Goal: Task Accomplishment & Management: Manage account settings

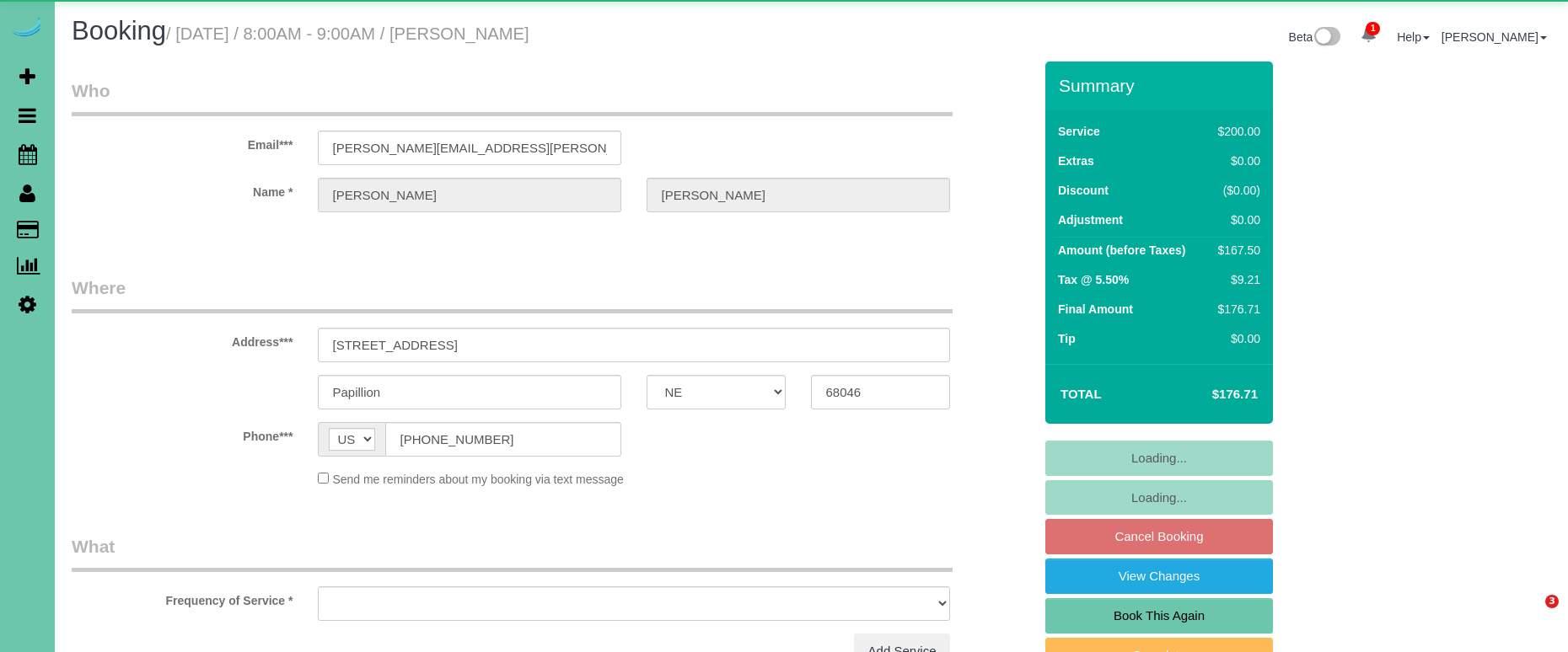
select select "NE"
select select "object:626"
select select "string:fspay-aadea6a6-c3ca-4f33-bfe7-d7baea54ce59"
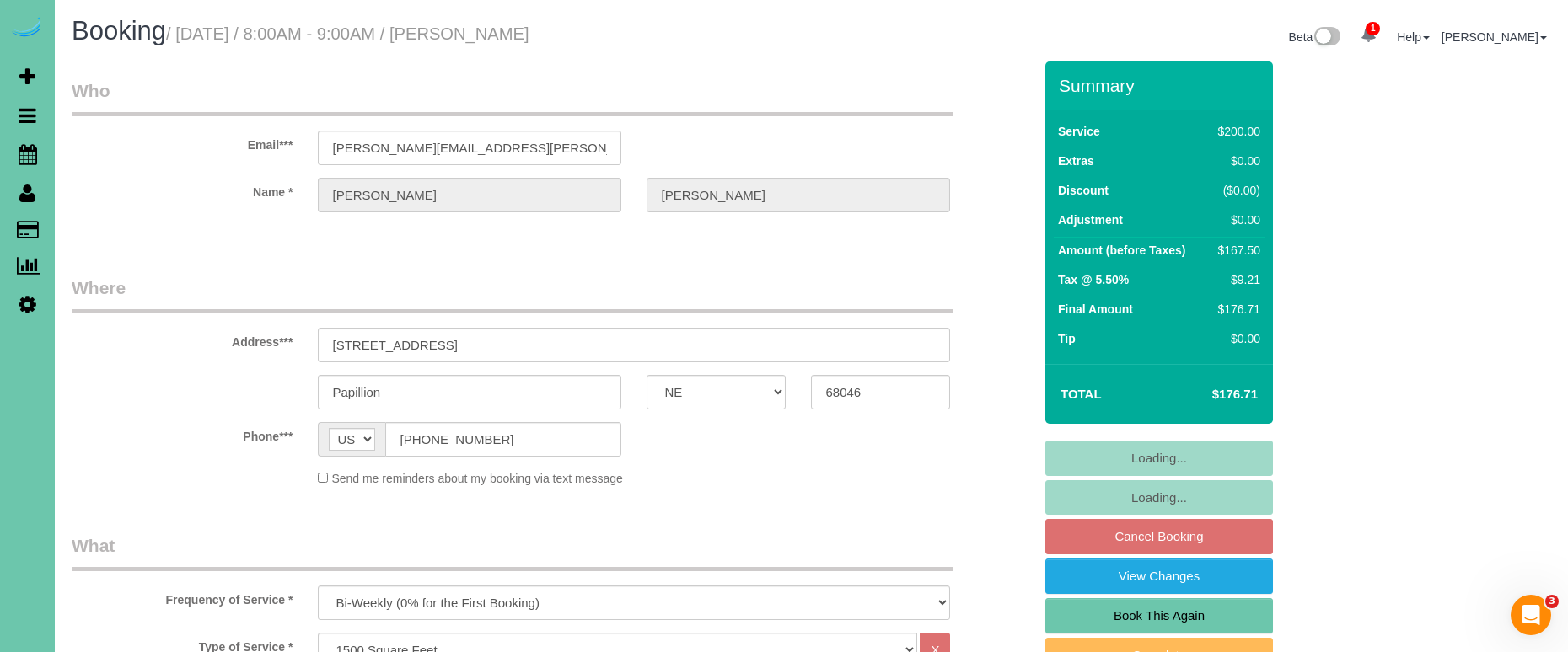
select select "object:842"
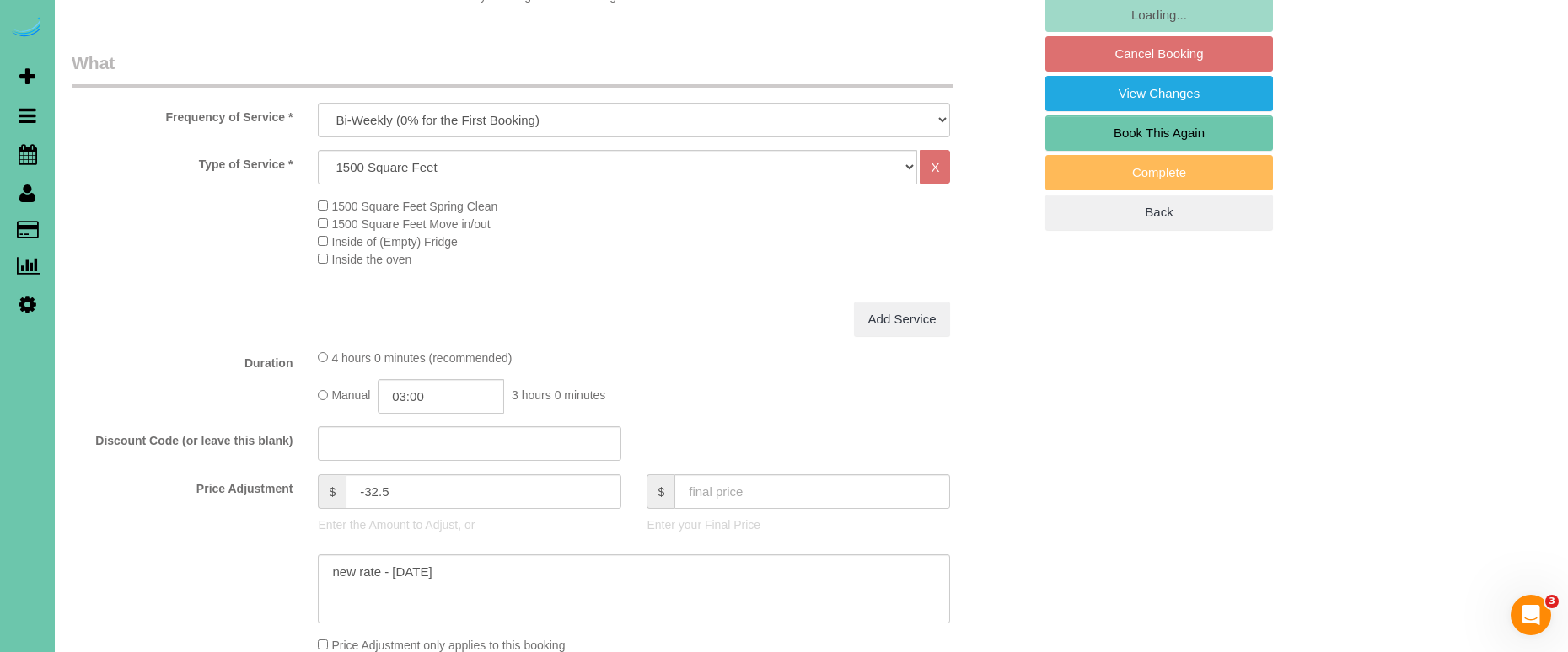
scroll to position [492, 0]
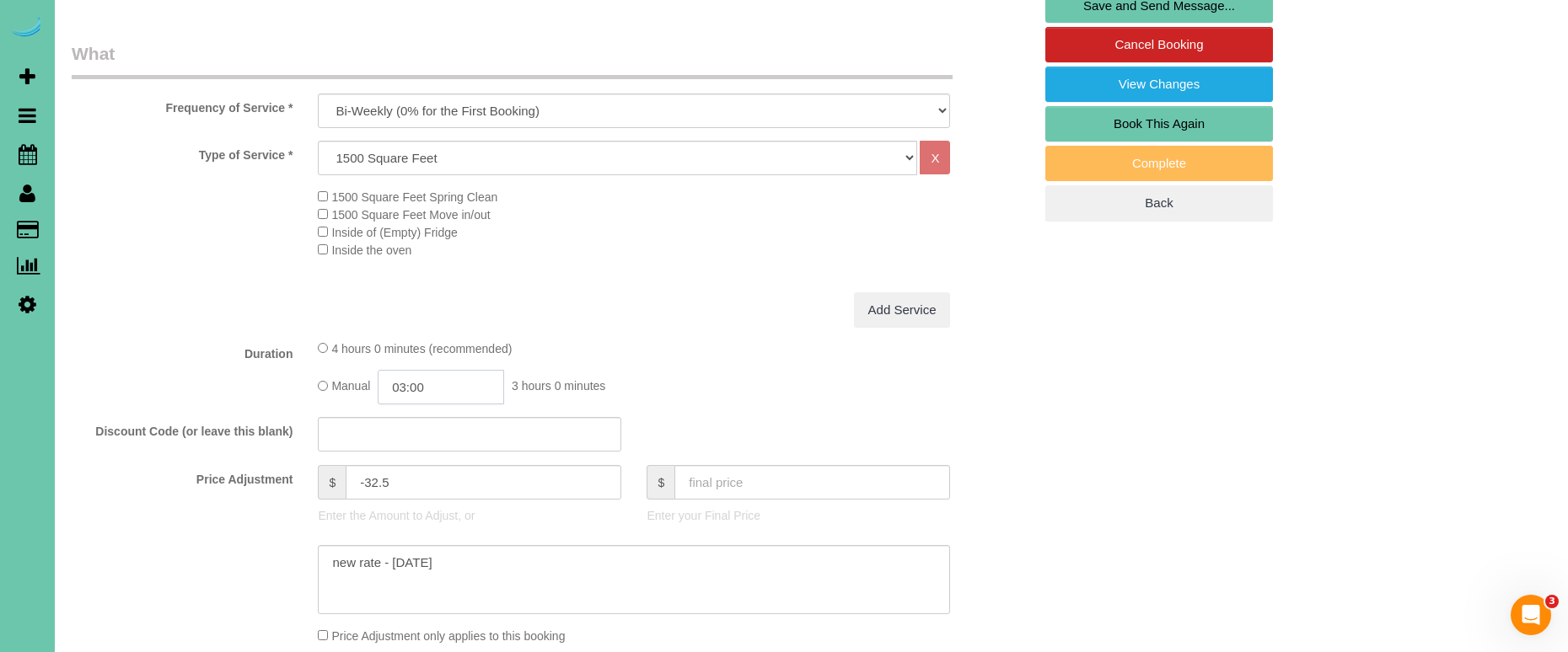
click at [468, 378] on input "03:00" at bounding box center [441, 387] width 127 height 34
type input "03:15"
click at [475, 572] on textarea at bounding box center [633, 579] width 632 height 69
click at [328, 558] on textarea at bounding box center [633, 579] width 632 height 69
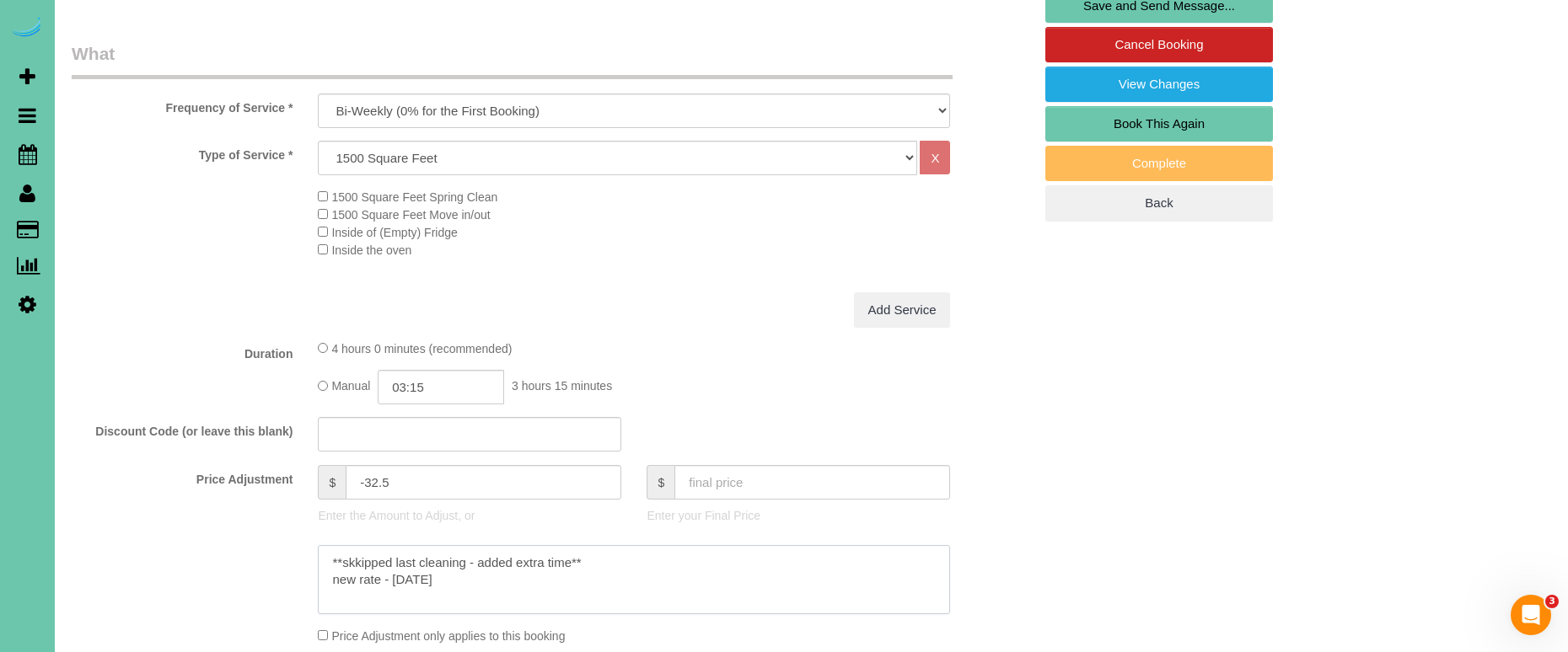
click at [361, 561] on textarea at bounding box center [633, 579] width 632 height 69
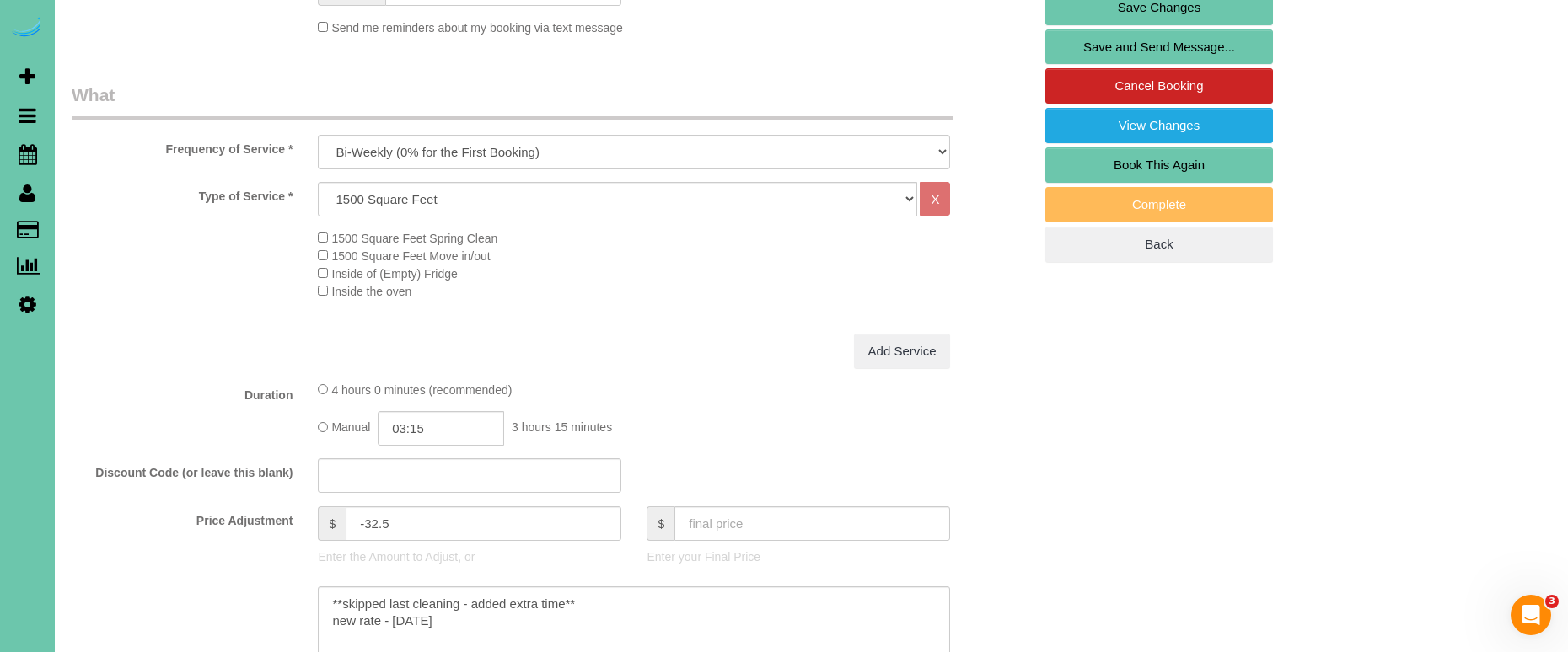
scroll to position [450, 0]
type textarea "**skipped last cleaning - added extra time** new rate - 9/24/25"
drag, startPoint x: 384, startPoint y: 519, endPoint x: 363, endPoint y: 516, distance: 21.2
click at [364, 516] on input "-32.5" at bounding box center [483, 524] width 275 height 34
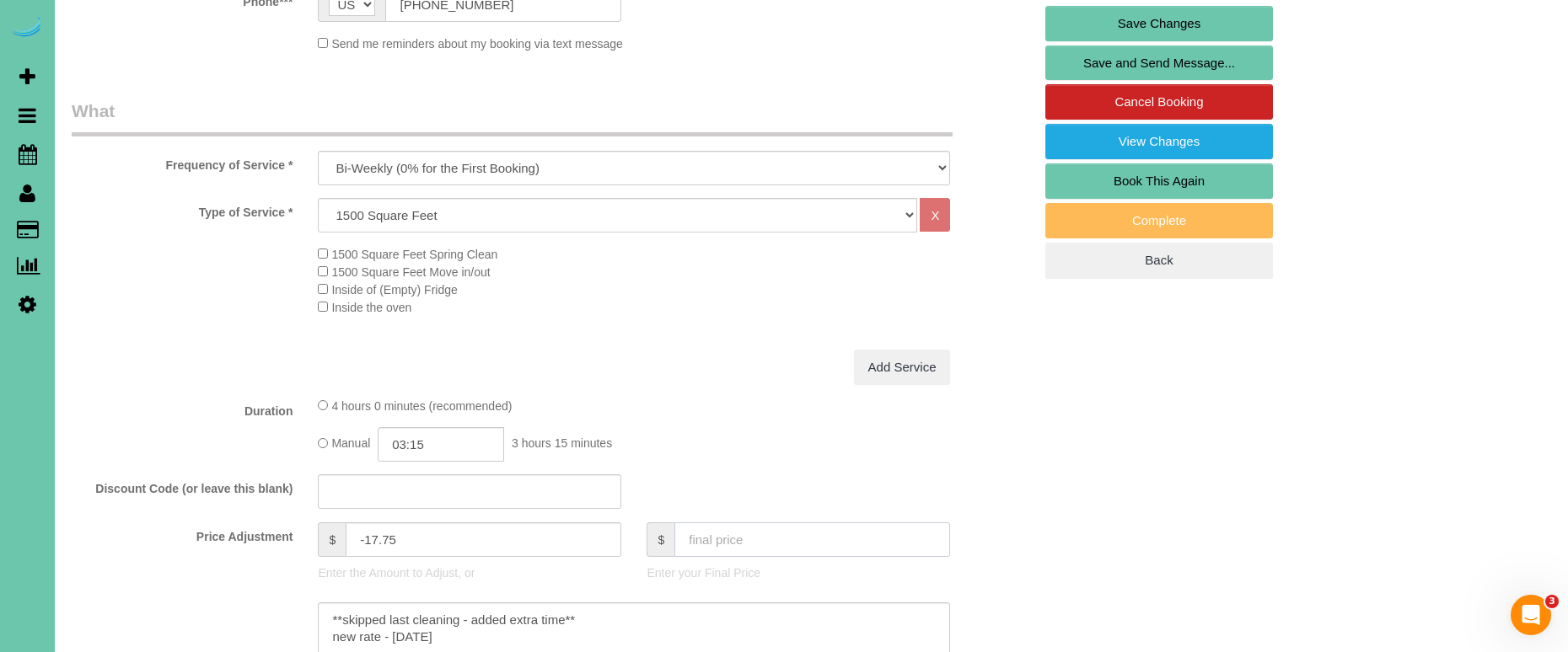
scroll to position [442, 0]
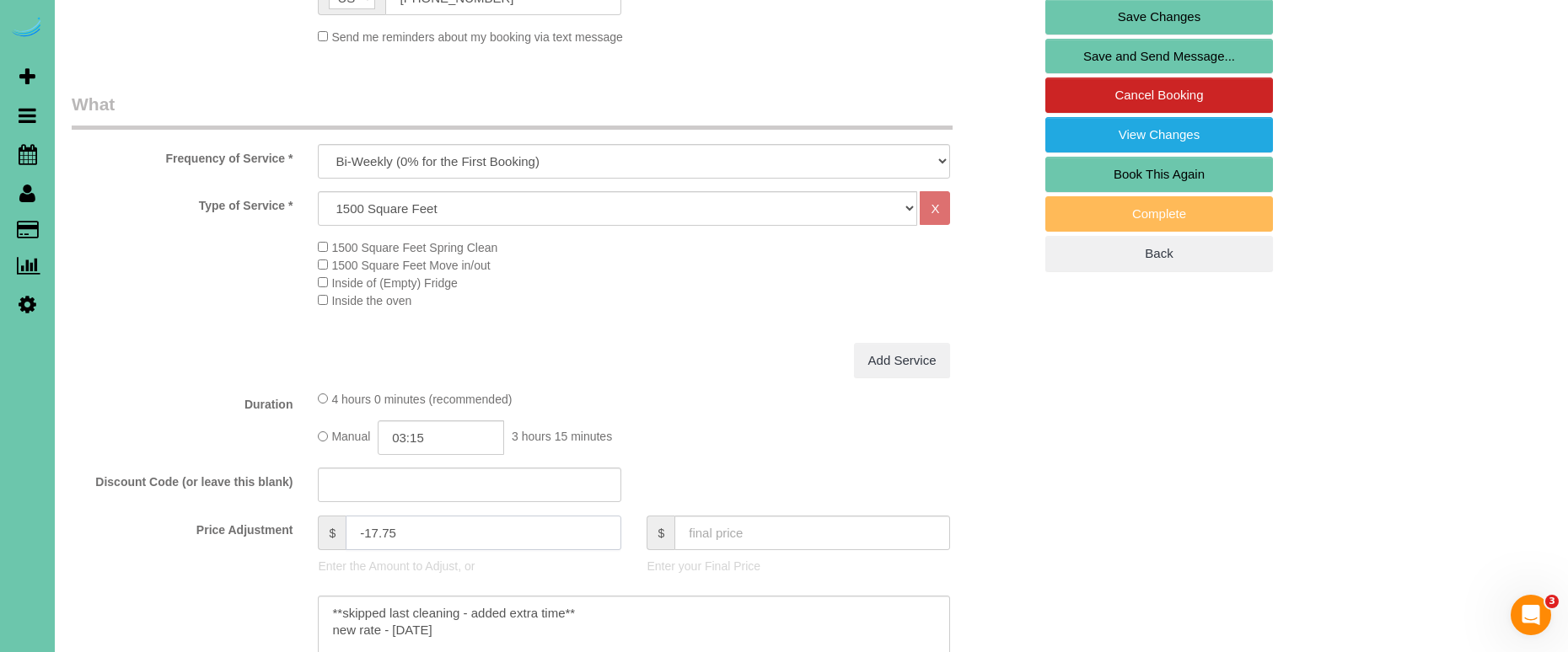
drag, startPoint x: 372, startPoint y: 529, endPoint x: 452, endPoint y: 528, distance: 80.0
click at [372, 529] on input "-17.75" at bounding box center [483, 533] width 275 height 34
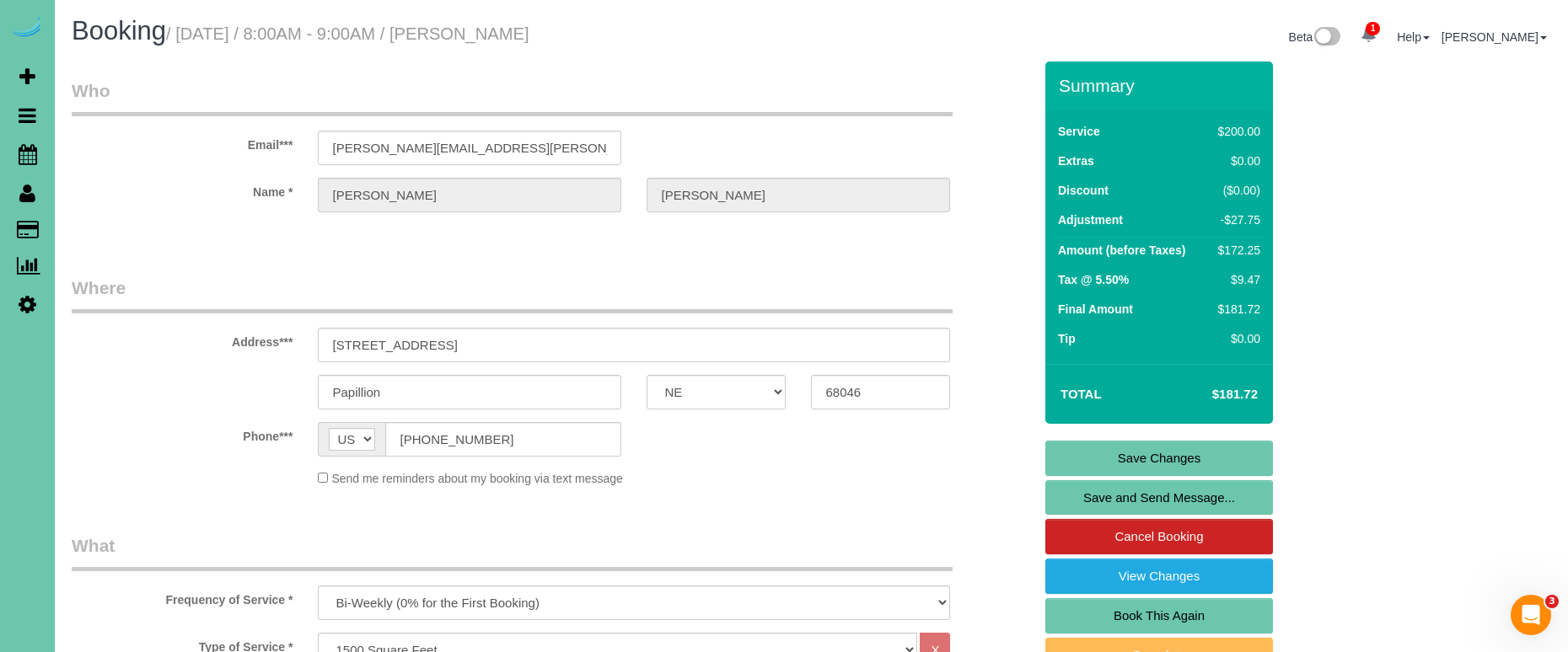
scroll to position [0, 0]
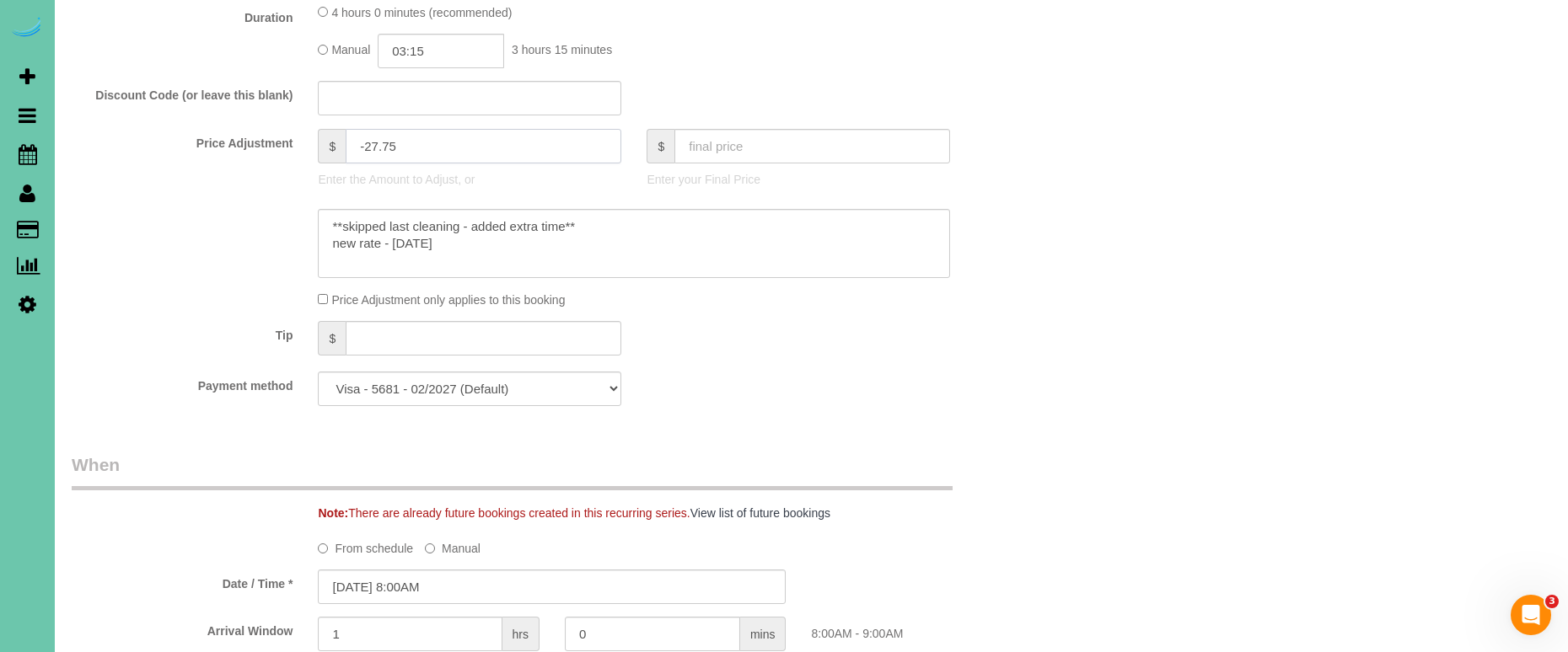
type input "-27.75"
drag, startPoint x: 634, startPoint y: 218, endPoint x: 335, endPoint y: 200, distance: 299.5
click at [335, 200] on sui-booking-price-adjustment "Price Adjustment $ -27.75 Enter the Amount to Adjust, or $ Enter your Final Pri…" at bounding box center [552, 219] width 961 height 180
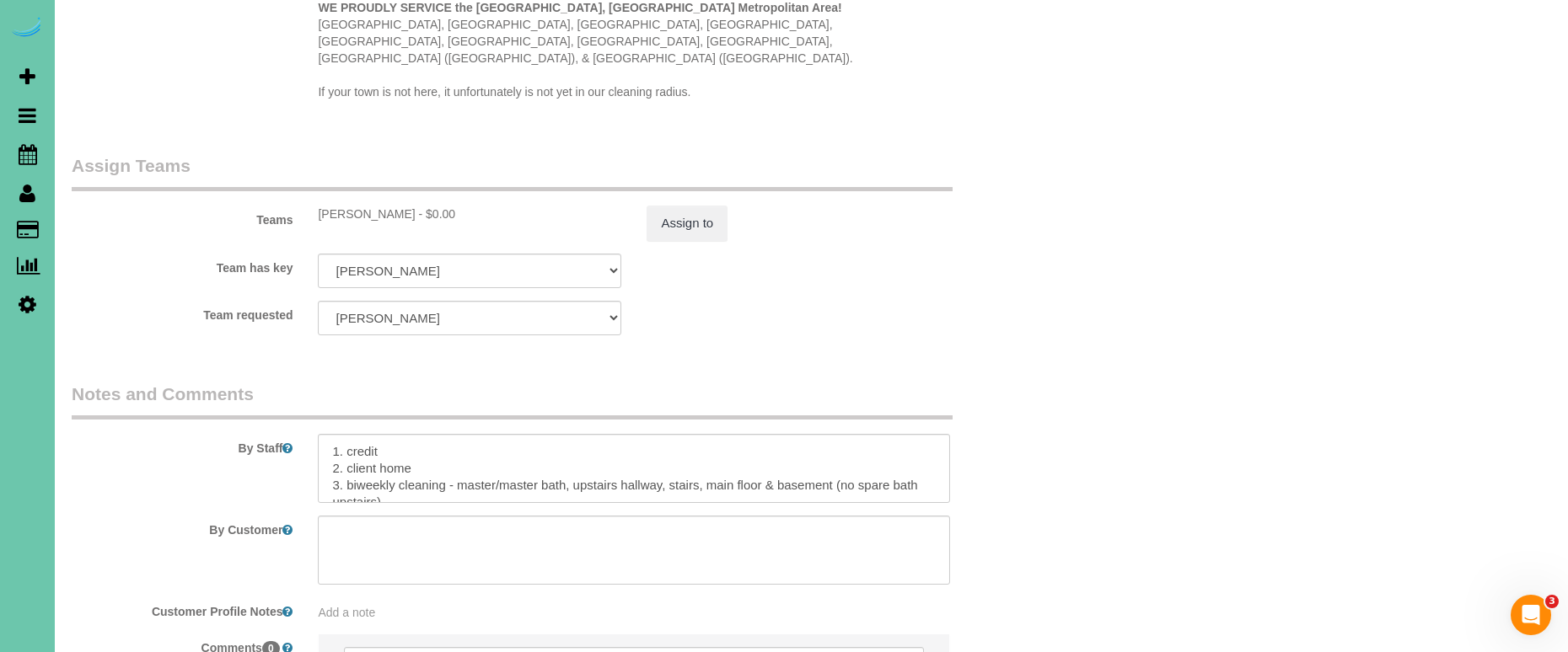
scroll to position [1739, 0]
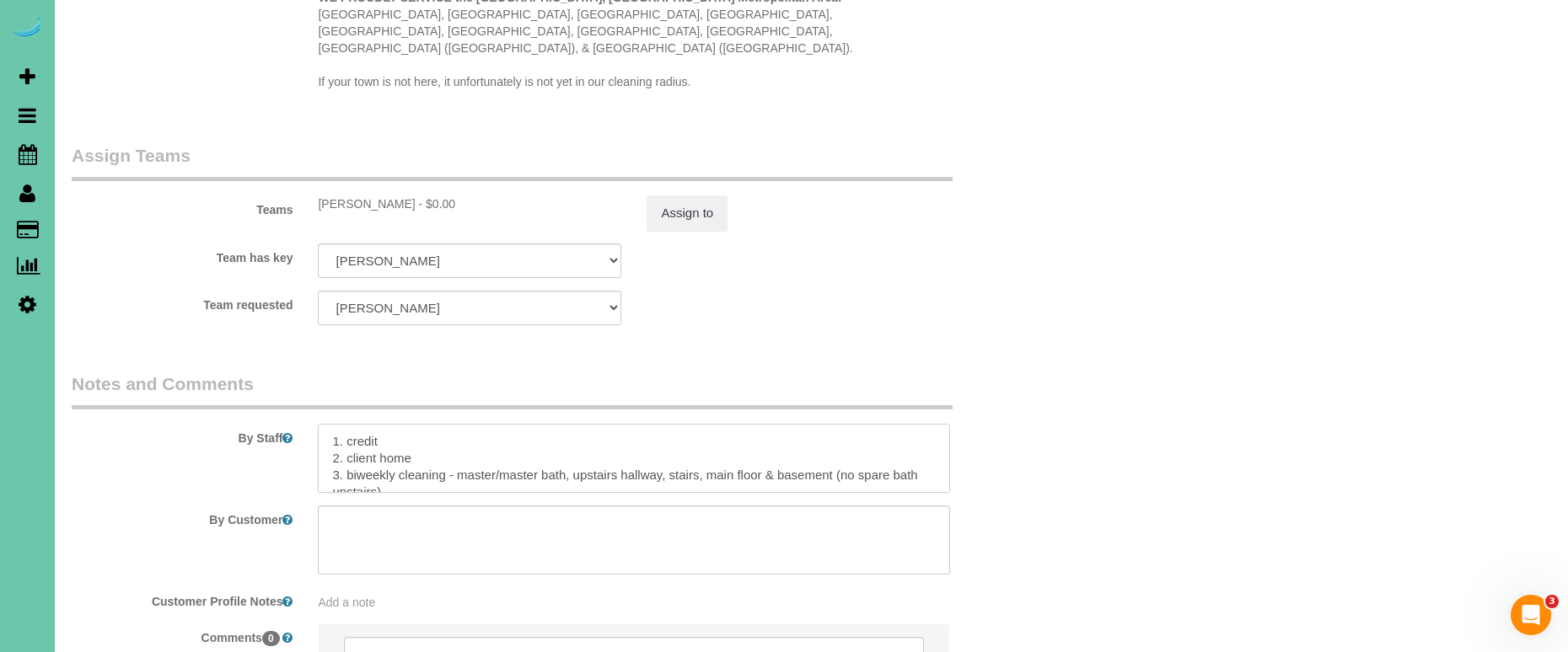
click at [328, 424] on textarea at bounding box center [633, 458] width 632 height 69
paste textarea "**skipped last cleaning - added extra time**"
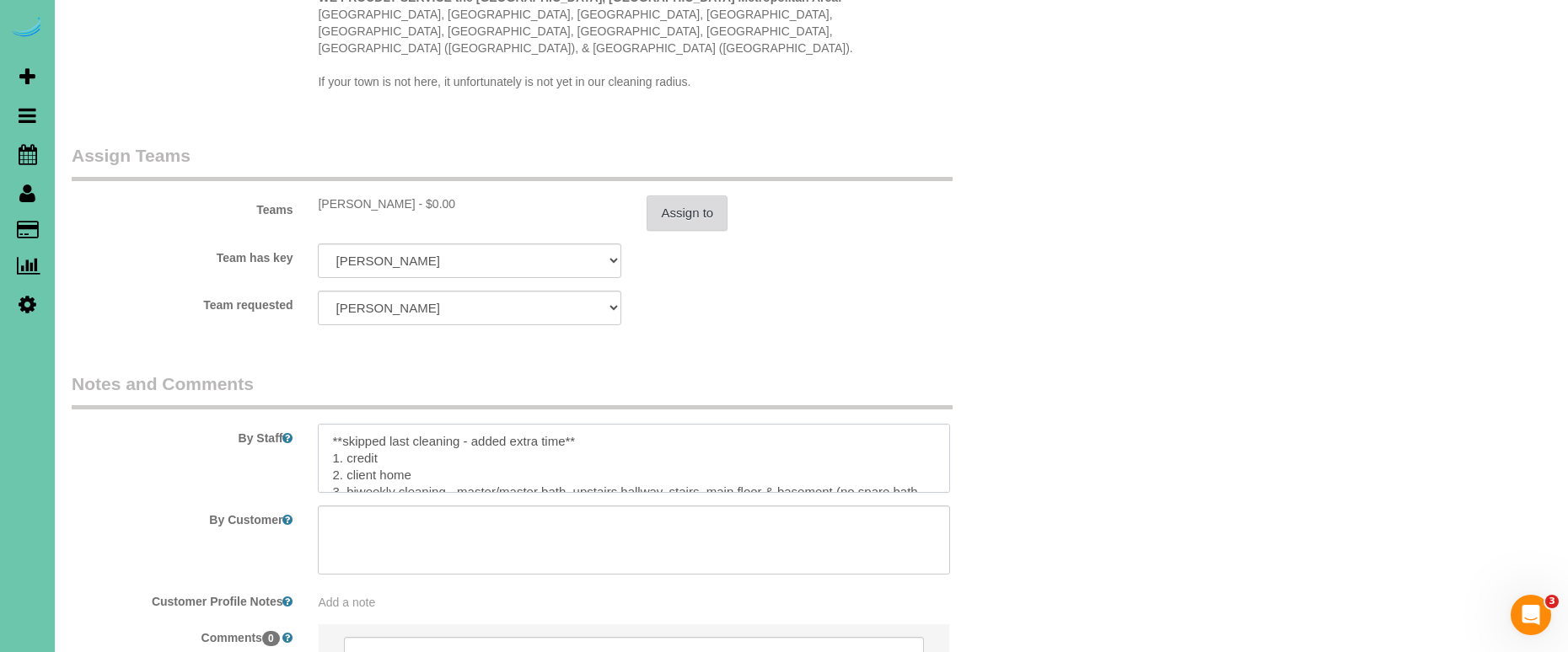
type textarea "**skipped last cleaning - added extra time** 1. credit 2. client home 3. biweek…"
click at [687, 195] on button "Assign to" at bounding box center [687, 212] width 81 height 35
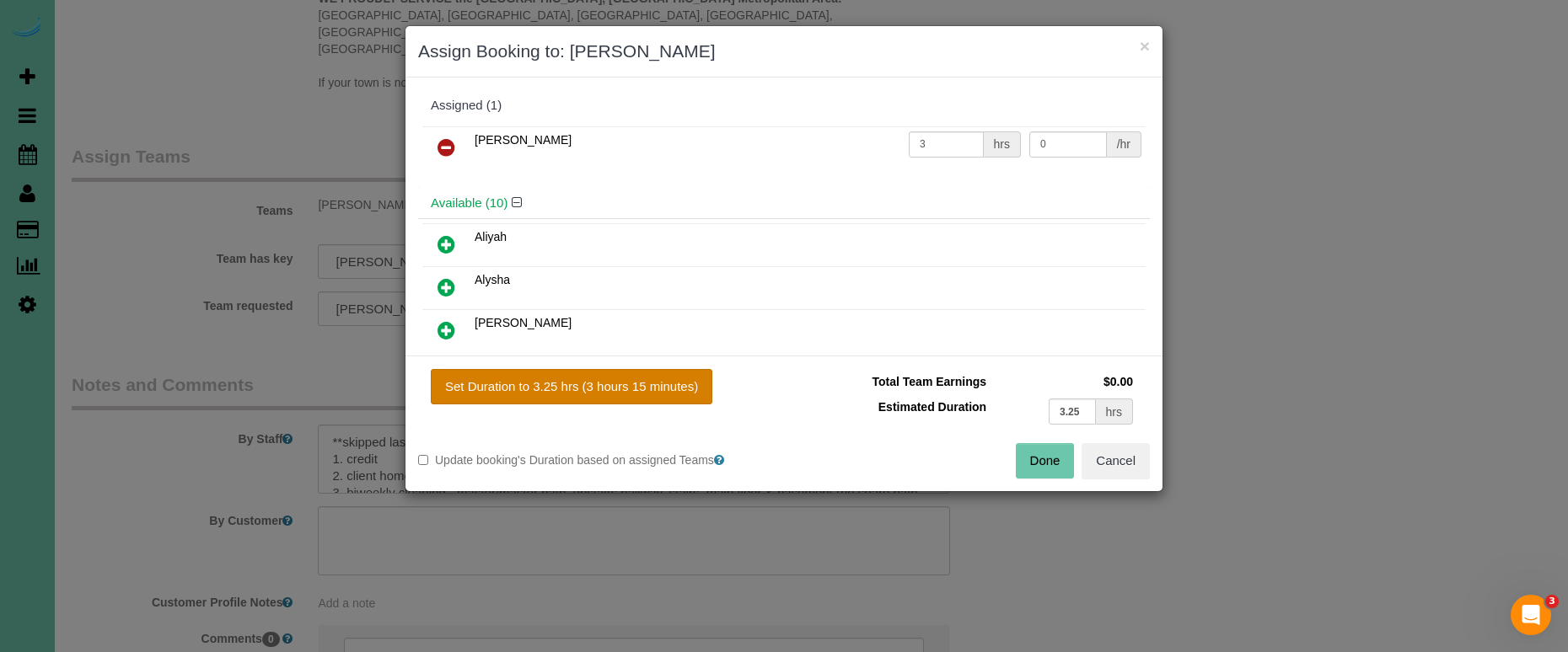
drag, startPoint x: 622, startPoint y: 383, endPoint x: 701, endPoint y: 403, distance: 81.5
click at [622, 383] on button "Set Duration to 3.25 hrs (3 hours 15 minutes)" at bounding box center [571, 386] width 282 height 35
type input "3.25"
drag, startPoint x: 1027, startPoint y: 462, endPoint x: 883, endPoint y: 425, distance: 148.7
click at [1027, 462] on button "Done" at bounding box center [1045, 460] width 59 height 35
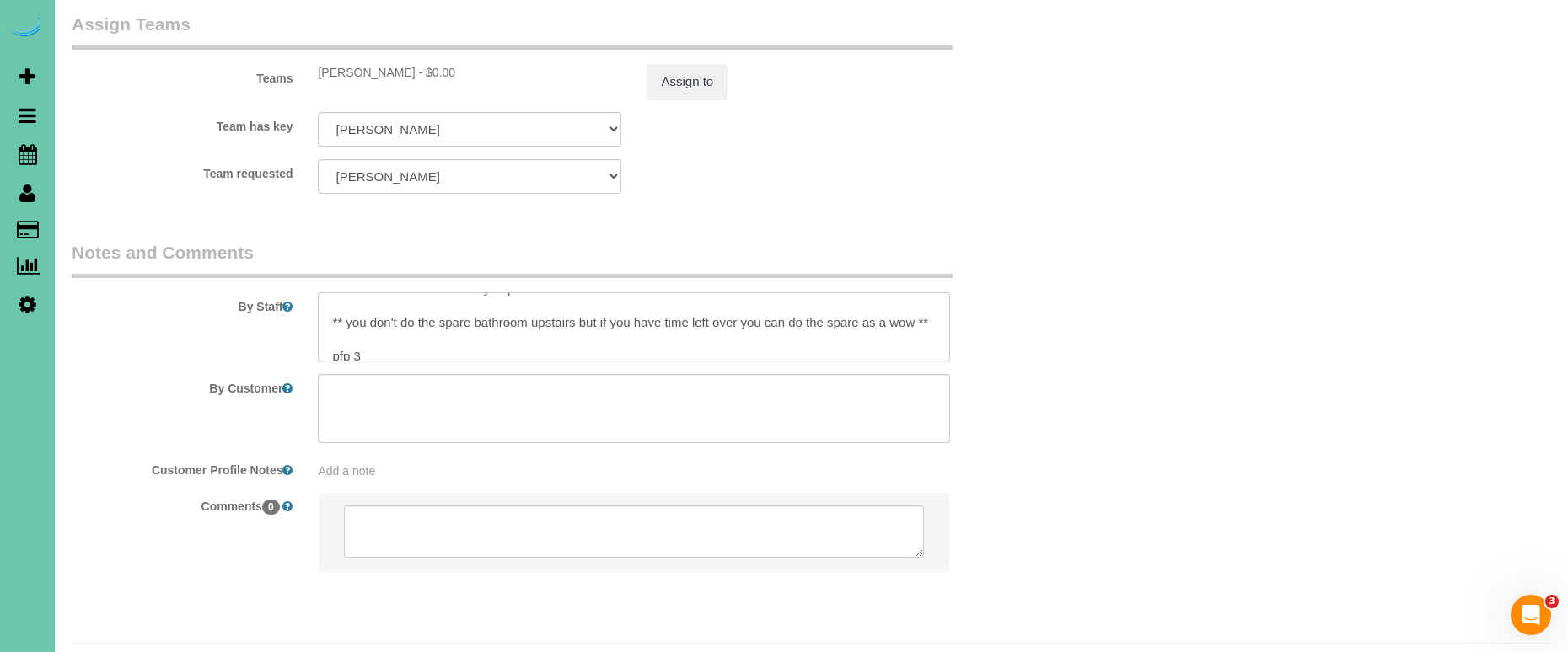
scroll to position [221, 0]
click at [389, 300] on textarea at bounding box center [633, 326] width 632 height 69
type textarea "**skipped last cleaning - added extra time** 1. credit 2. client home 3. biweek…"
click at [697, 64] on button "Assign to" at bounding box center [687, 81] width 81 height 35
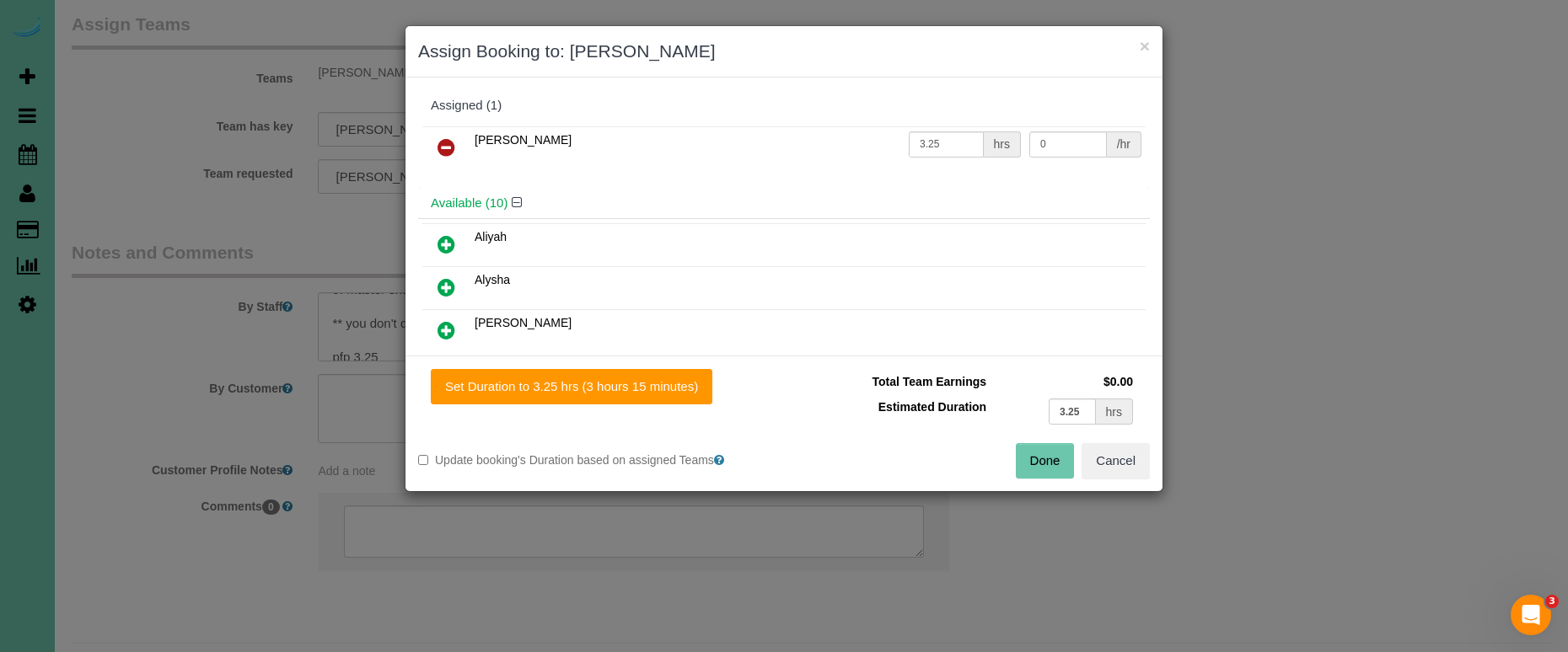
click at [1032, 461] on button "Done" at bounding box center [1045, 460] width 59 height 35
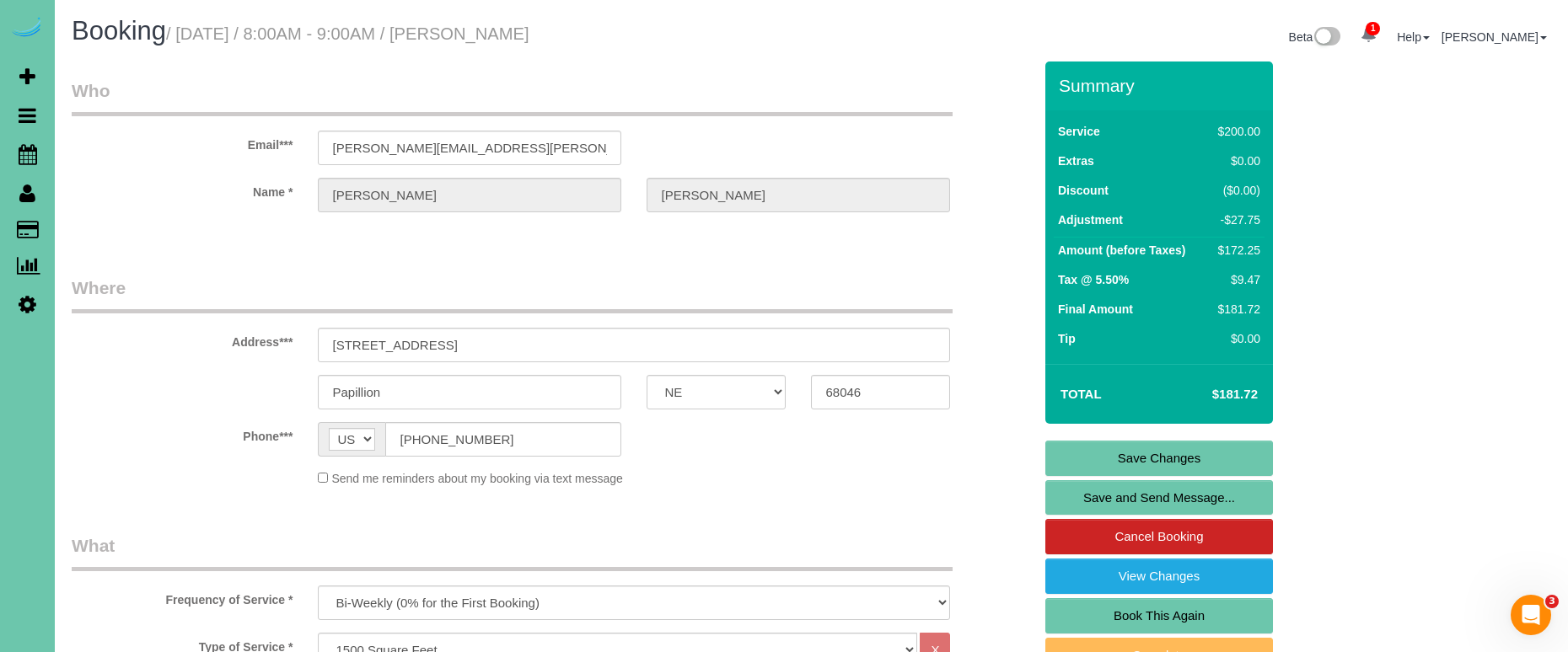
scroll to position [0, 0]
click at [1101, 459] on link "Save Changes" at bounding box center [1159, 458] width 228 height 35
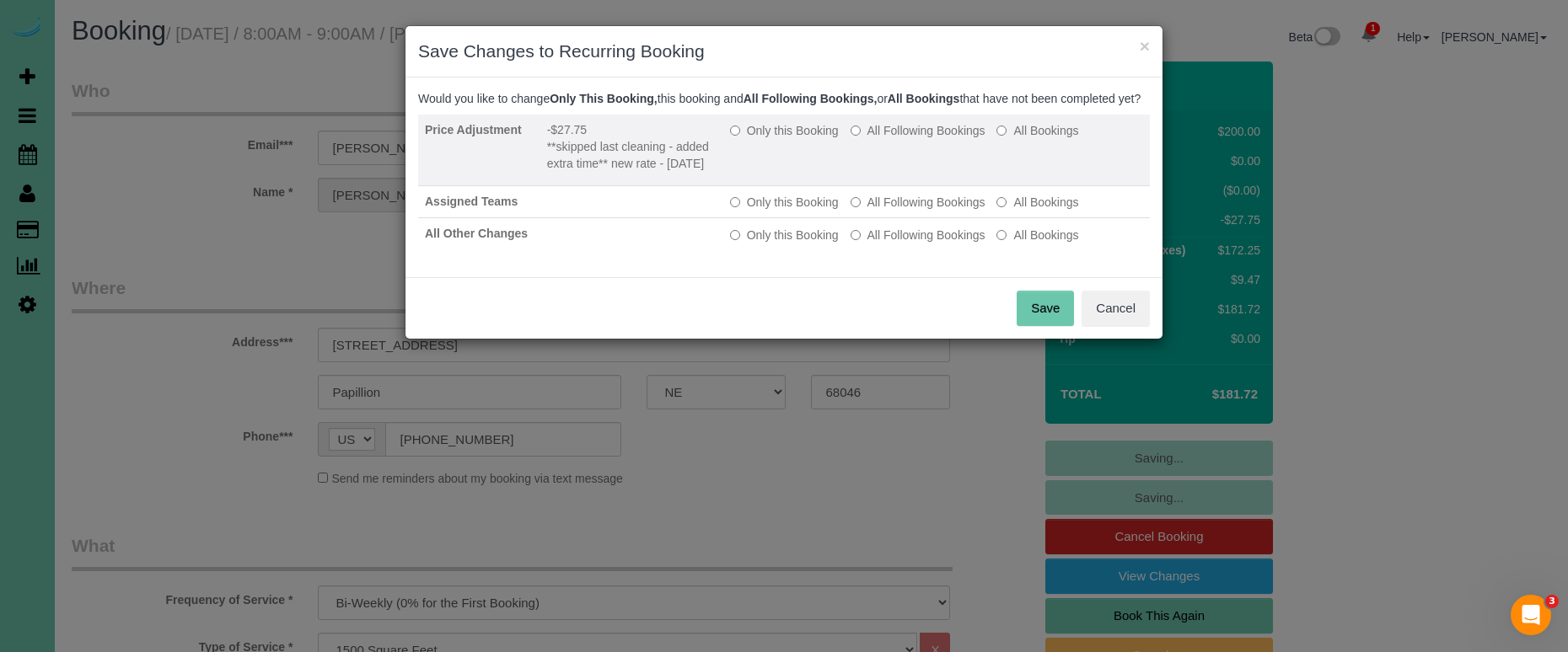
drag, startPoint x: 769, startPoint y: 147, endPoint x: 797, endPoint y: 156, distance: 29.4
click at [770, 139] on label "Only this Booking" at bounding box center [784, 130] width 109 height 17
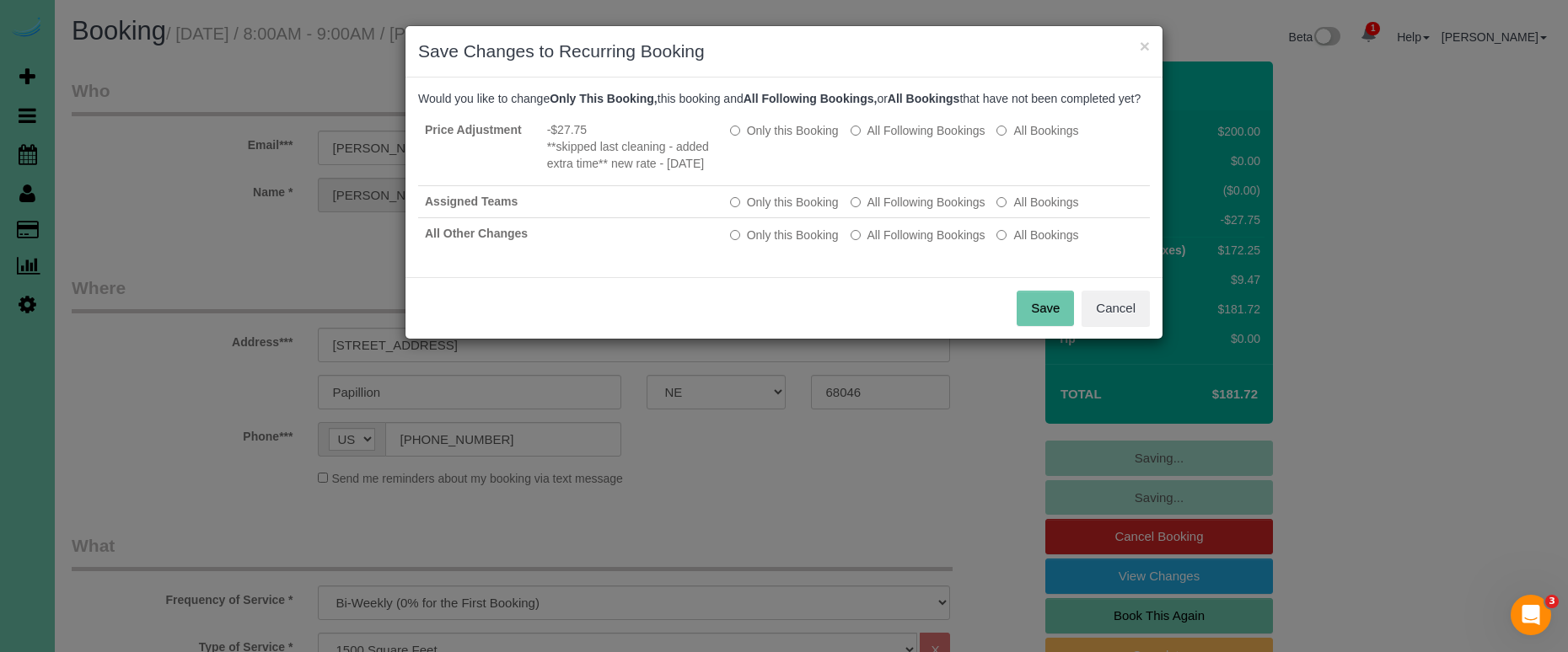
drag, startPoint x: 1049, startPoint y: 329, endPoint x: 820, endPoint y: 317, distance: 229.3
click at [1049, 326] on button "Save" at bounding box center [1045, 308] width 58 height 35
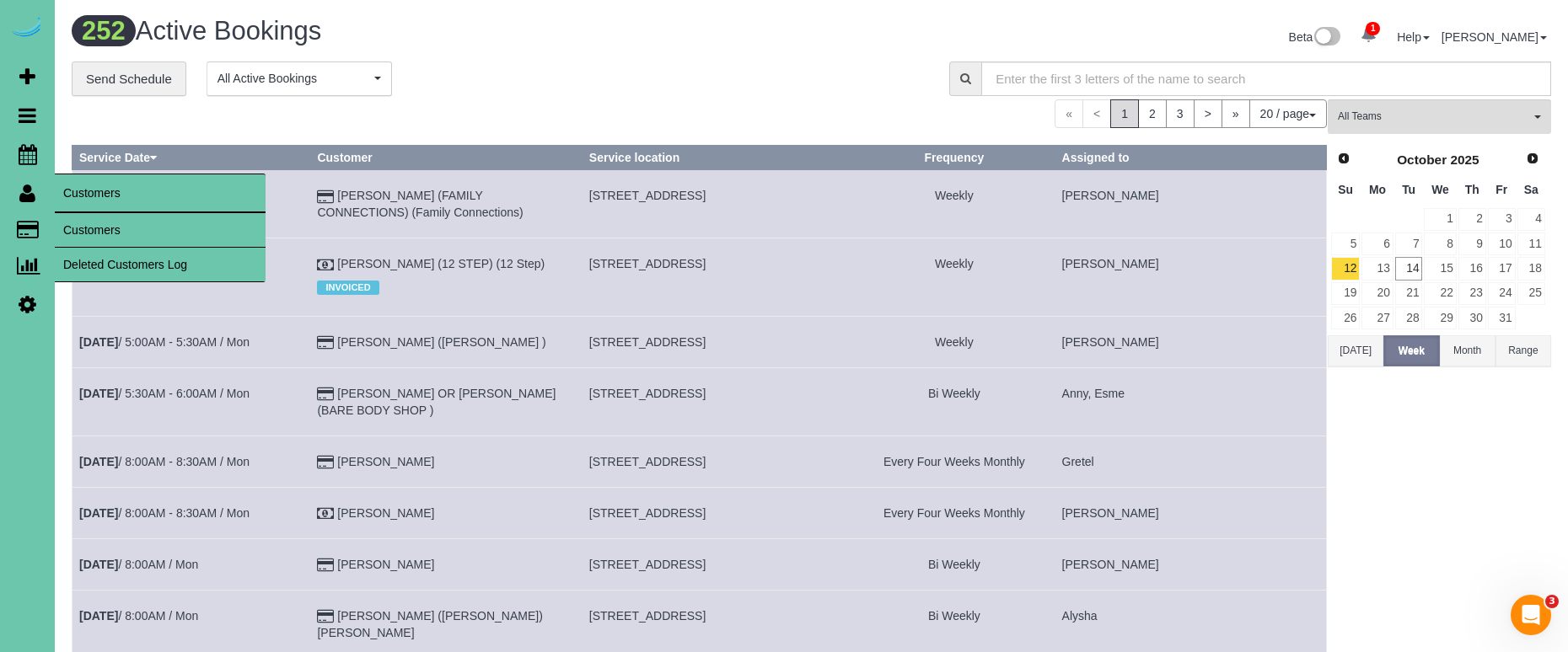
click at [81, 222] on link "Customers" at bounding box center [160, 229] width 211 height 33
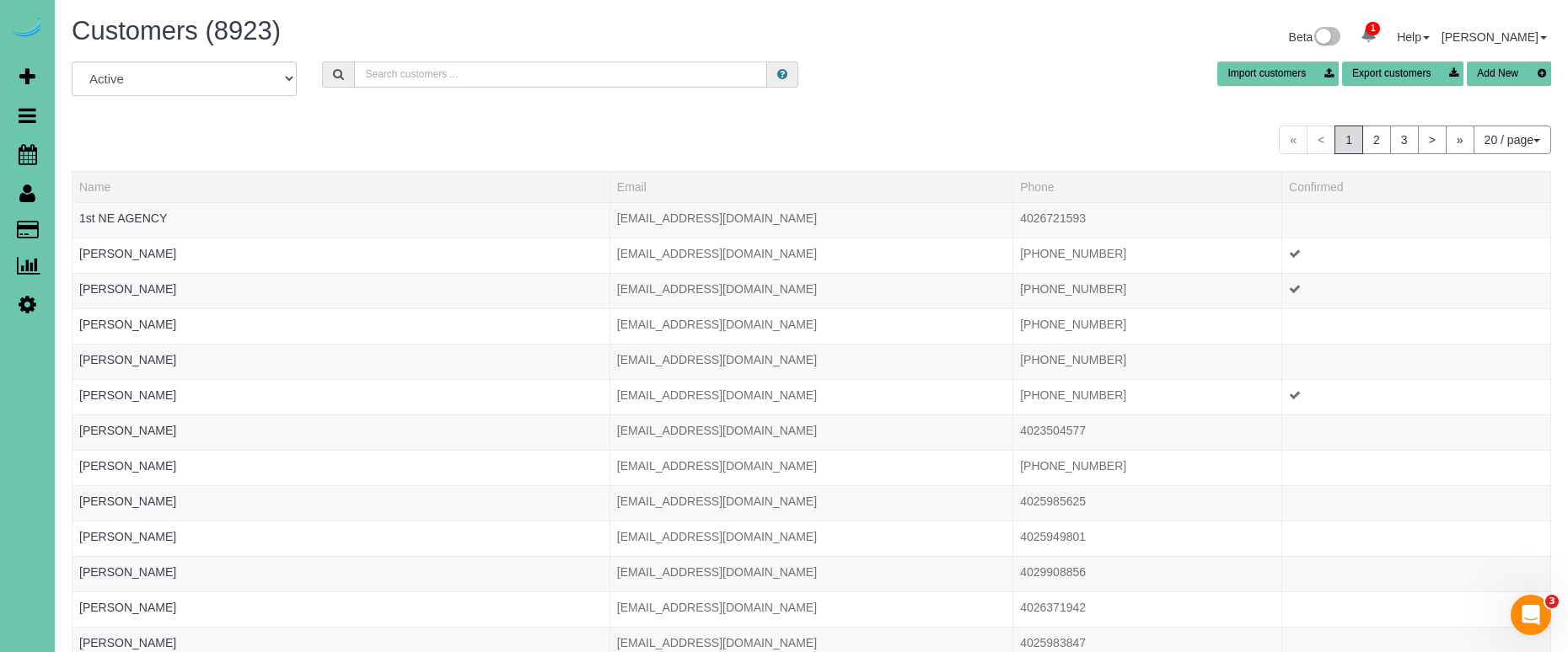
click at [544, 70] on input "text" at bounding box center [560, 74] width 413 height 26
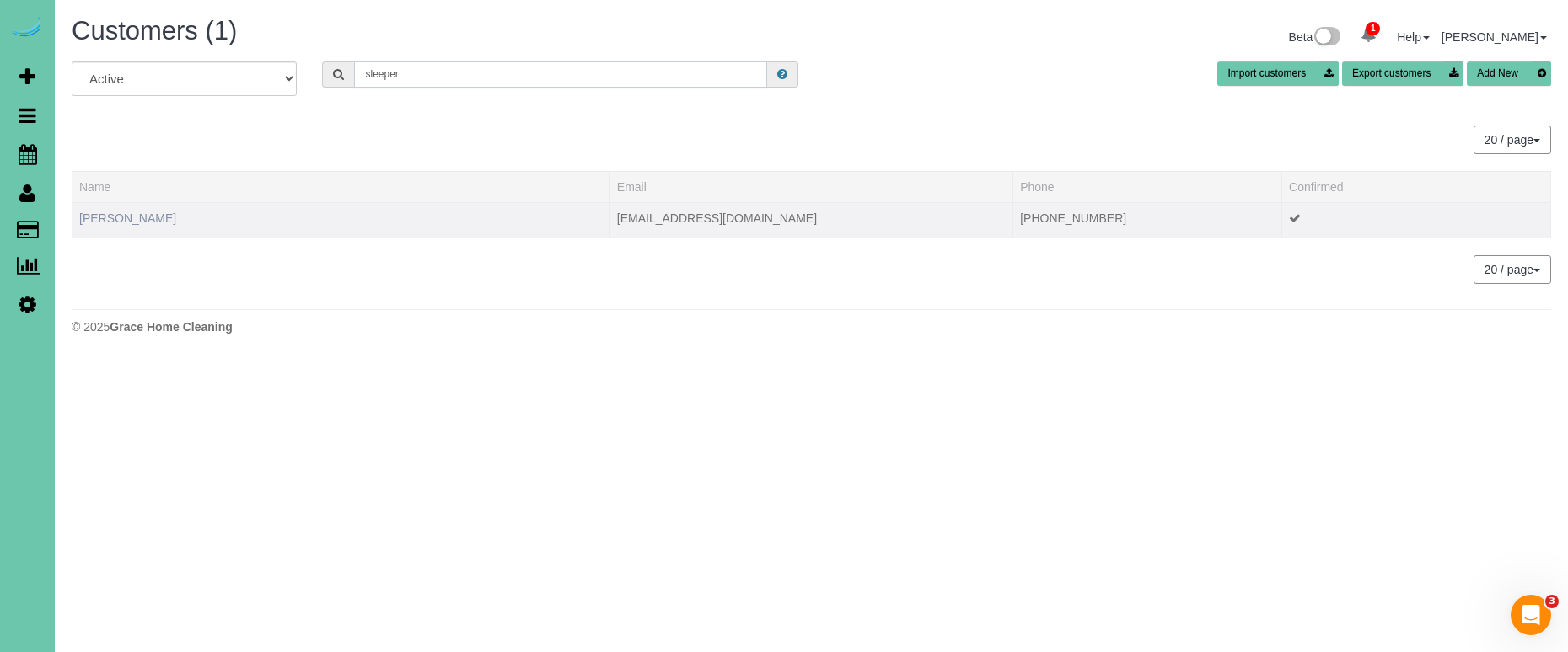
type input "sleeper"
click at [141, 212] on link "Stephanie Sleeper" at bounding box center [128, 218] width 97 height 13
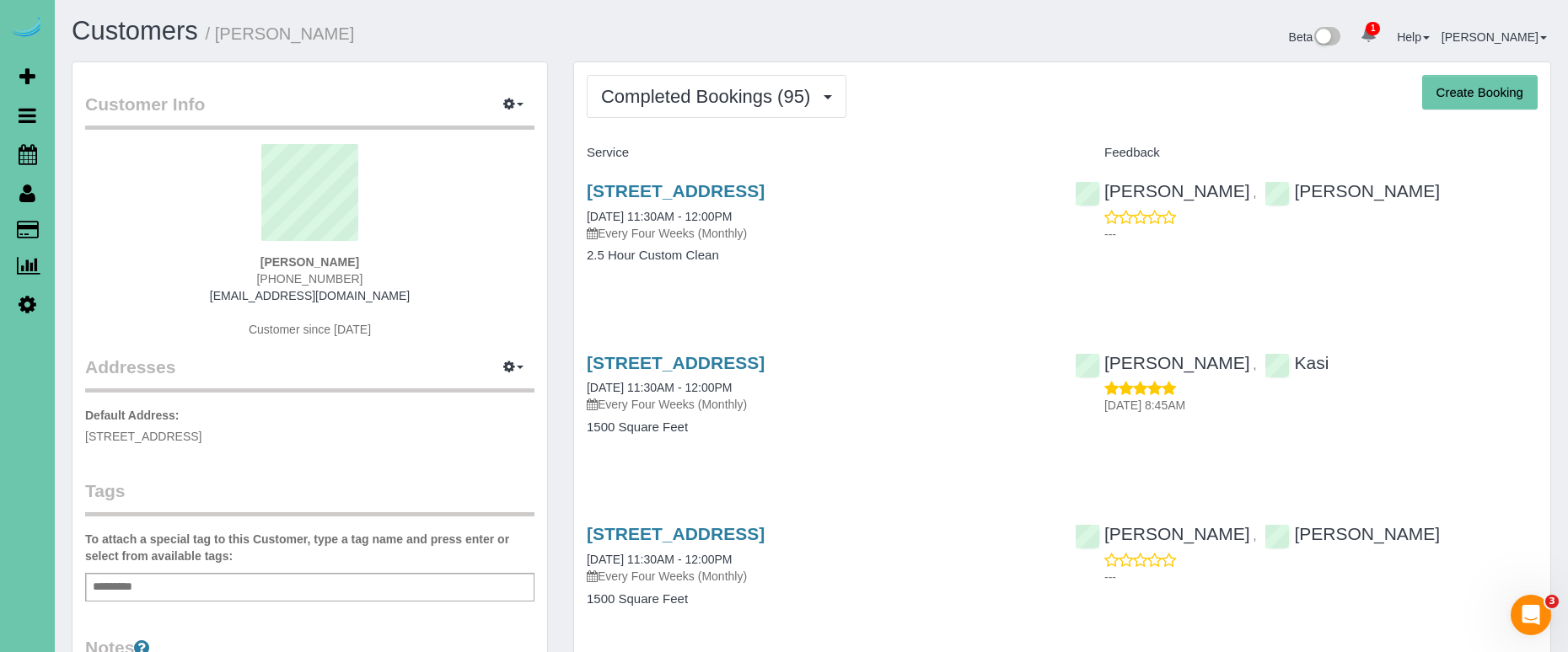
click at [748, 111] on button "Completed Bookings (95)" at bounding box center [716, 96] width 260 height 43
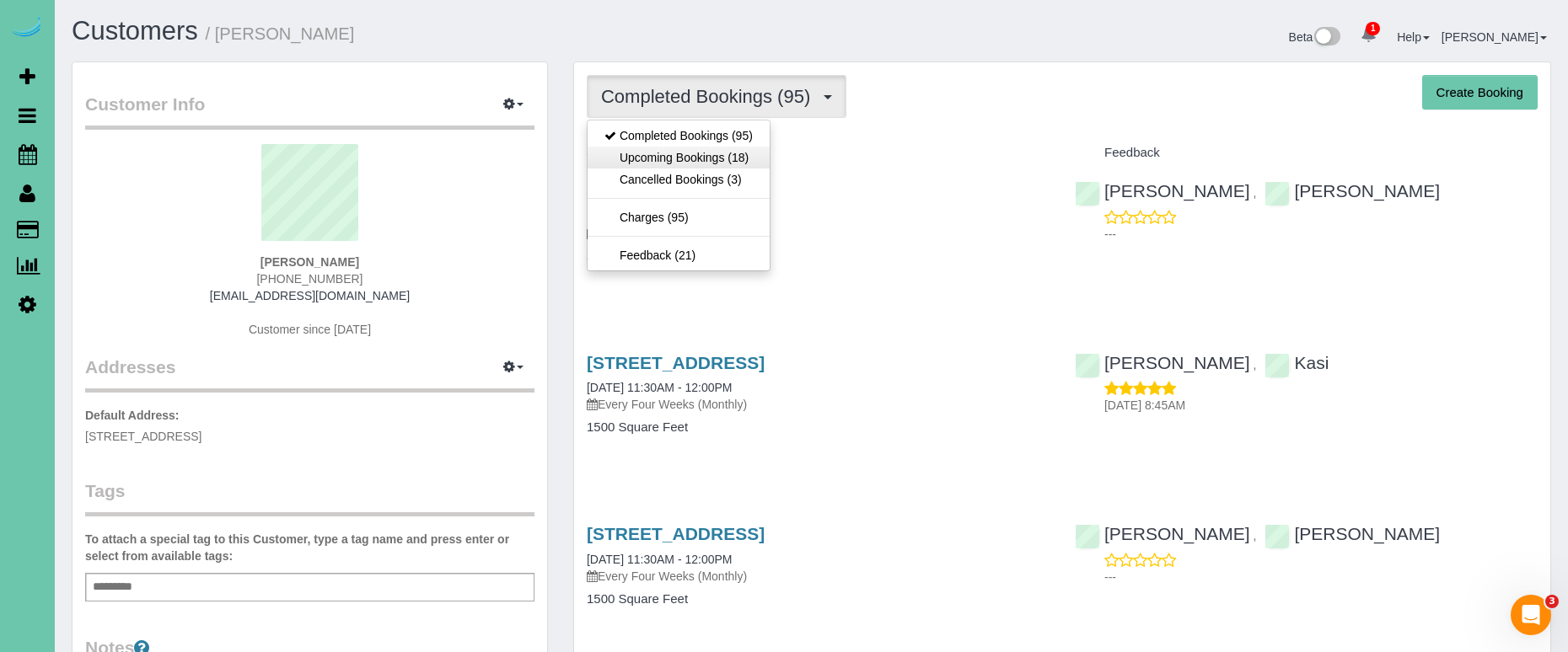
click at [732, 166] on link "Upcoming Bookings (18)" at bounding box center [678, 157] width 182 height 22
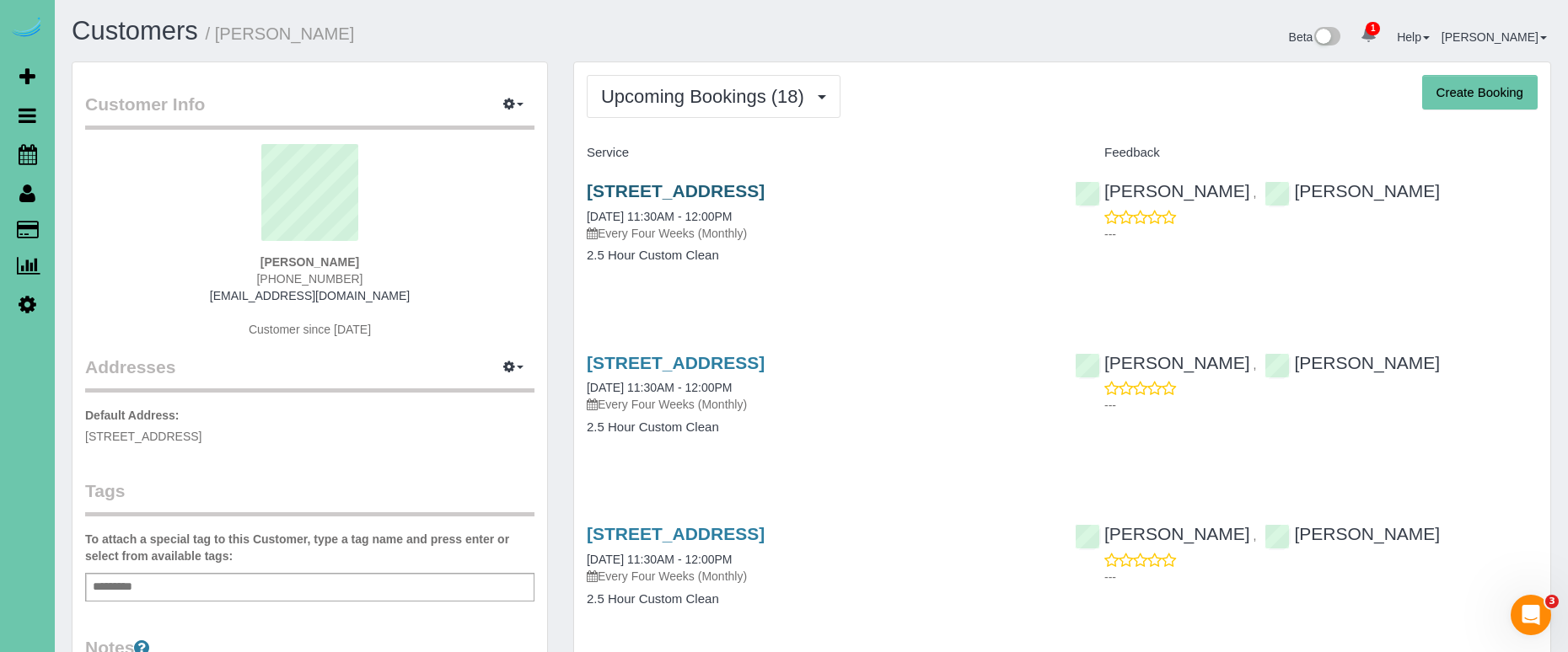
click at [765, 187] on link "10226 M Street, Omaha, NE 68127" at bounding box center [676, 191] width 178 height 20
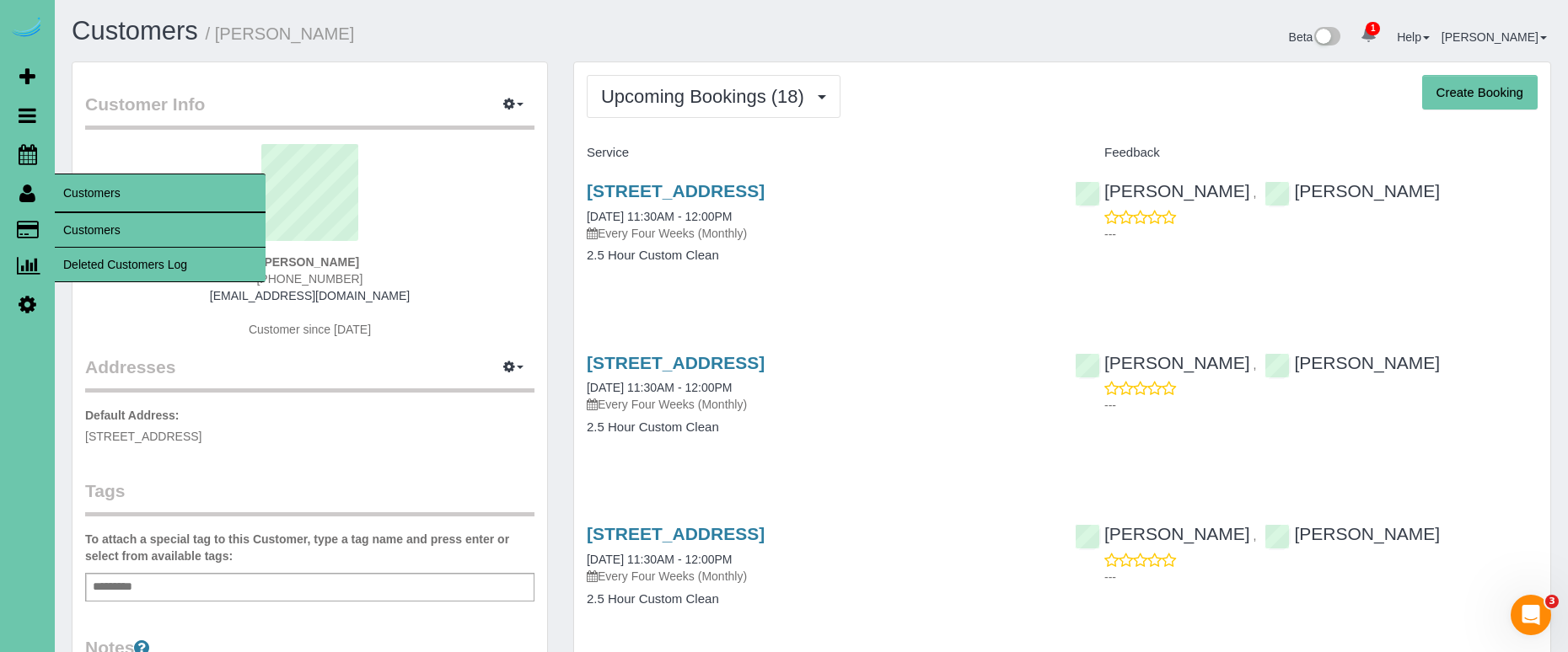
click at [114, 213] on link "Customers" at bounding box center [160, 229] width 211 height 33
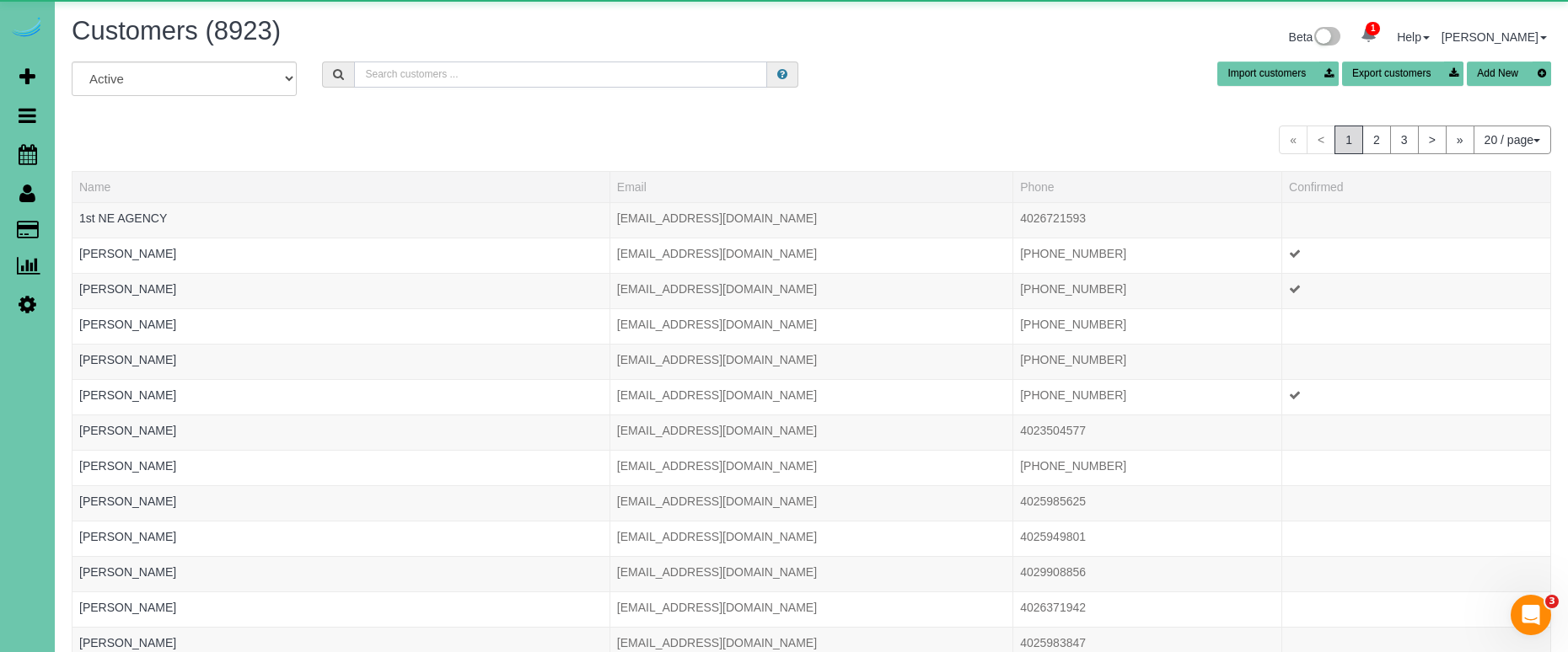
click at [399, 81] on input "text" at bounding box center [560, 74] width 413 height 26
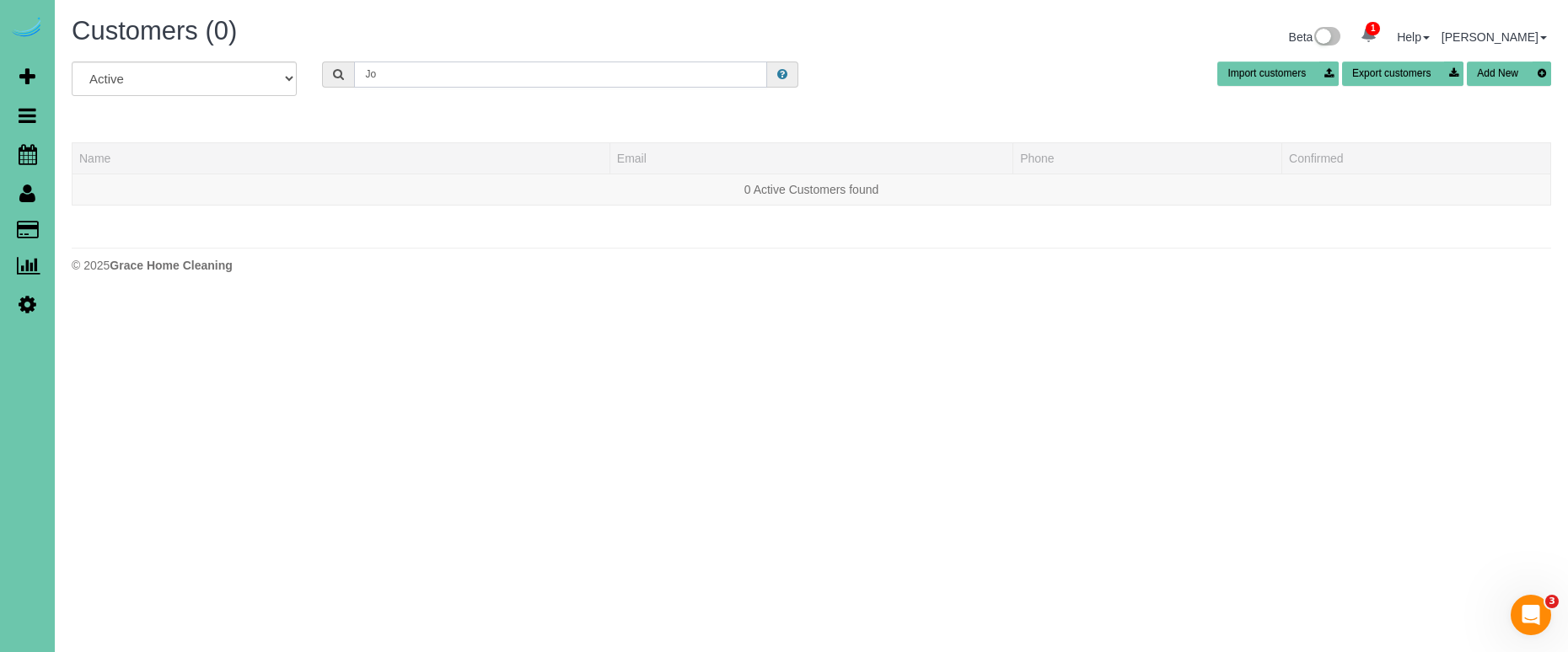
type input "J"
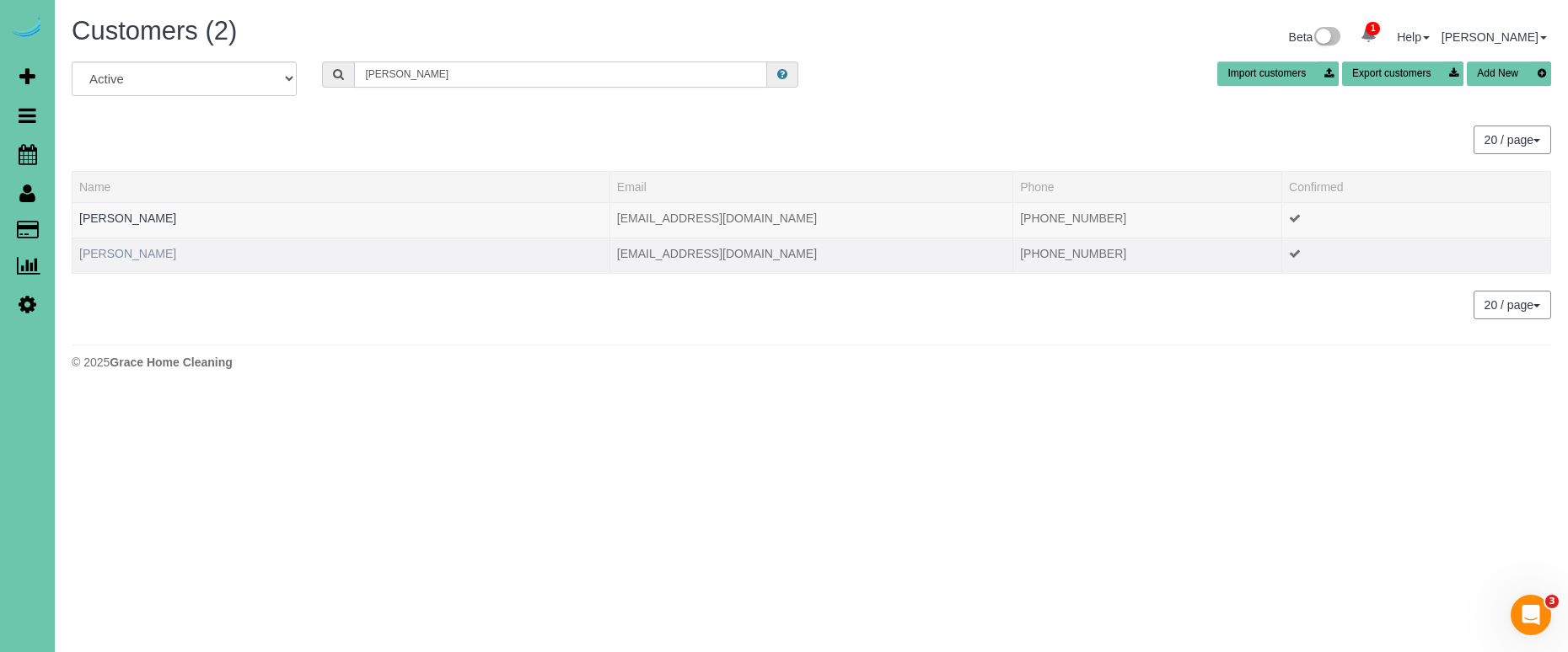
type input "locher"
click at [115, 260] on link "Joni Locher" at bounding box center [128, 254] width 97 height 13
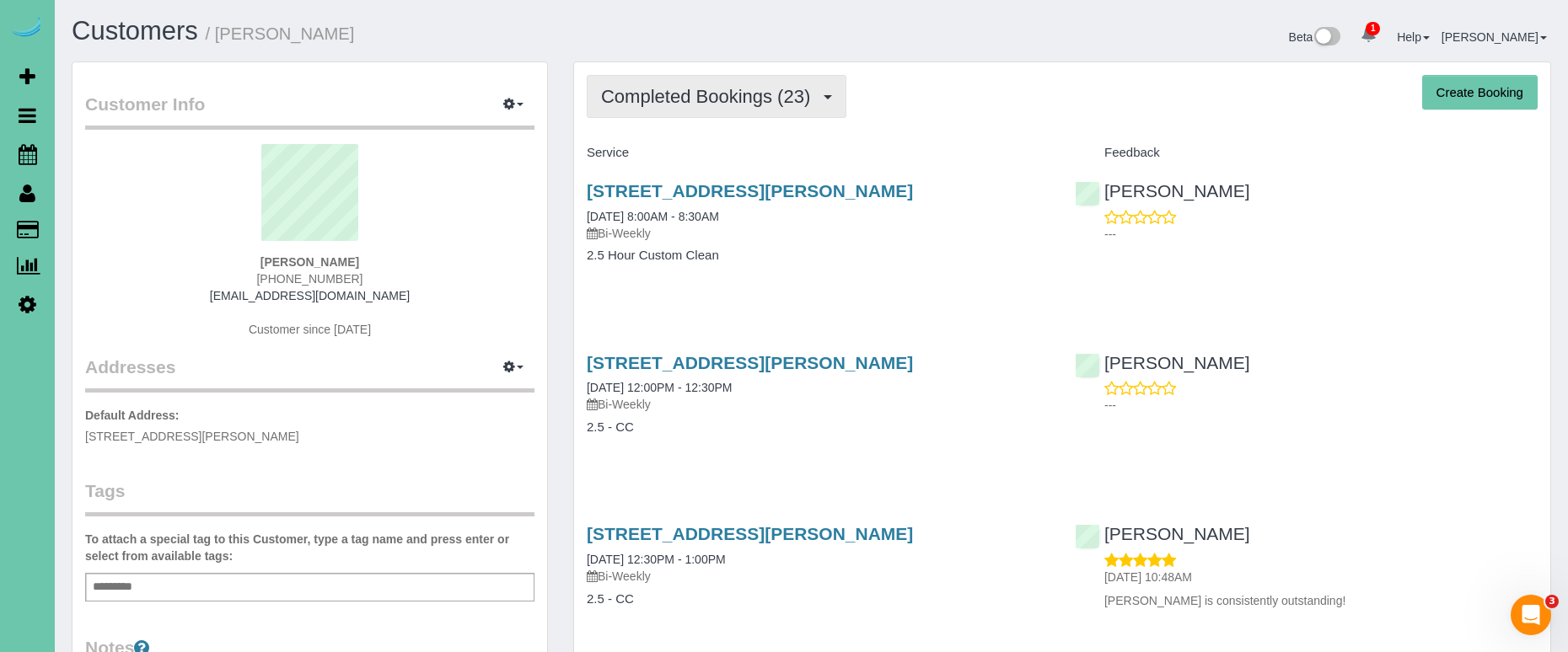
click at [775, 90] on span "Completed Bookings (23)" at bounding box center [710, 96] width 218 height 21
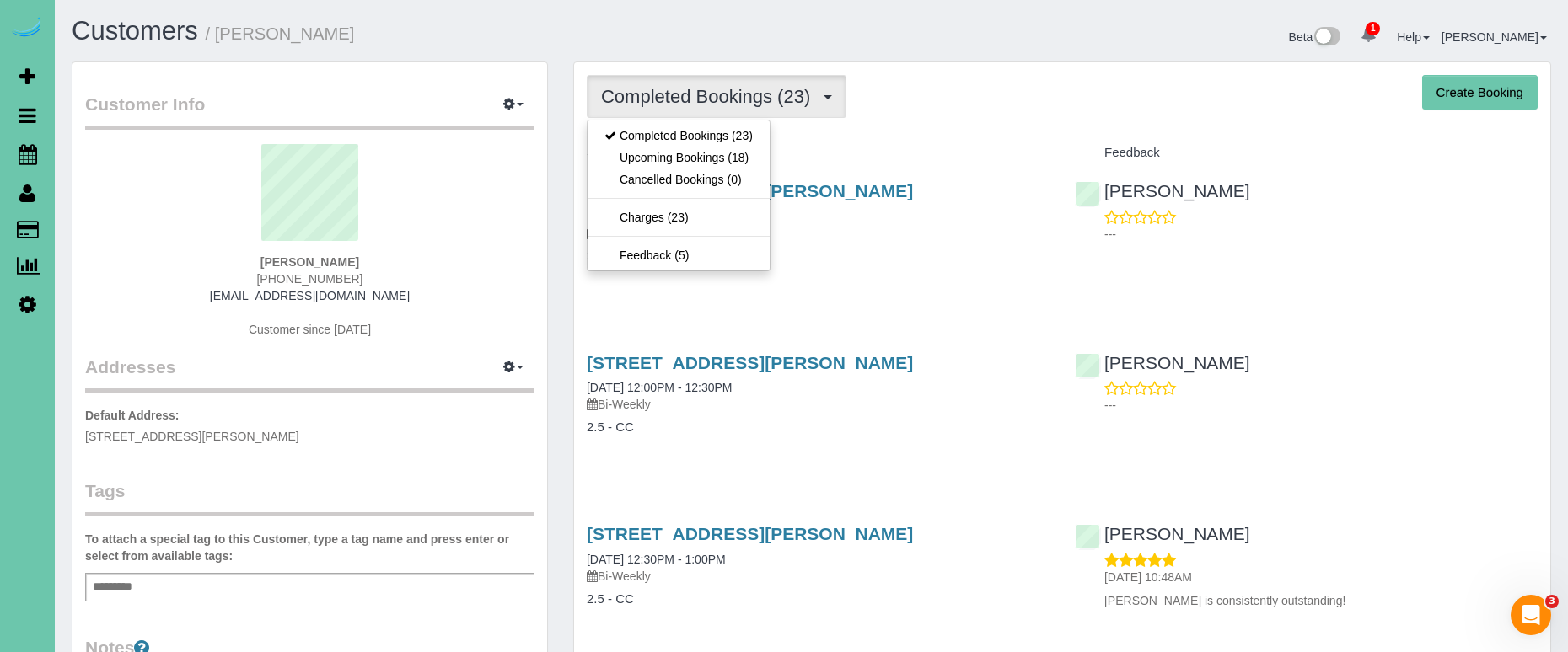
drag, startPoint x: 723, startPoint y: 167, endPoint x: 712, endPoint y: 165, distance: 11.2
click at [723, 167] on link "Upcoming Bookings (18)" at bounding box center [678, 157] width 182 height 22
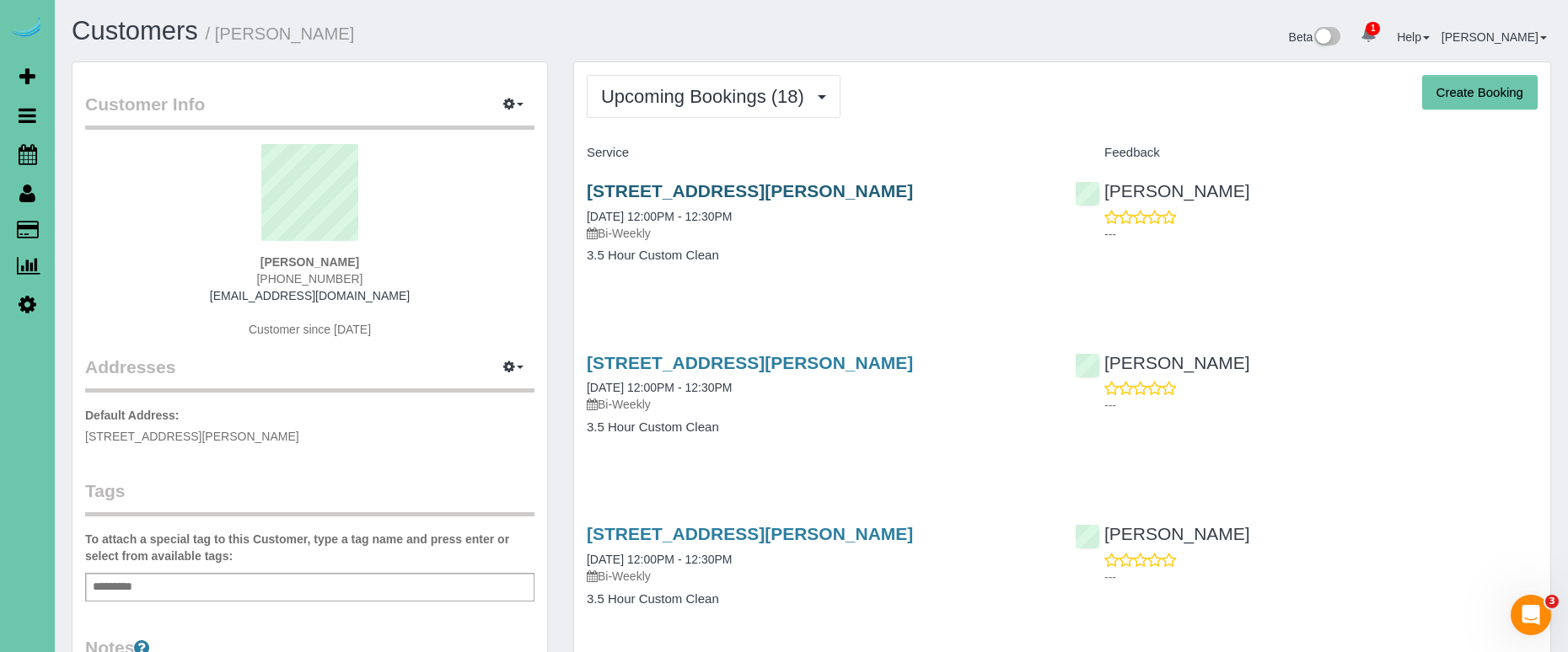
click at [737, 186] on link "16587 Nina Cir, Omaha, NE 68130" at bounding box center [749, 191] width 327 height 20
drag, startPoint x: 36, startPoint y: 157, endPoint x: 58, endPoint y: 153, distance: 22.4
click at [36, 157] on icon at bounding box center [28, 154] width 19 height 20
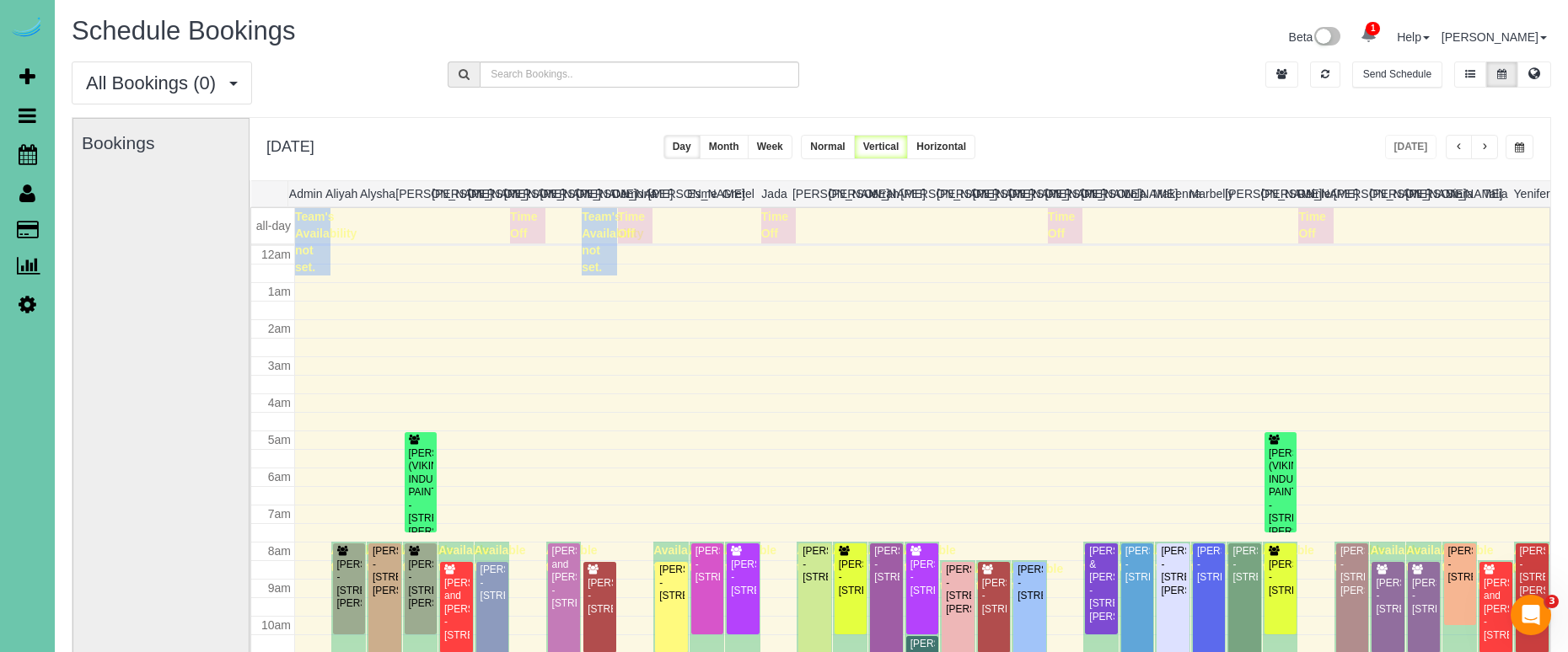
scroll to position [223, 0]
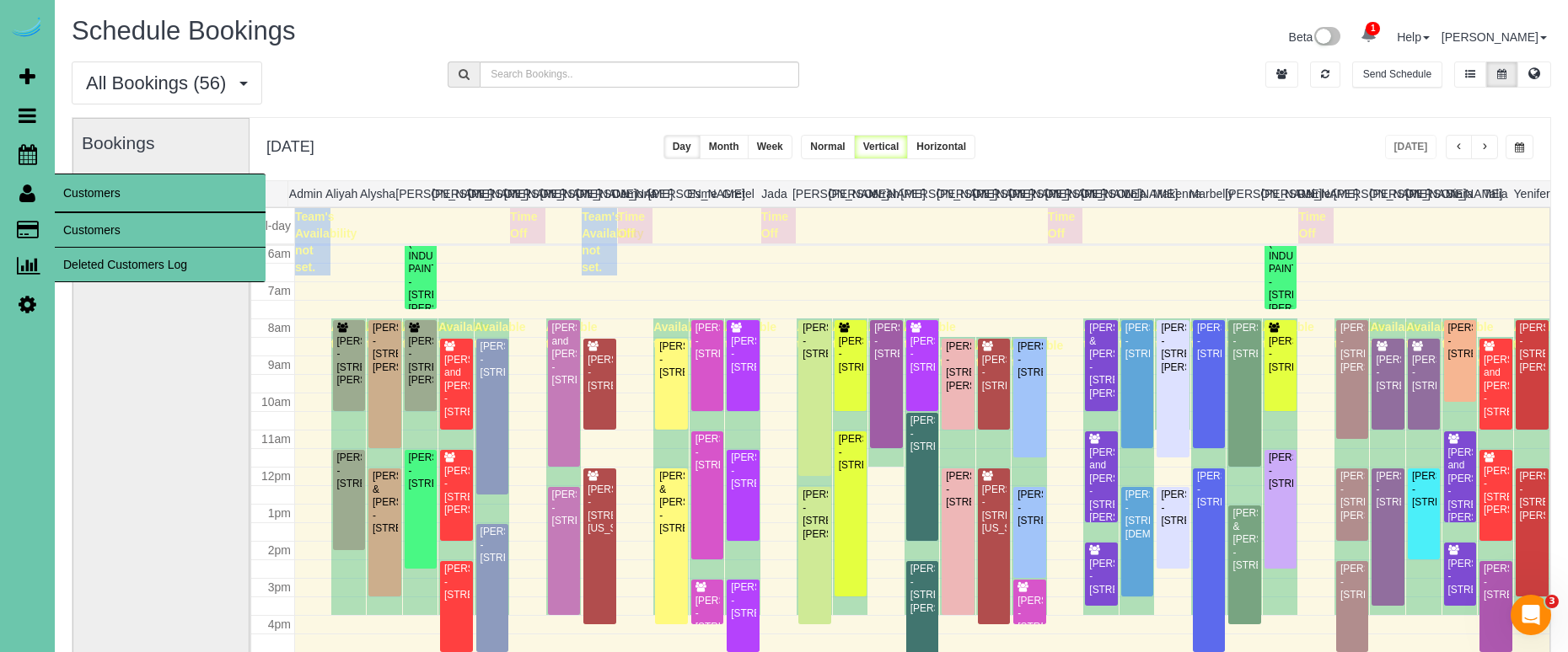
click at [85, 227] on link "Customers" at bounding box center [160, 229] width 211 height 33
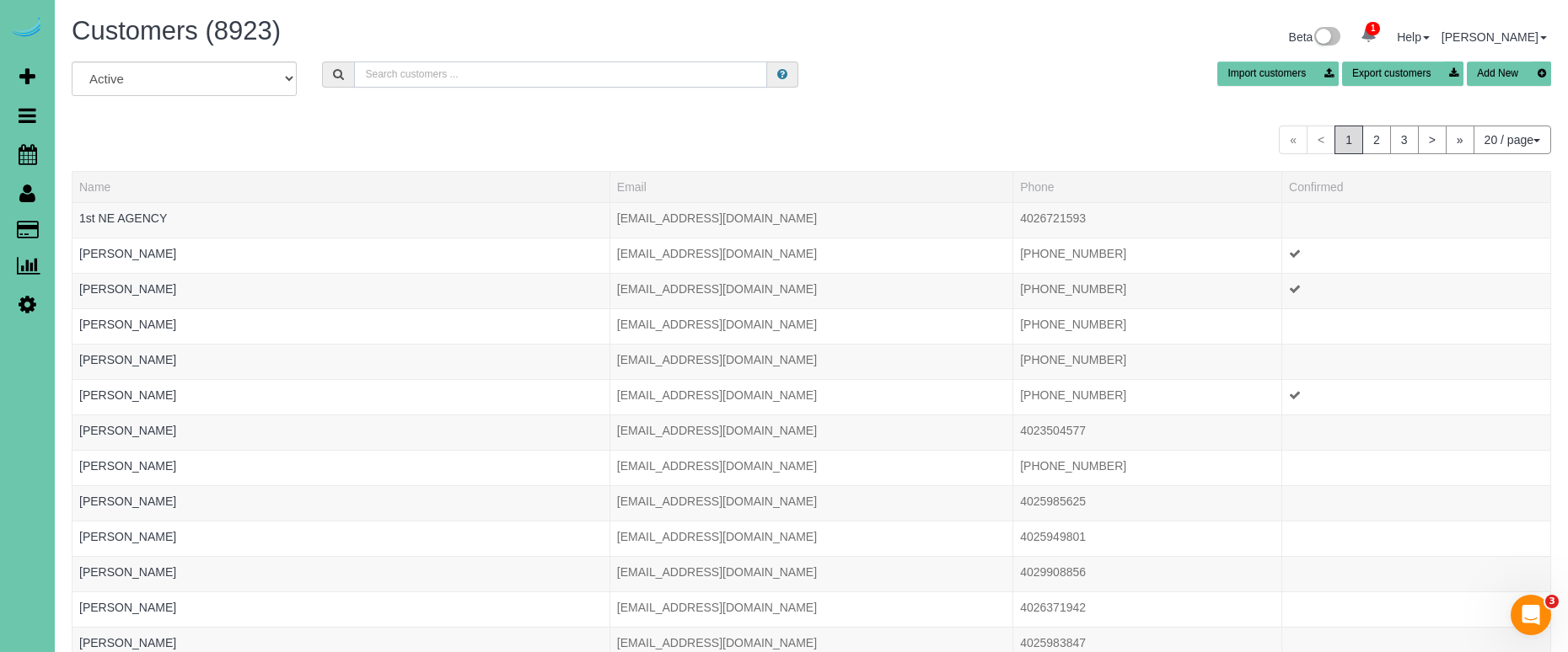
click at [381, 70] on input "text" at bounding box center [560, 74] width 413 height 26
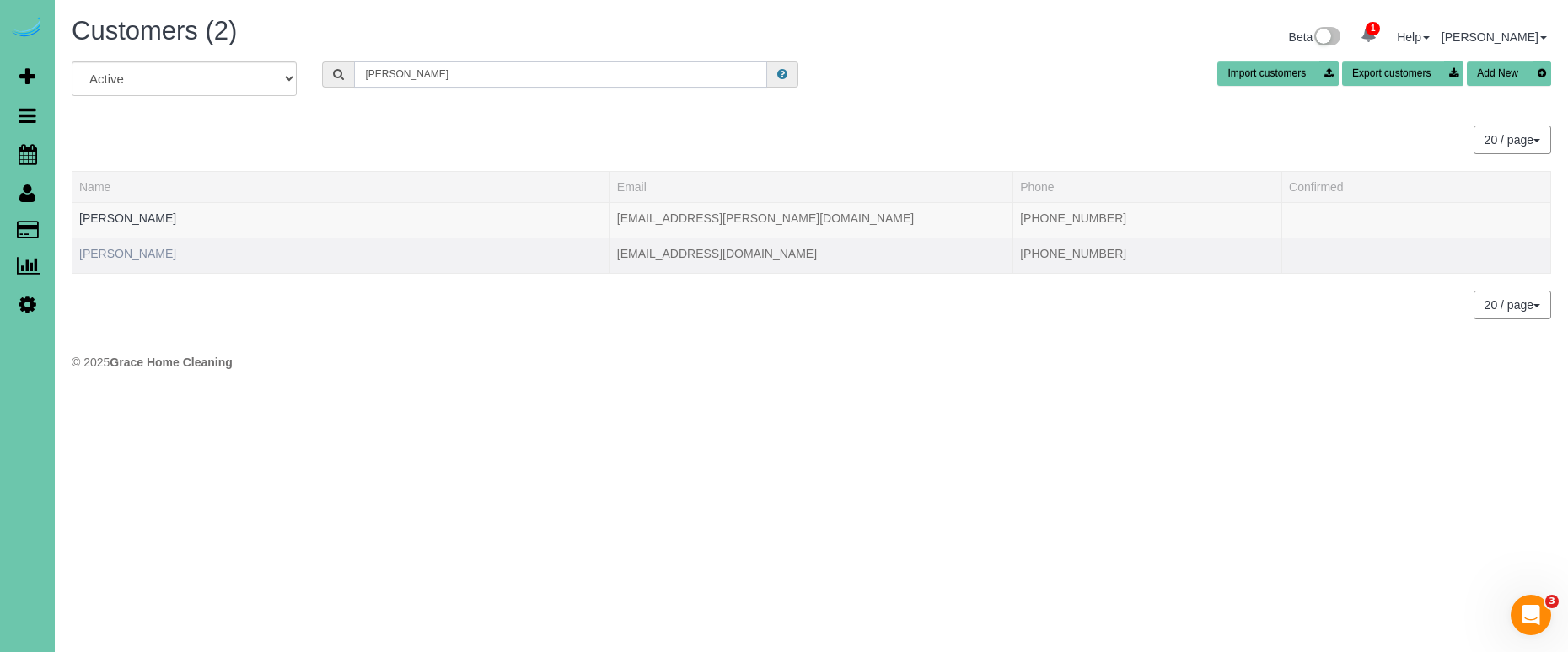
type input "carol l"
click at [128, 259] on link "Carol Lippincott" at bounding box center [128, 254] width 97 height 13
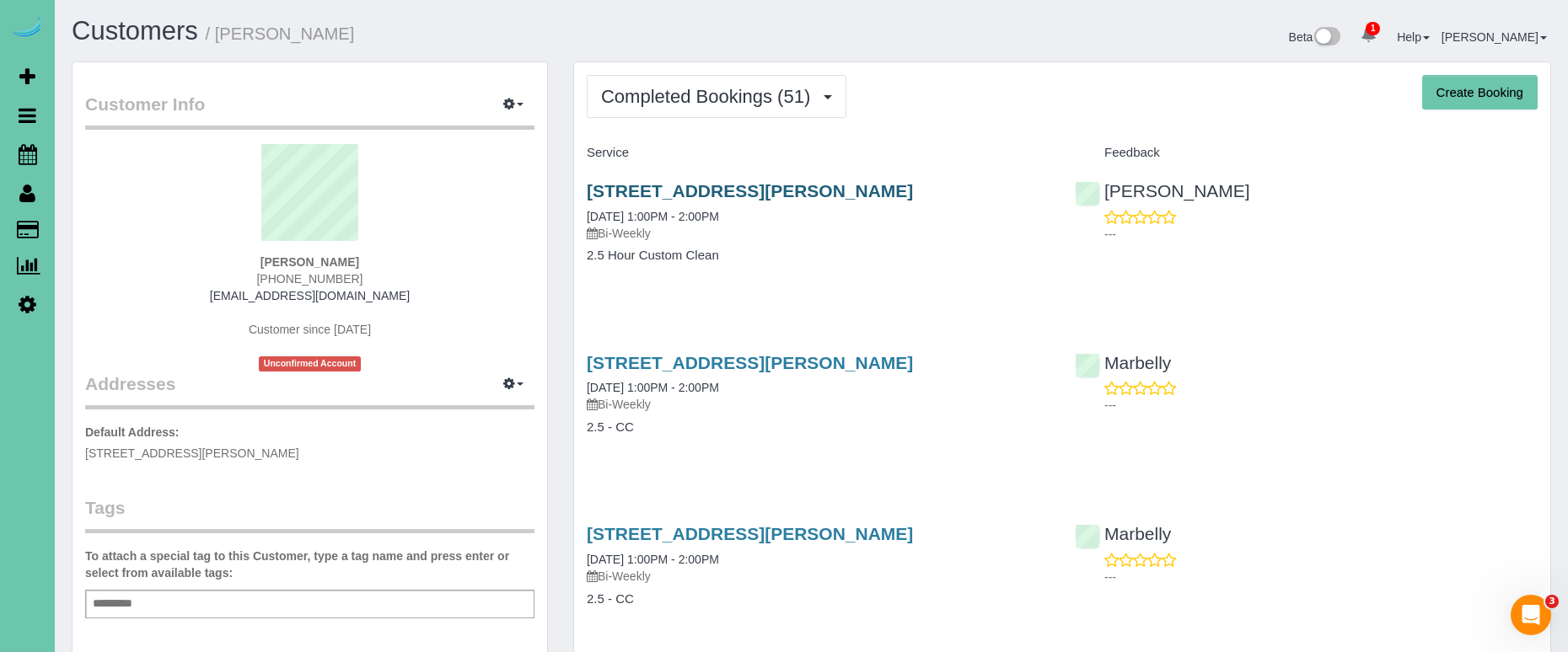
click at [717, 183] on link "13473 Meredith Ave, Omaha, NE 68164" at bounding box center [749, 191] width 327 height 20
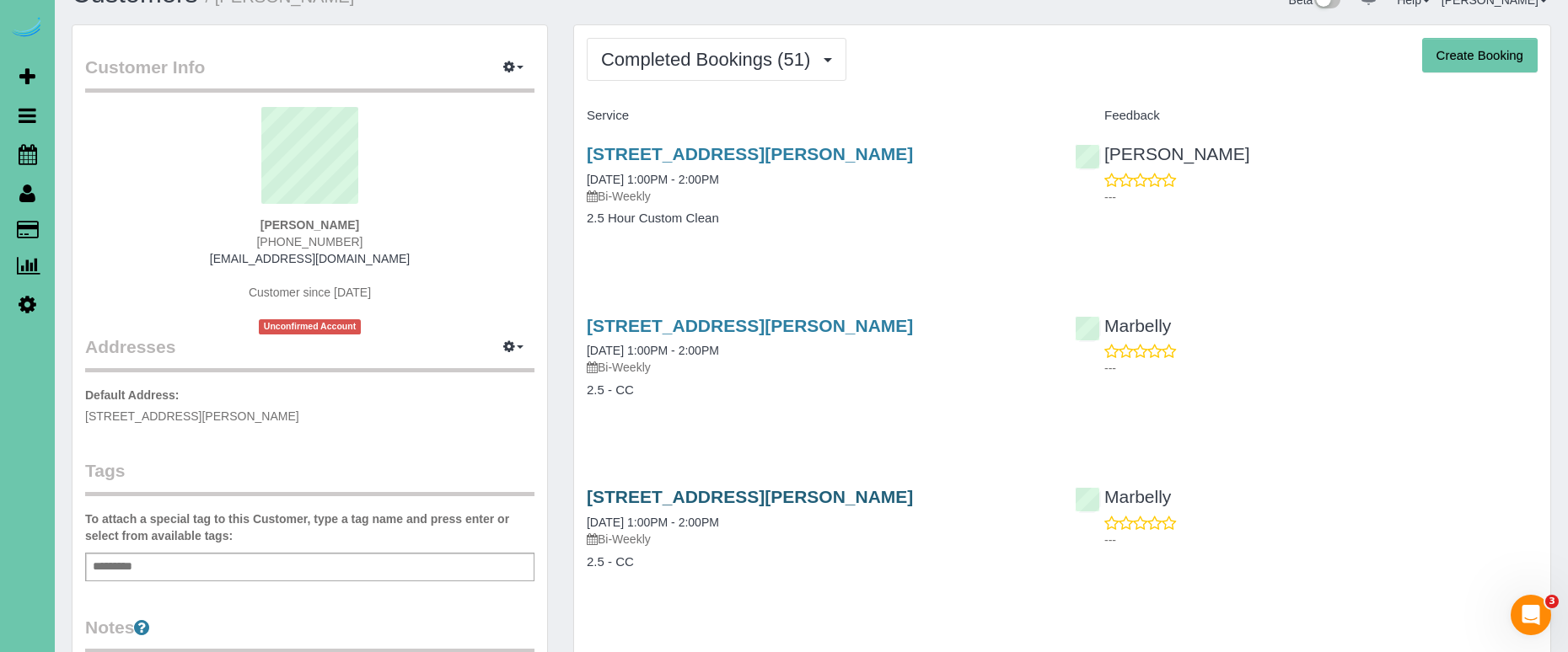
scroll to position [38, 0]
click at [650, 488] on link "13473 Meredith Ave, Omaha, NE 68164" at bounding box center [749, 496] width 327 height 20
click at [800, 155] on link "13473 Meredith Ave, Omaha, NE 68164" at bounding box center [749, 153] width 327 height 20
click at [787, 321] on link "13473 Meredith Ave, Omaha, NE 68164" at bounding box center [749, 326] width 327 height 20
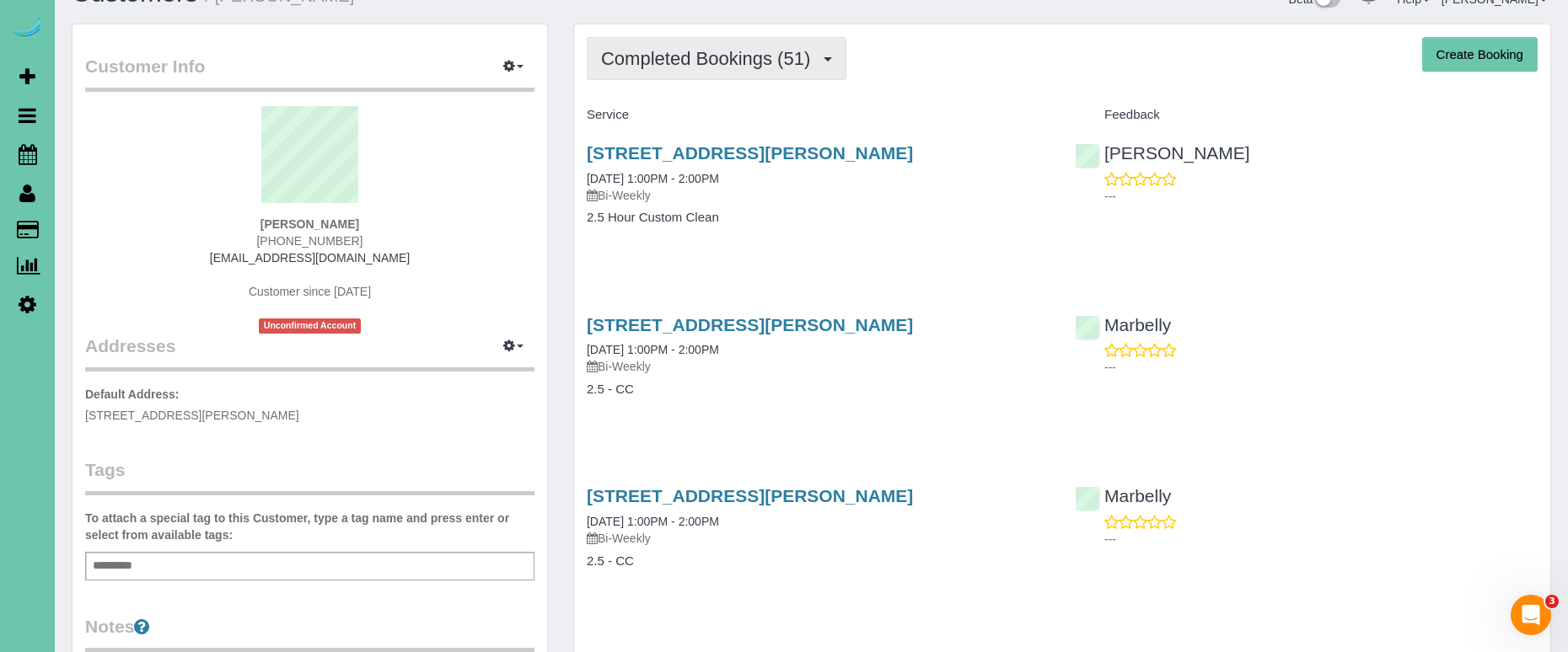
click at [785, 58] on span "Completed Bookings (51)" at bounding box center [710, 58] width 218 height 21
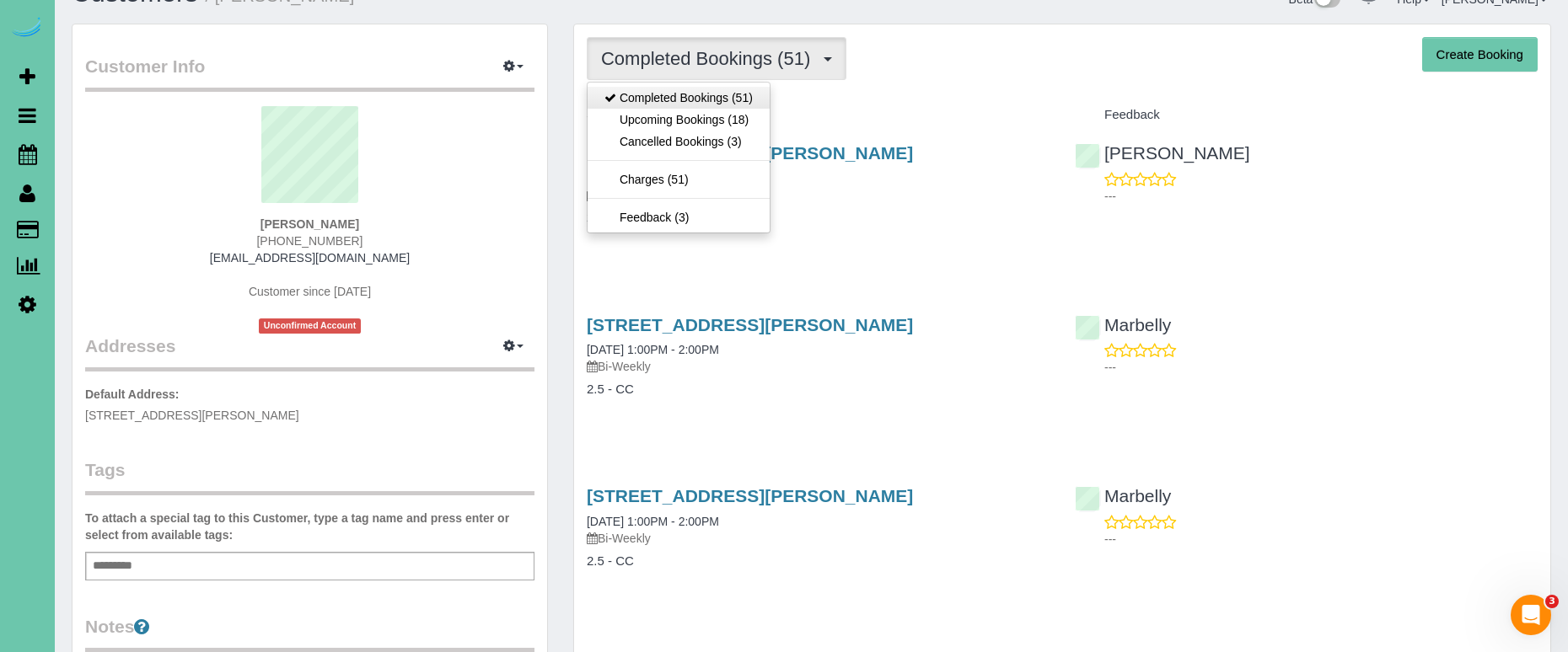
click at [712, 102] on link "Completed Bookings (51)" at bounding box center [678, 98] width 182 height 22
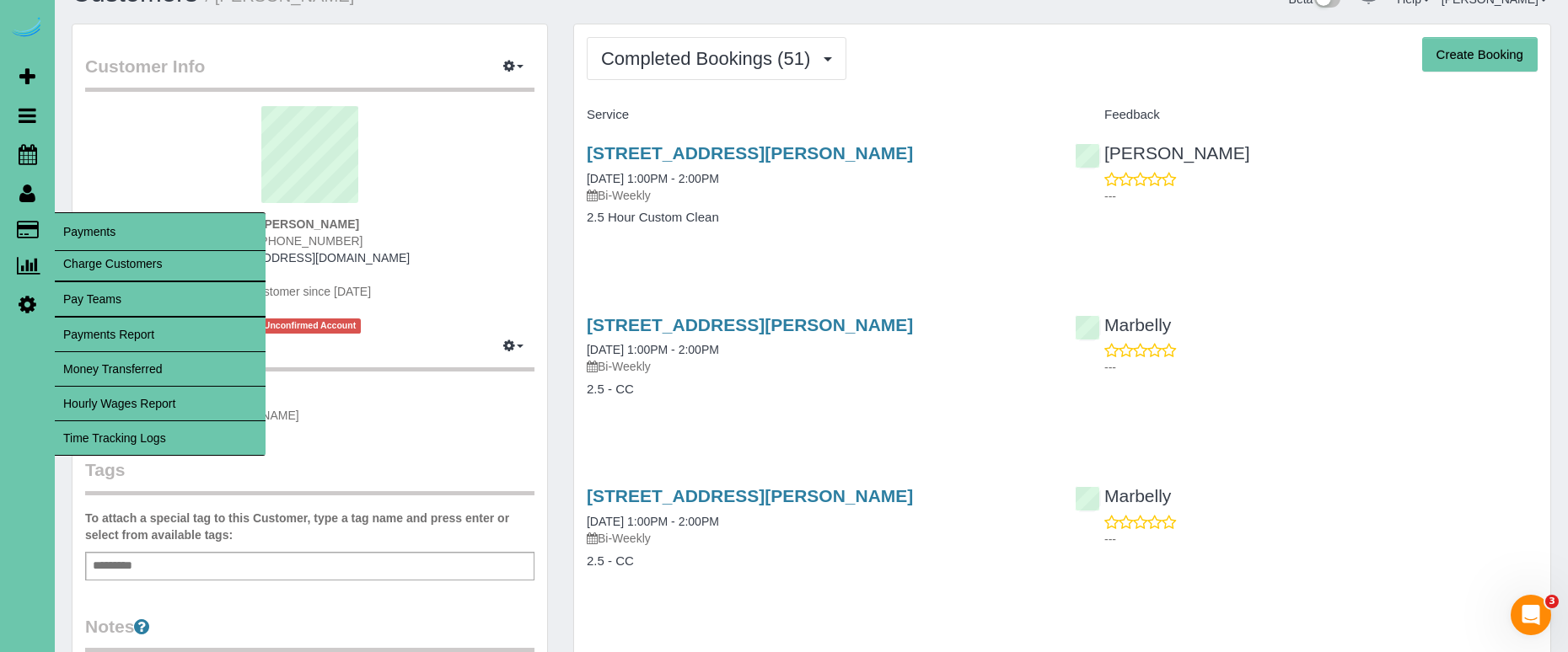
drag, startPoint x: 186, startPoint y: 433, endPoint x: 184, endPoint y: 424, distance: 9.2
click at [186, 433] on link "Time Tracking Logs" at bounding box center [160, 438] width 211 height 33
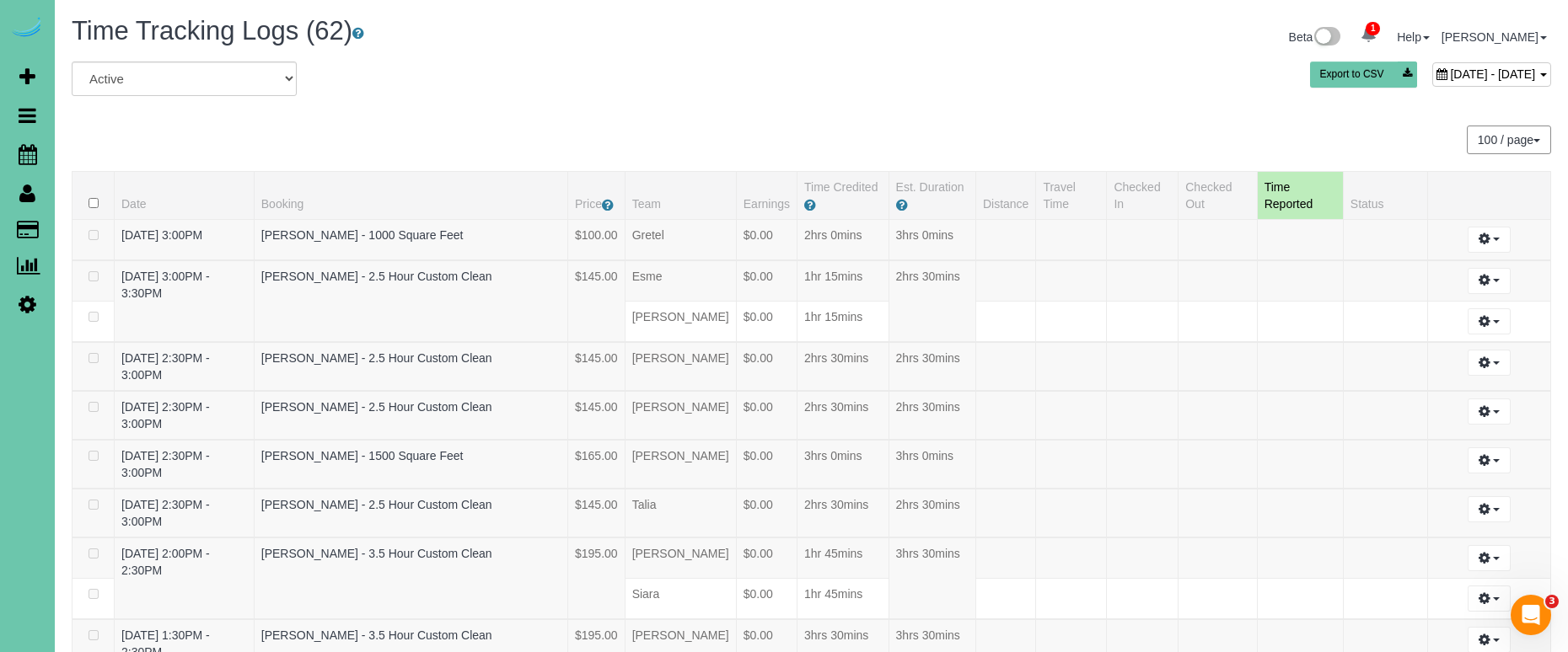
click at [1450, 73] on span "October 14, 2025 - October 14, 2025" at bounding box center [1492, 74] width 85 height 13
type input "**********"
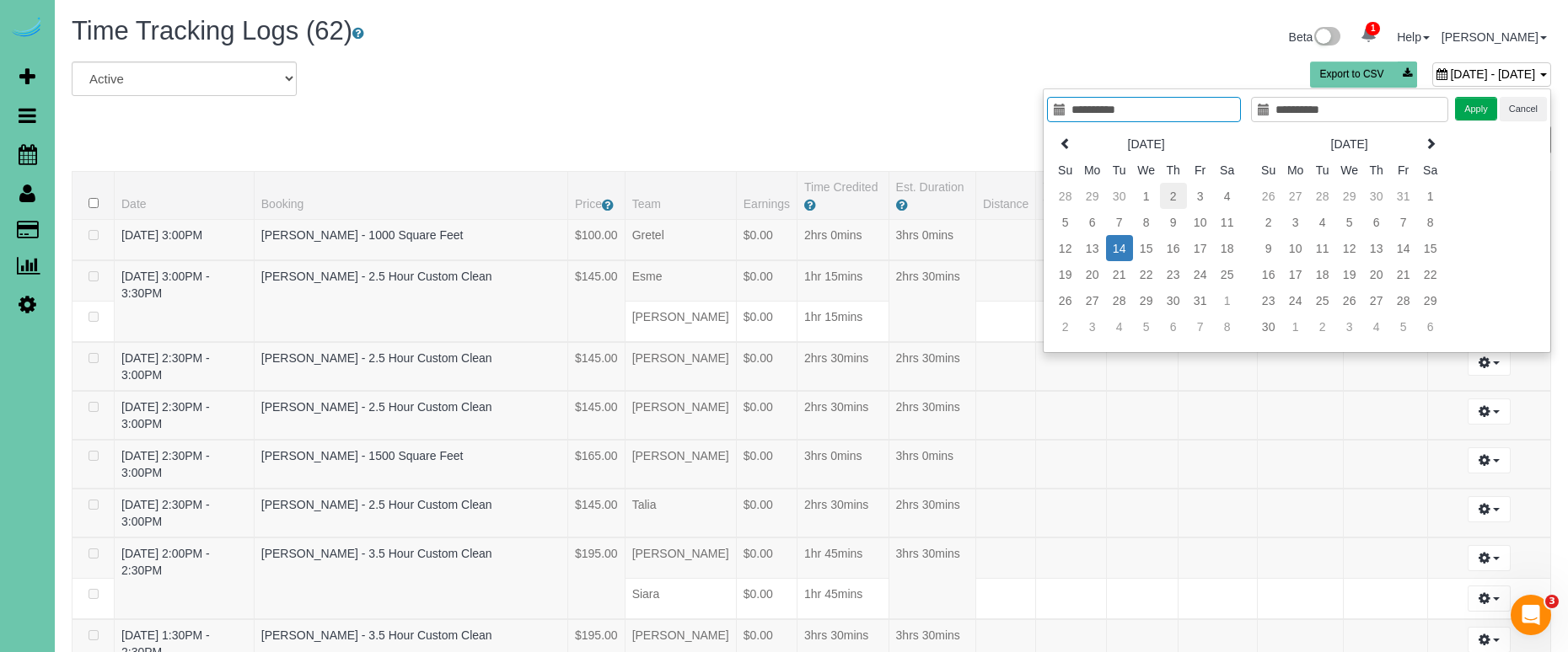
type input "**********"
click at [1167, 195] on td "2" at bounding box center [1174, 195] width 27 height 26
type input "**********"
click at [1479, 114] on button "Apply" at bounding box center [1476, 109] width 42 height 24
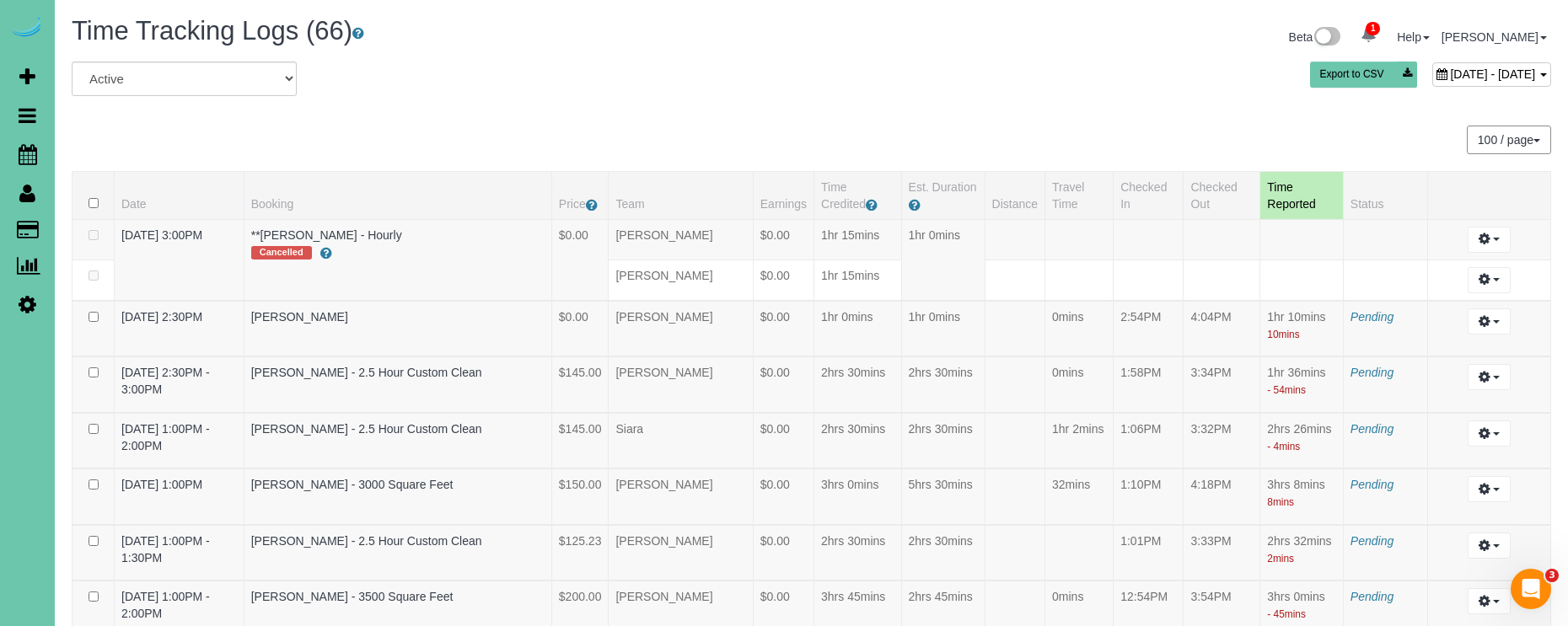
click at [1450, 73] on span "October 02, 2025 - October 02, 2025" at bounding box center [1492, 74] width 85 height 13
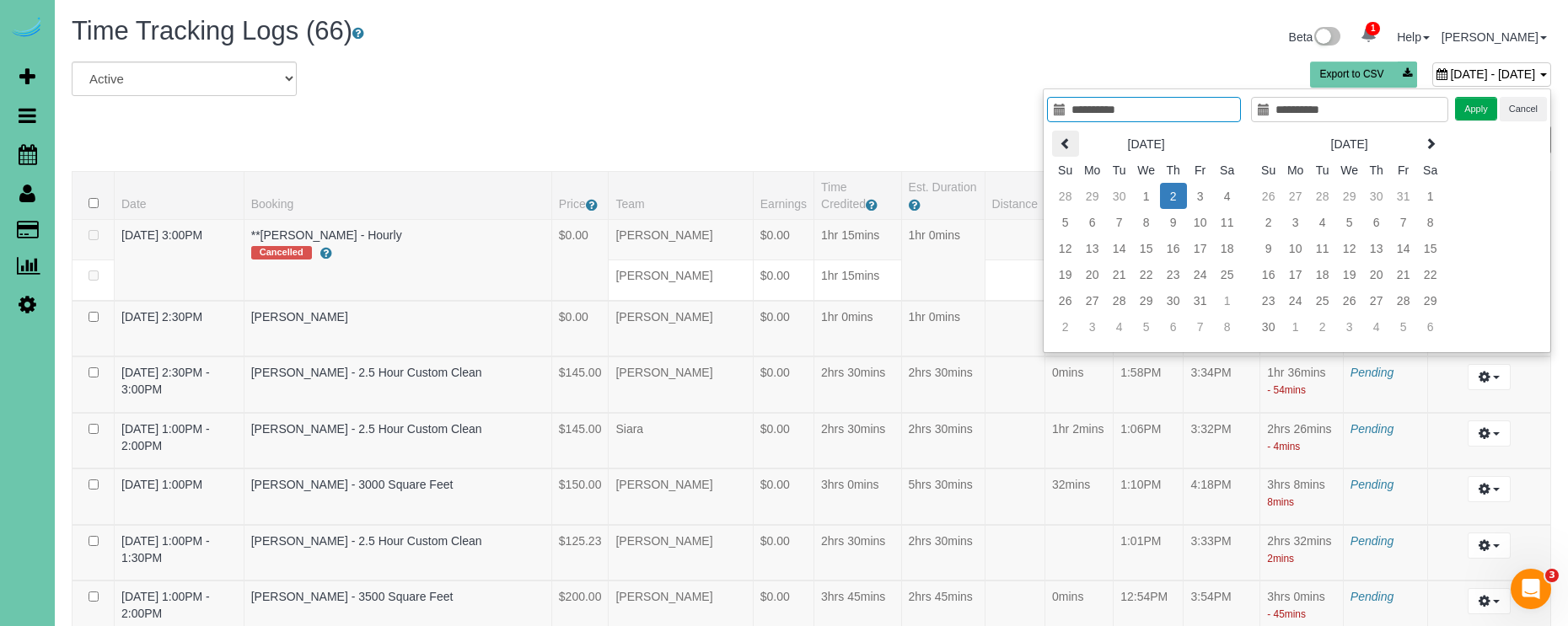
click at [1057, 146] on th at bounding box center [1066, 143] width 27 height 26
type input "**********"
click at [1180, 248] on td "18" at bounding box center [1174, 247] width 27 height 26
type input "**********"
click at [1180, 248] on td "18" at bounding box center [1174, 247] width 27 height 26
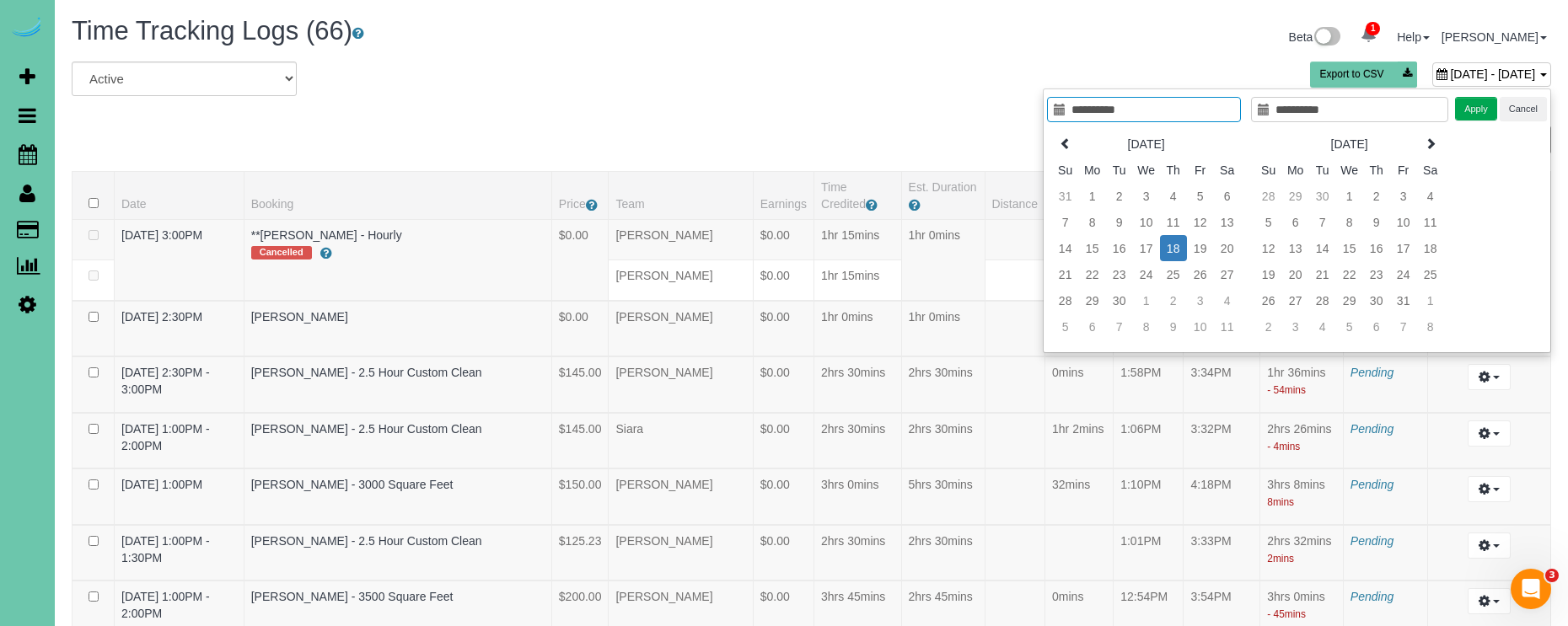
click at [1492, 98] on button "Apply" at bounding box center [1476, 109] width 42 height 24
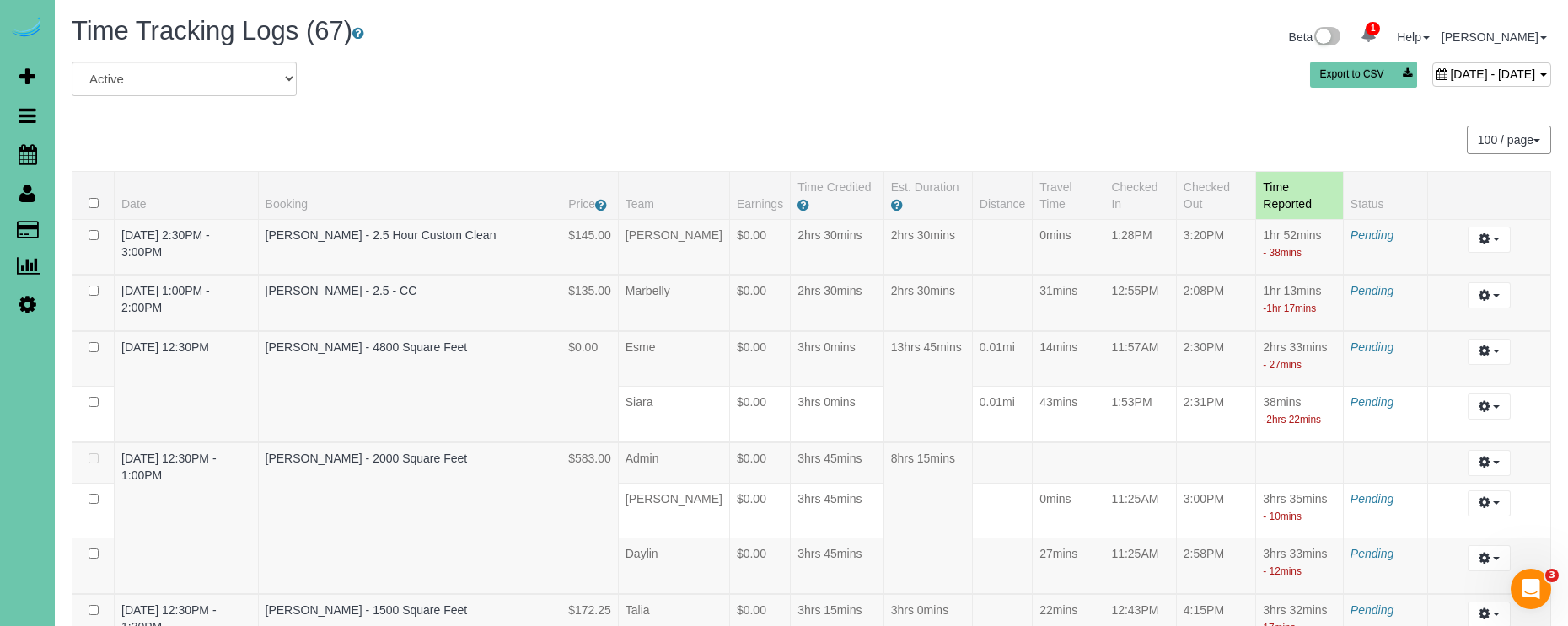
click at [1450, 70] on span "September 18, 2025 - September 18, 2025" at bounding box center [1492, 74] width 85 height 13
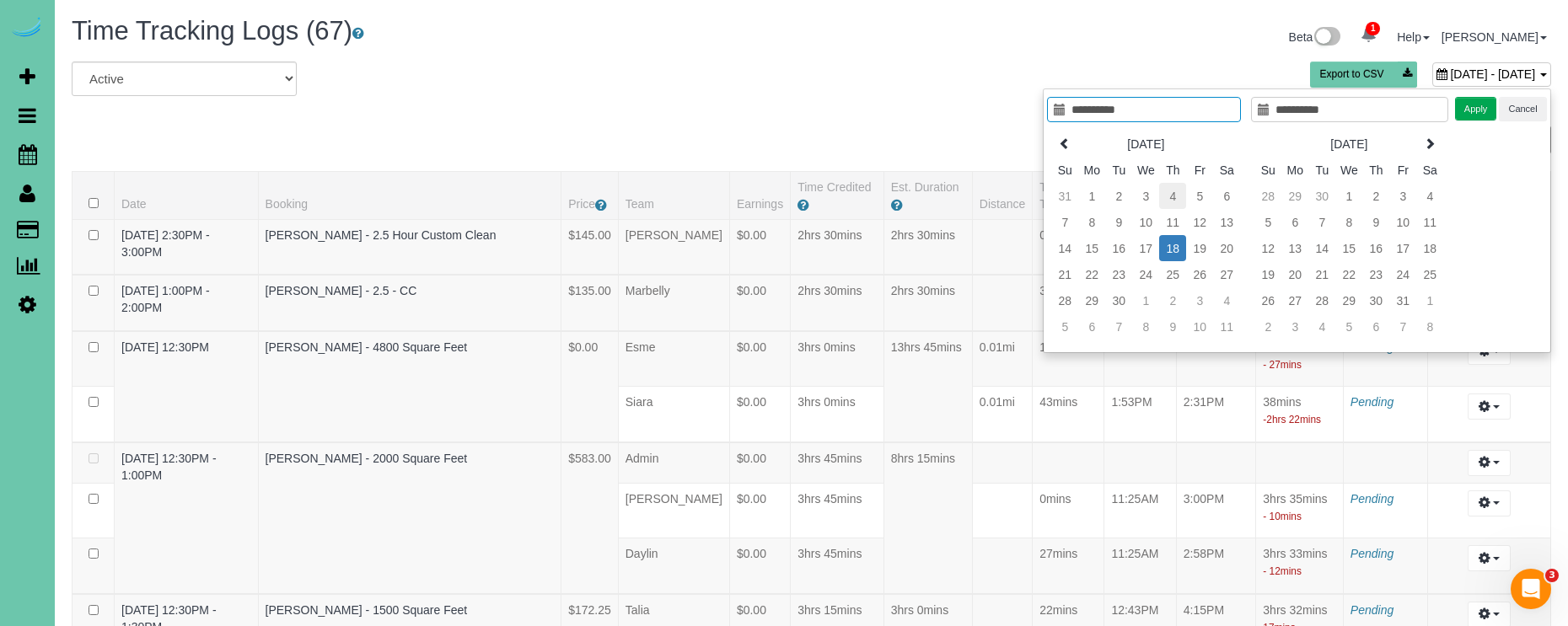
type input "**********"
click at [1169, 195] on td "4" at bounding box center [1173, 195] width 27 height 26
type input "**********"
click at [1465, 103] on button "Apply" at bounding box center [1476, 109] width 42 height 24
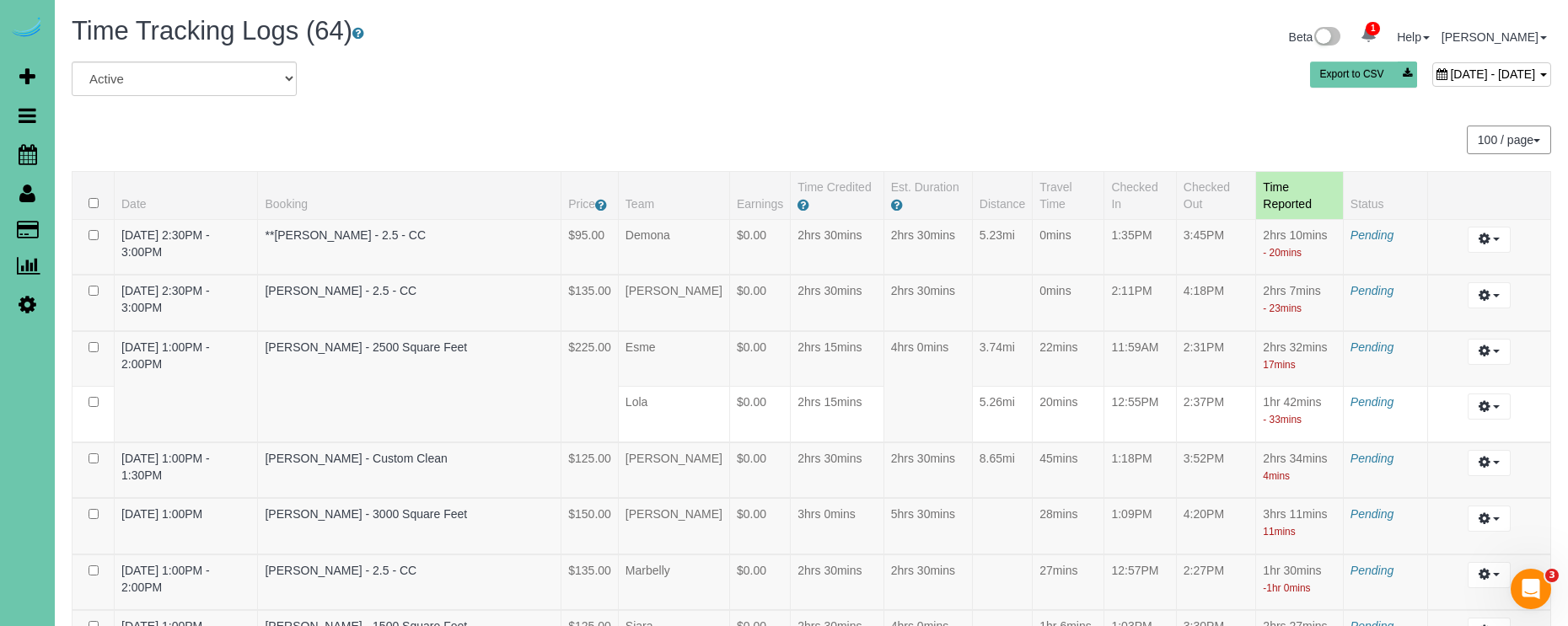
click at [1450, 72] on span "September 04, 2025 - September 04, 2025" at bounding box center [1492, 74] width 85 height 13
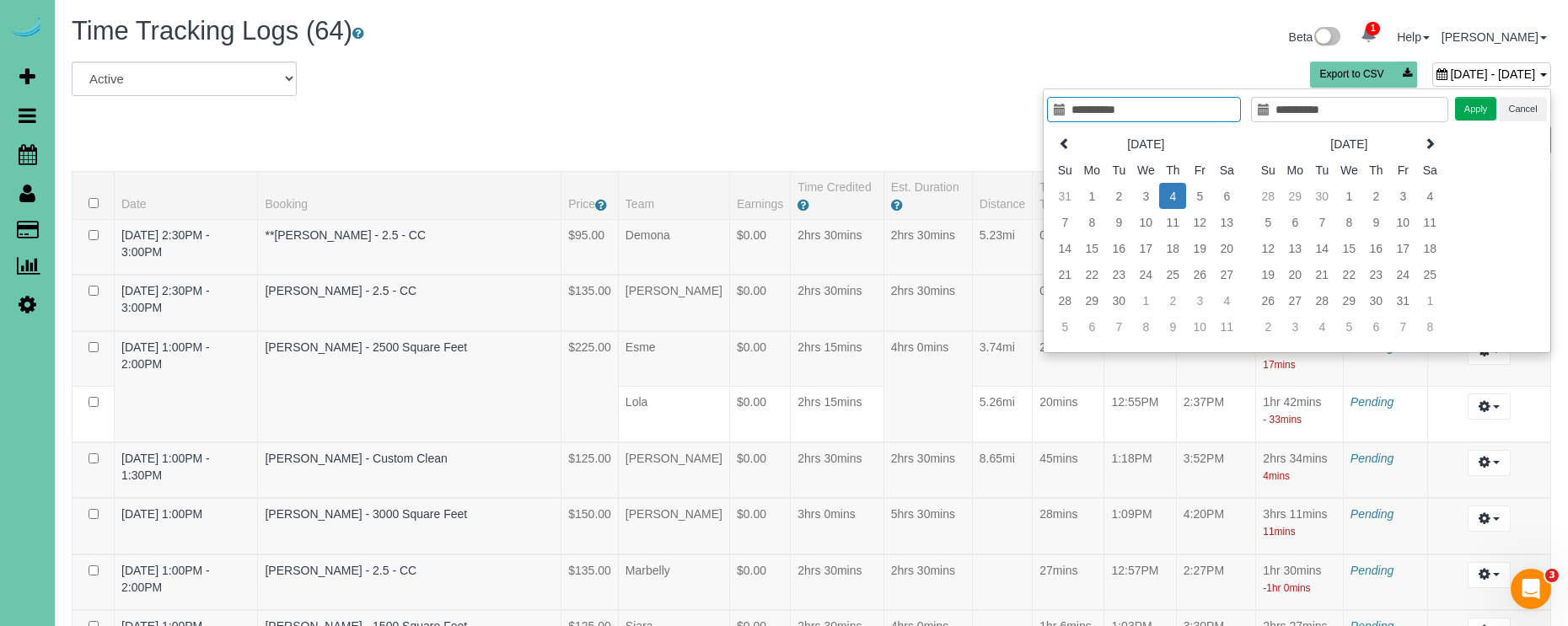
type input "**********"
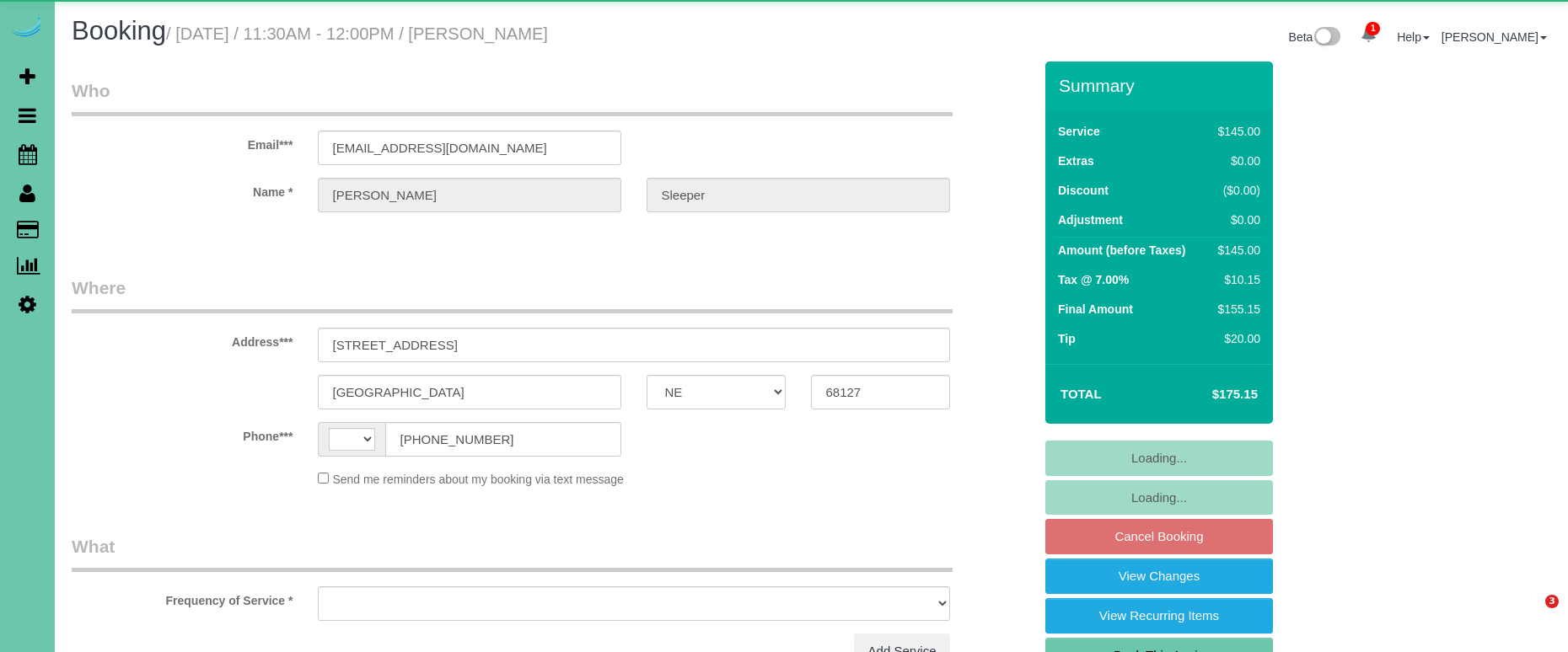
select select "NE"
select select "string:US"
select select "object:632"
select select "string:fspay-2f5430be-3ea3-4fca-a117-a744a0923b22"
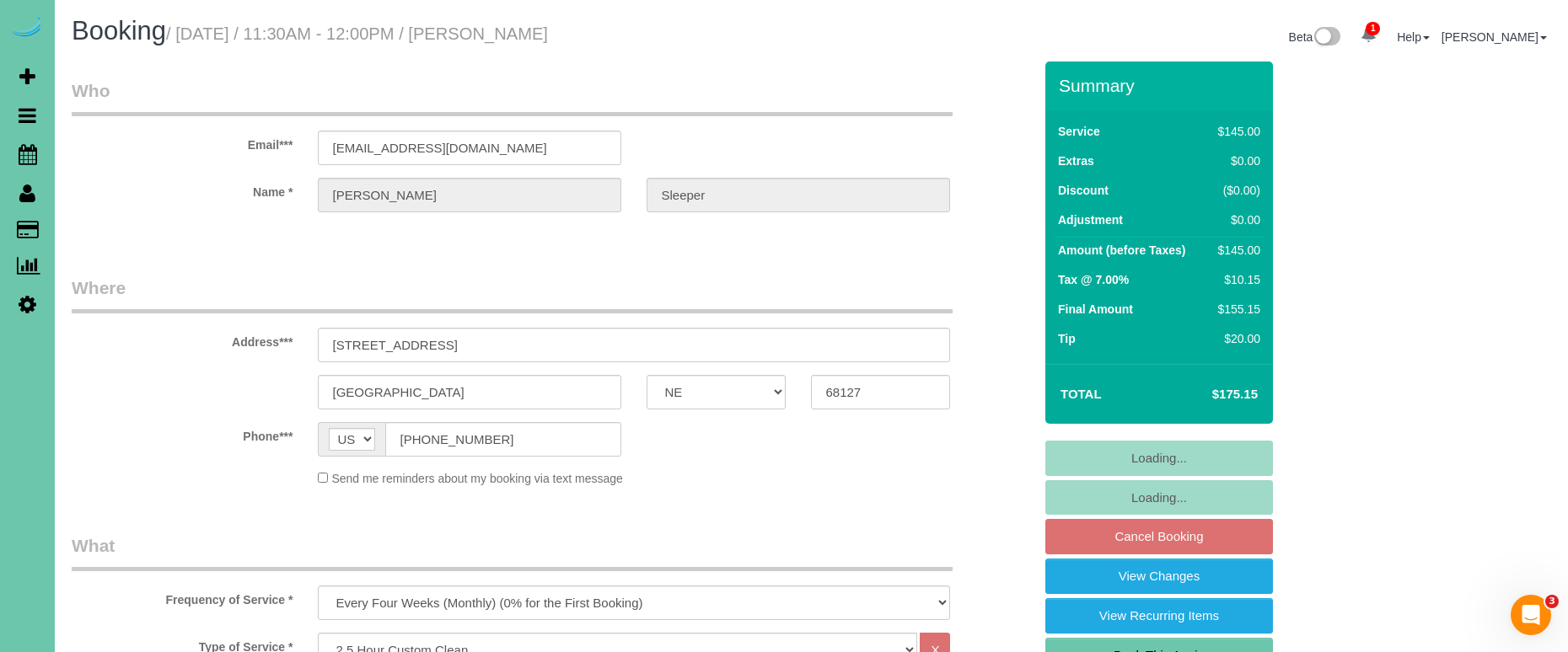
select select "object:836"
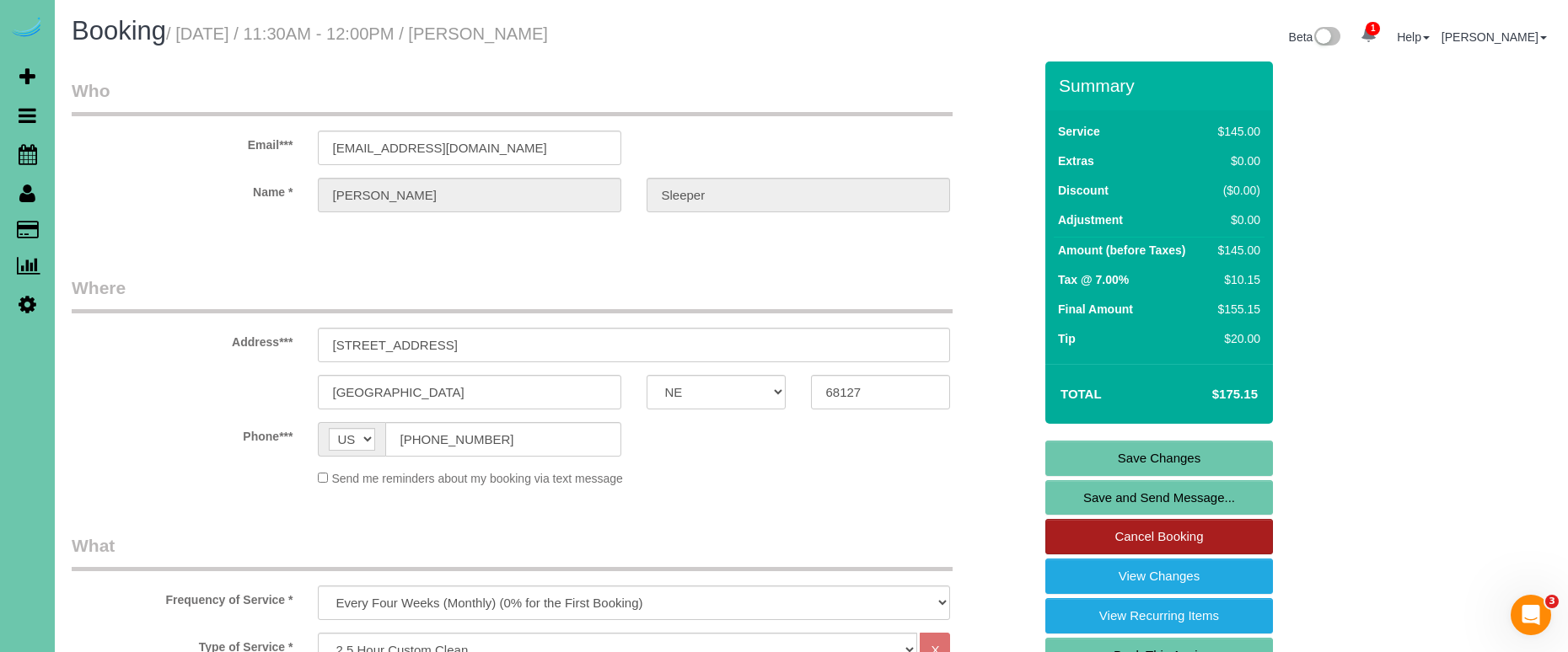
click at [1172, 533] on link "Cancel Booking" at bounding box center [1159, 536] width 228 height 35
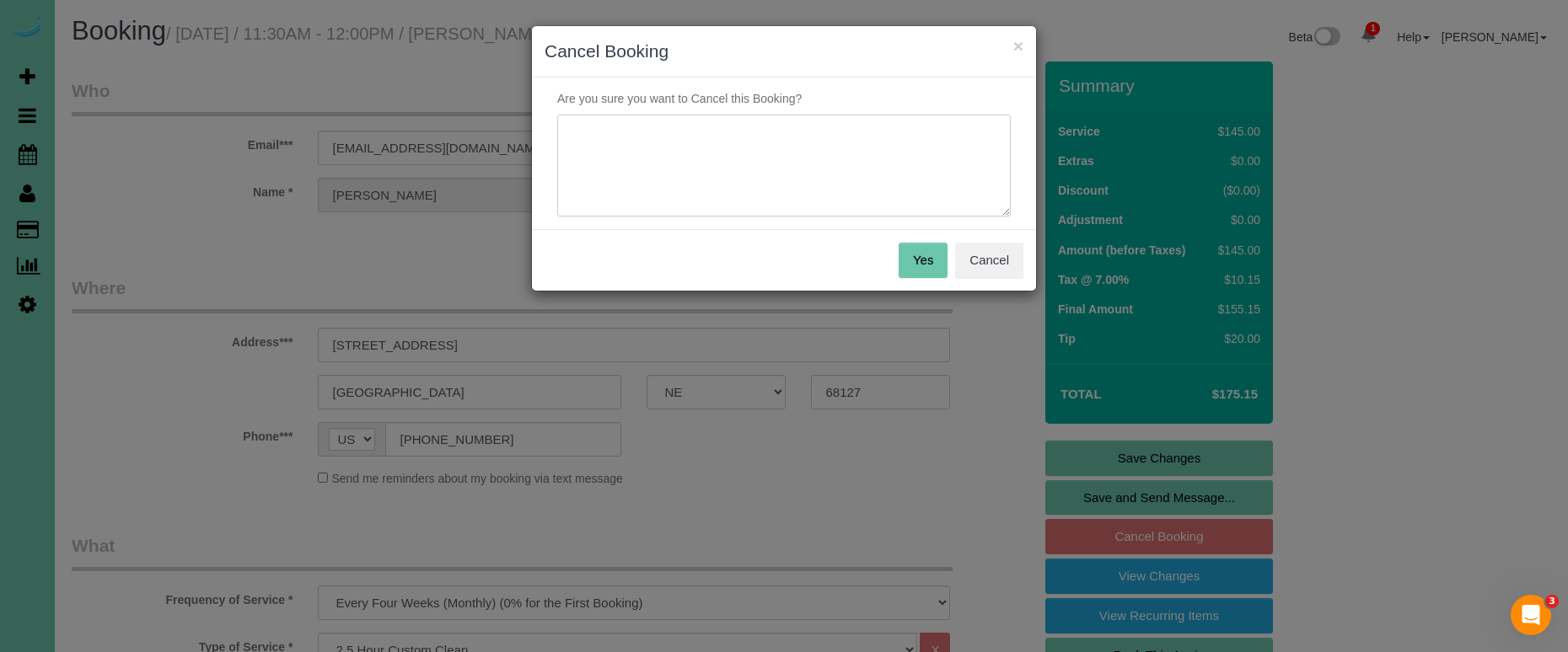
click at [808, 173] on textarea at bounding box center [784, 165] width 453 height 103
type textarea "retirement"
click at [918, 254] on button "Yes" at bounding box center [923, 260] width 49 height 35
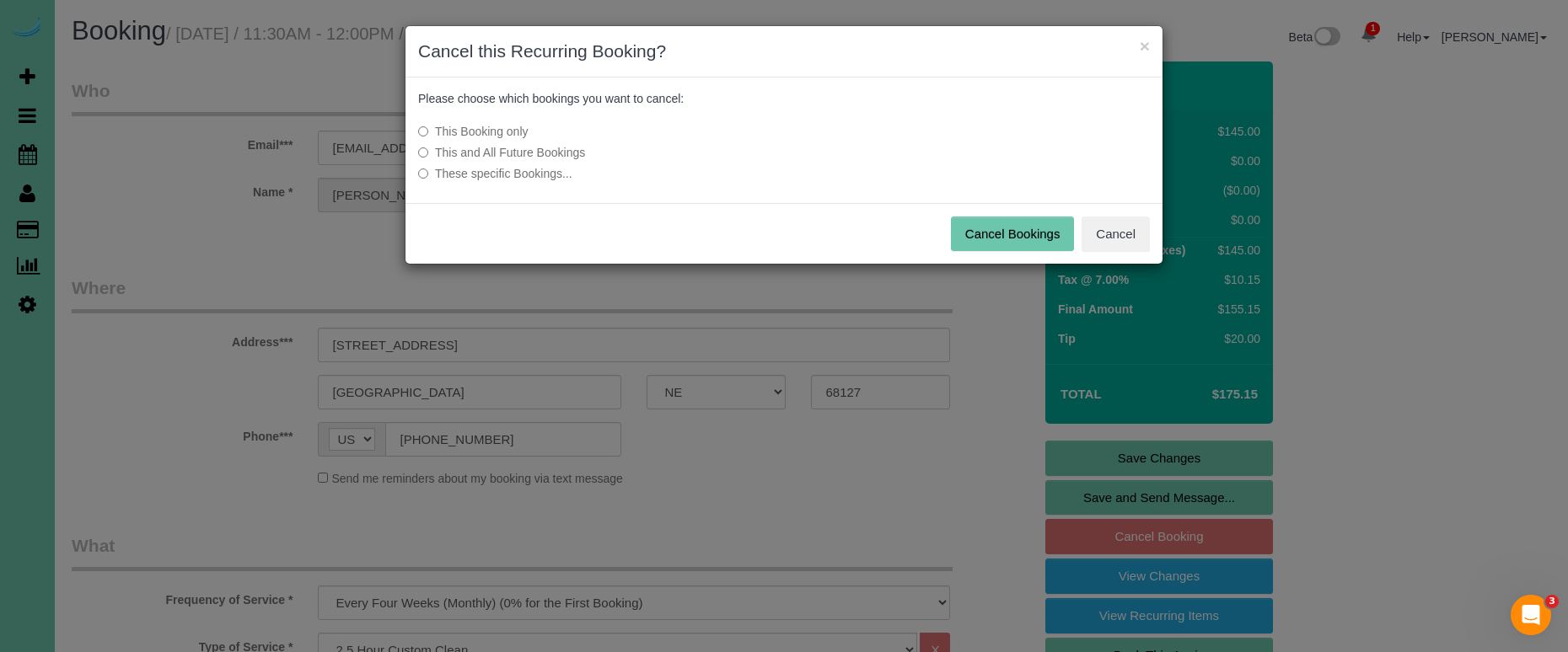
drag, startPoint x: 558, startPoint y: 148, endPoint x: 575, endPoint y: 154, distance: 18.0
click at [560, 149] on label "This and All Future Bookings" at bounding box center [658, 152] width 479 height 17
click at [978, 229] on button "Cancel Bookings" at bounding box center [1013, 234] width 124 height 35
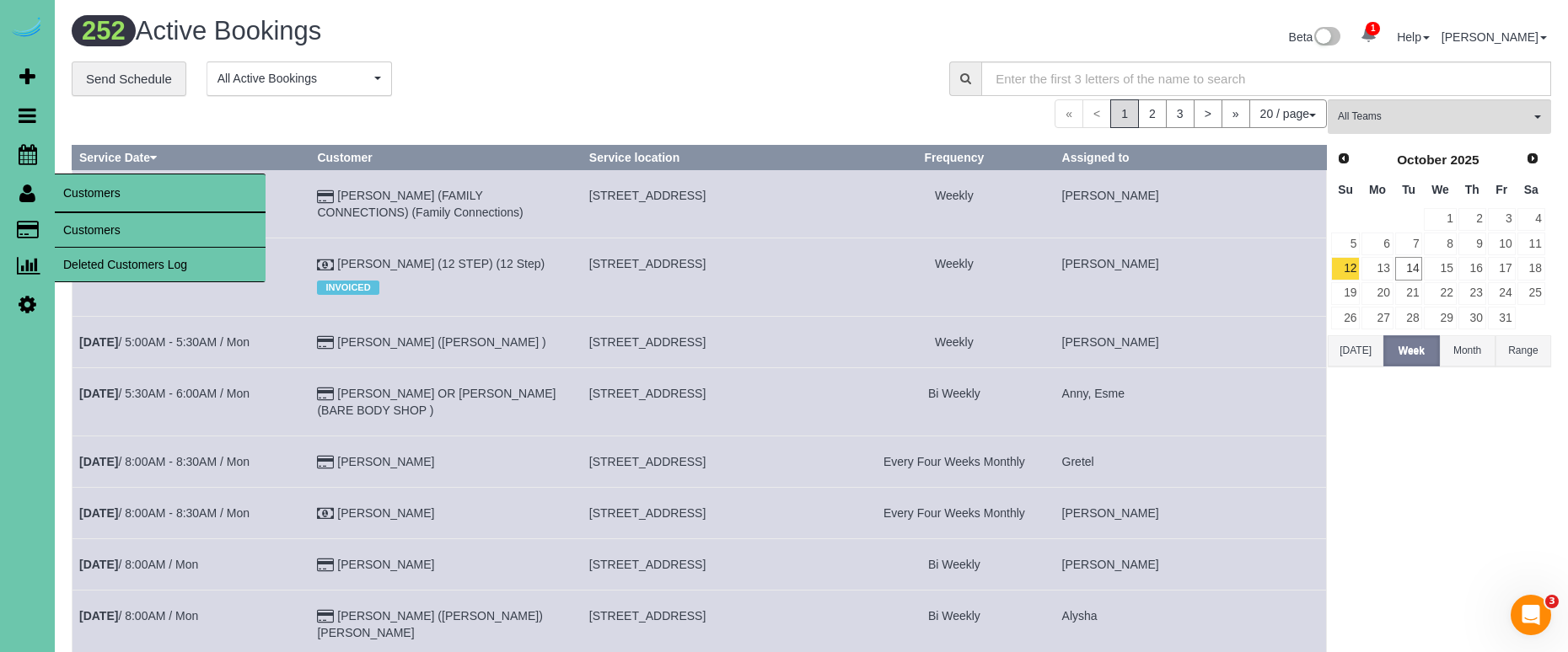
click at [67, 216] on link "Customers" at bounding box center [160, 229] width 211 height 33
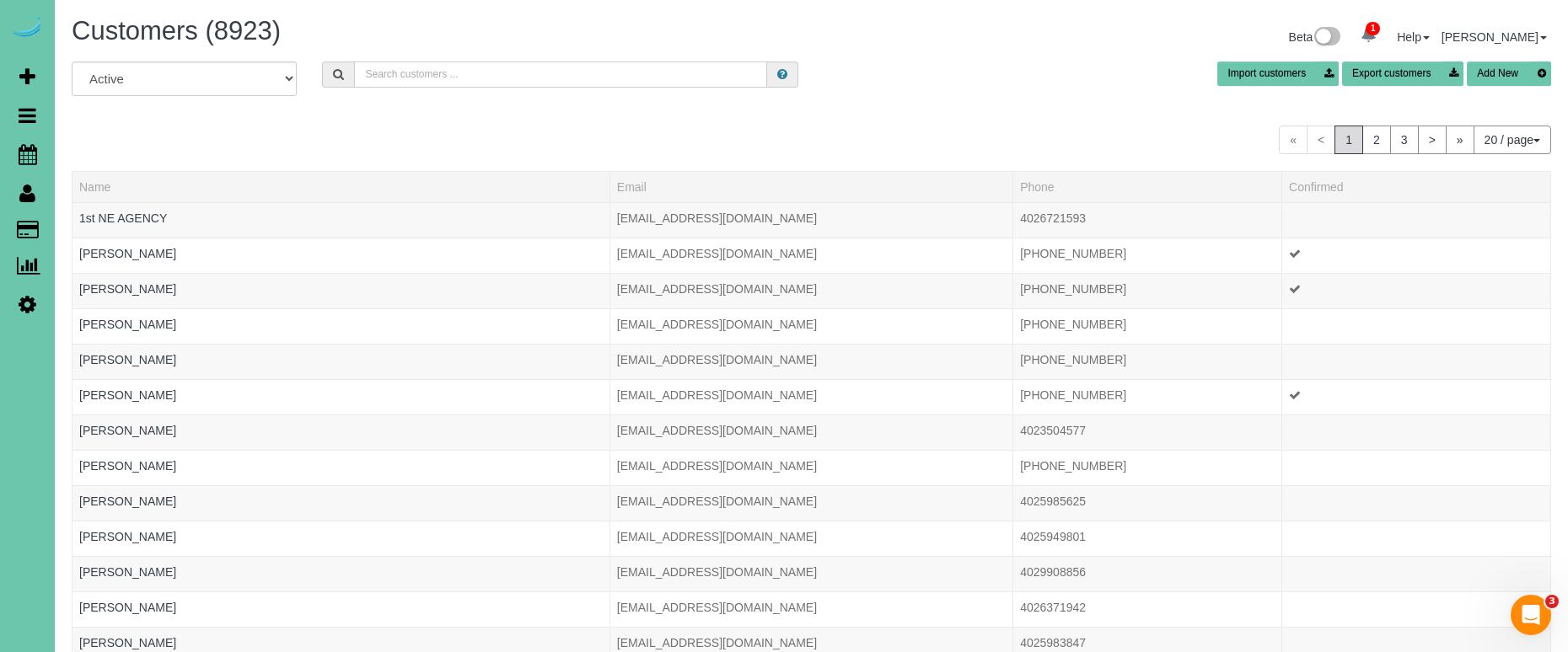
click at [408, 74] on input "text" at bounding box center [560, 74] width 413 height 26
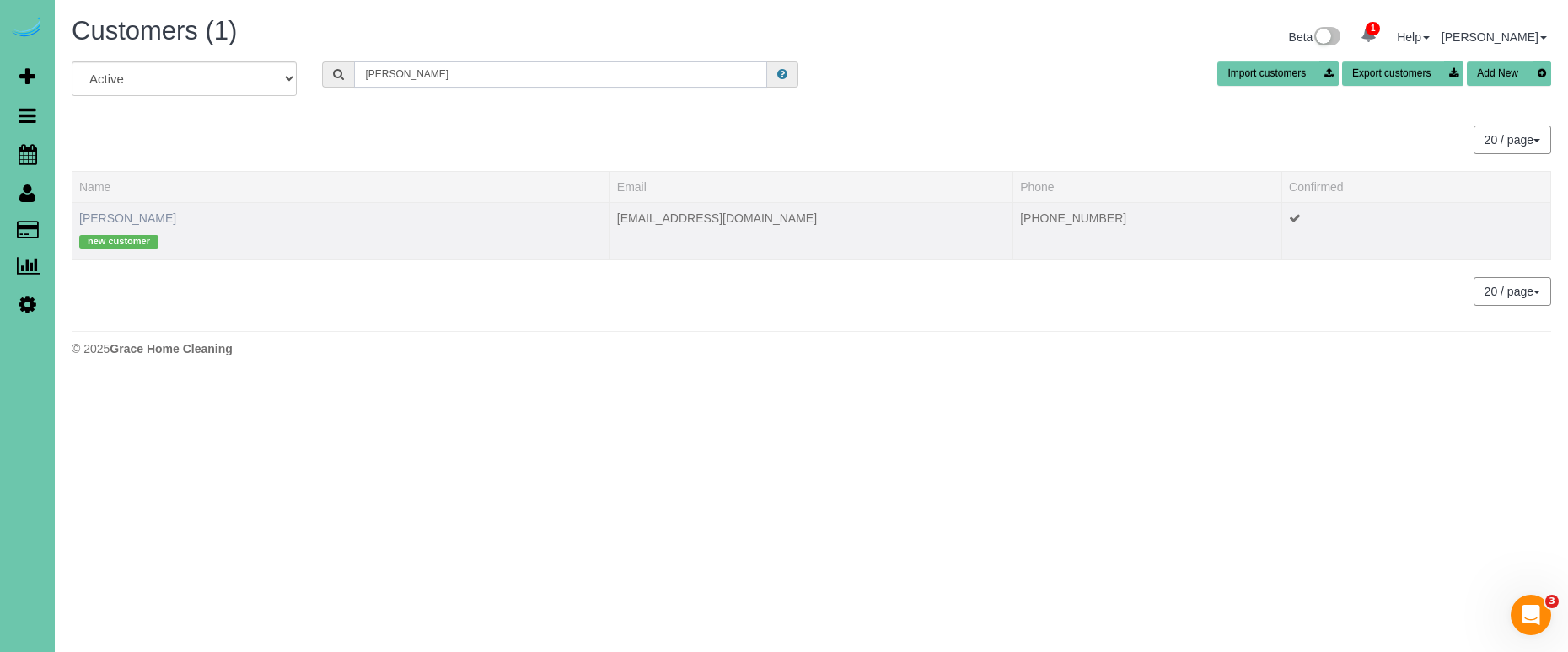
type input "deb sm"
click at [111, 219] on link "Deb Smith" at bounding box center [128, 218] width 97 height 13
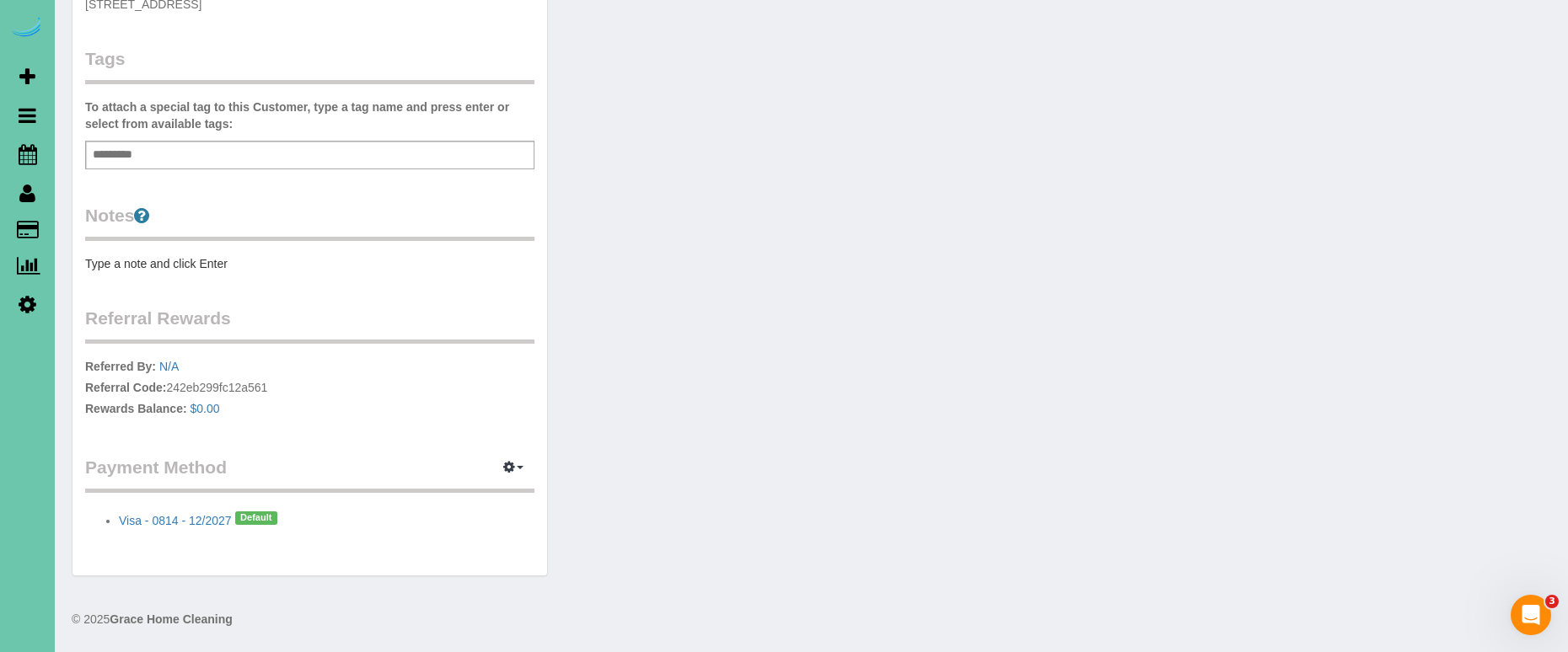
scroll to position [433, 0]
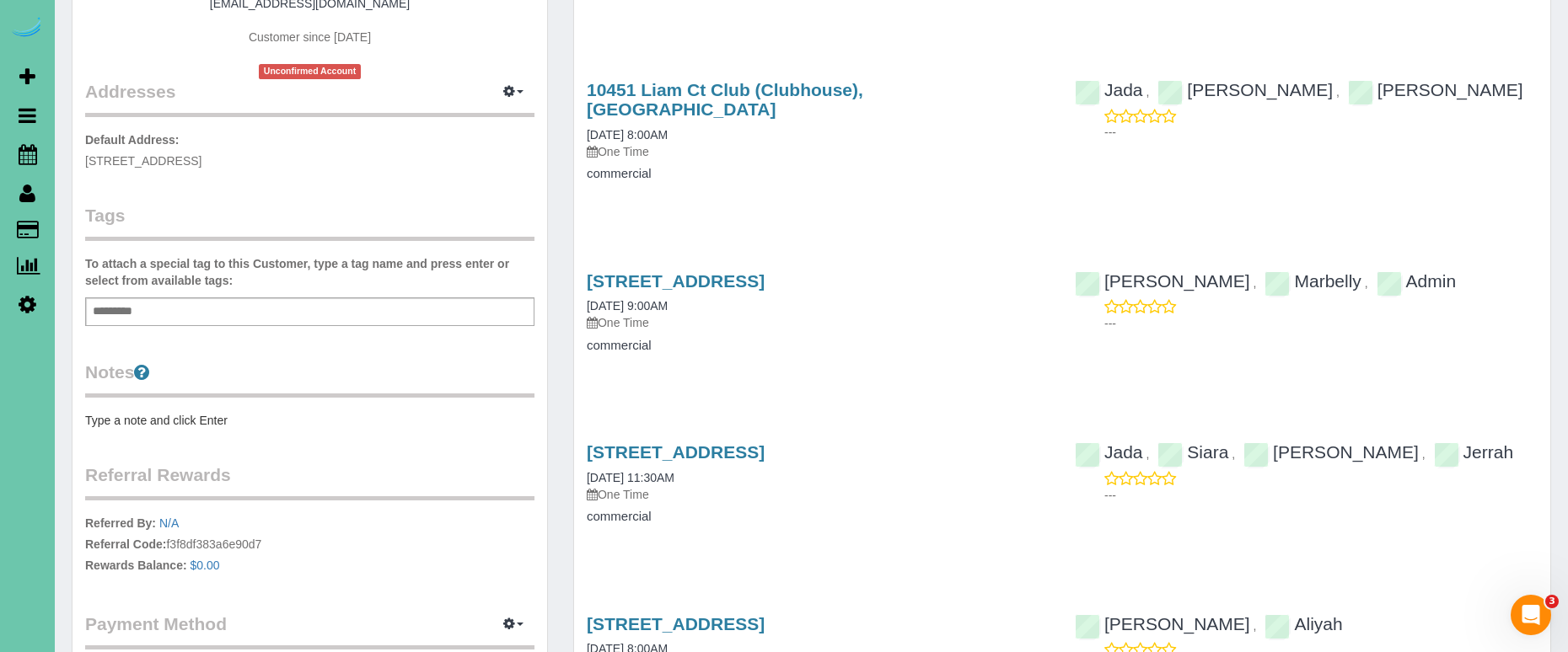
scroll to position [309, 0]
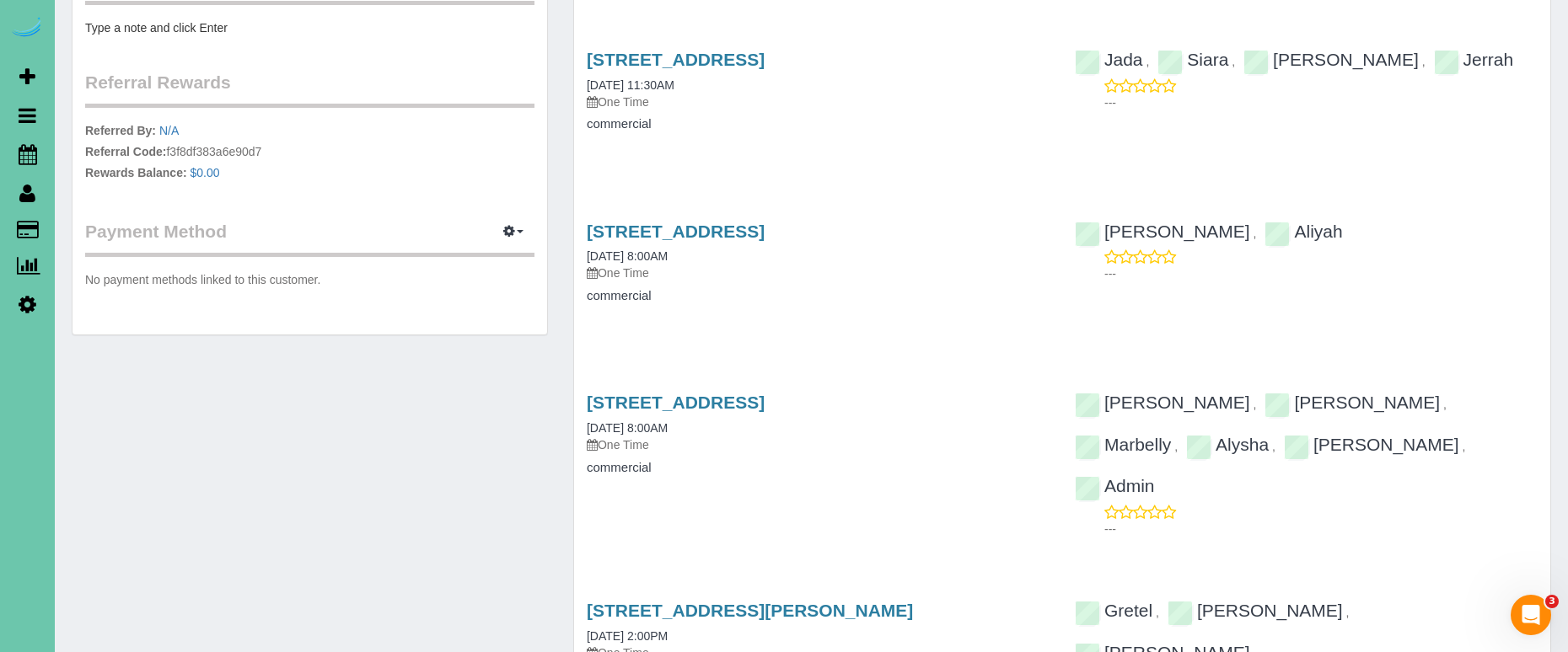
scroll to position [689, 0]
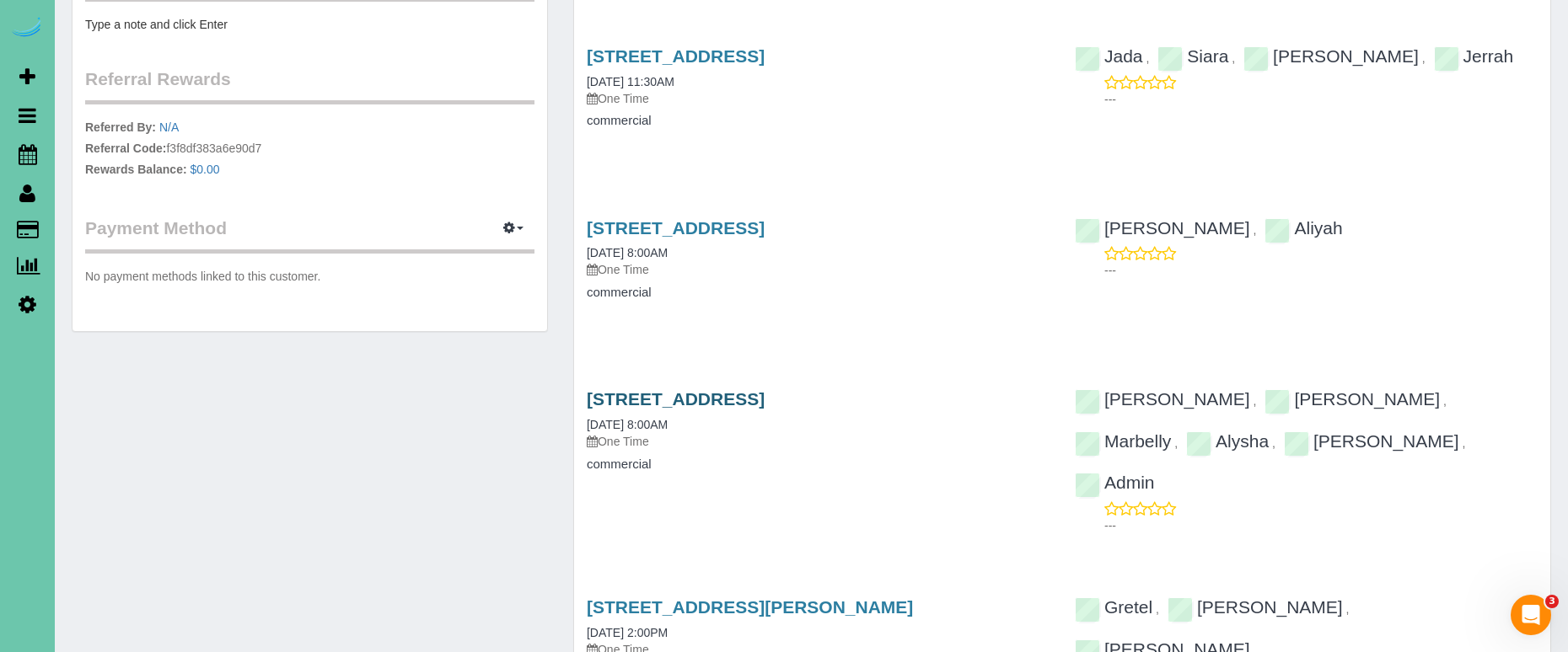
click at [765, 389] on link "[STREET_ADDRESS]" at bounding box center [676, 399] width 178 height 20
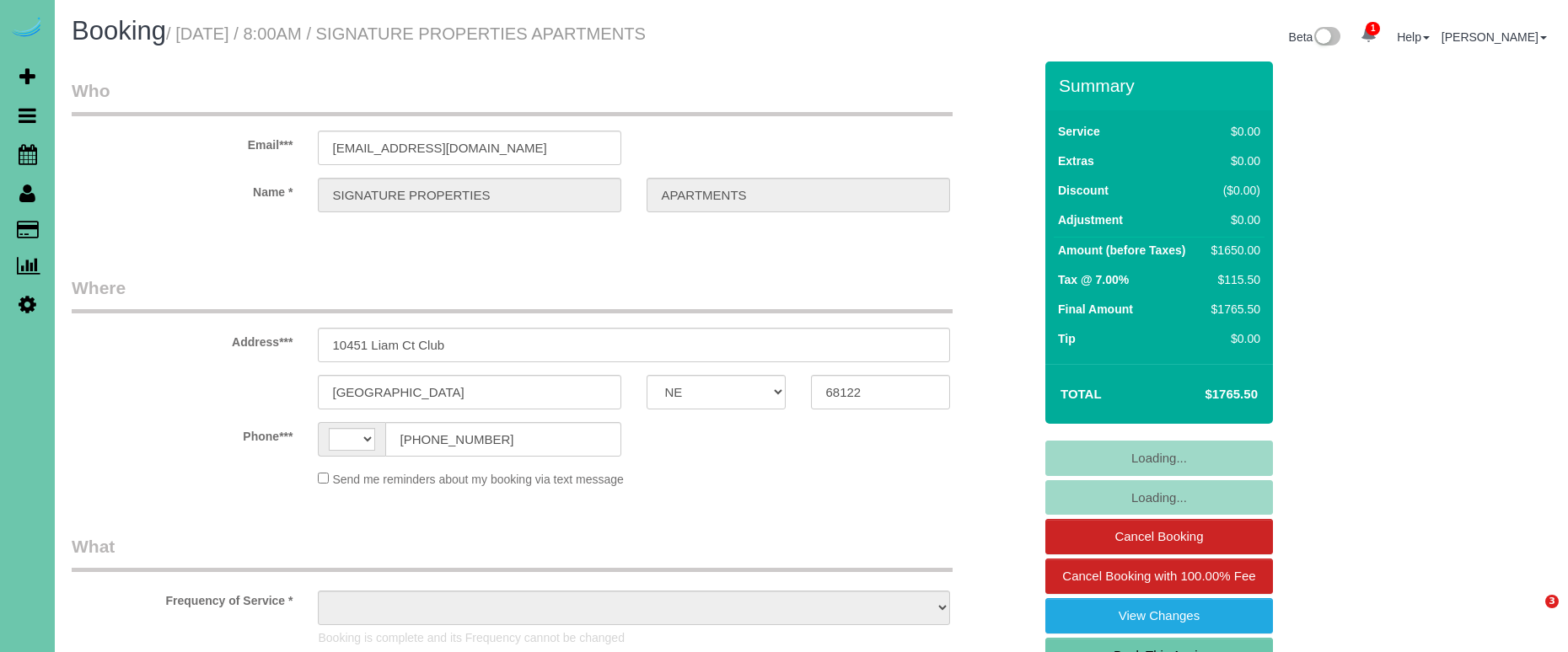
select select "NE"
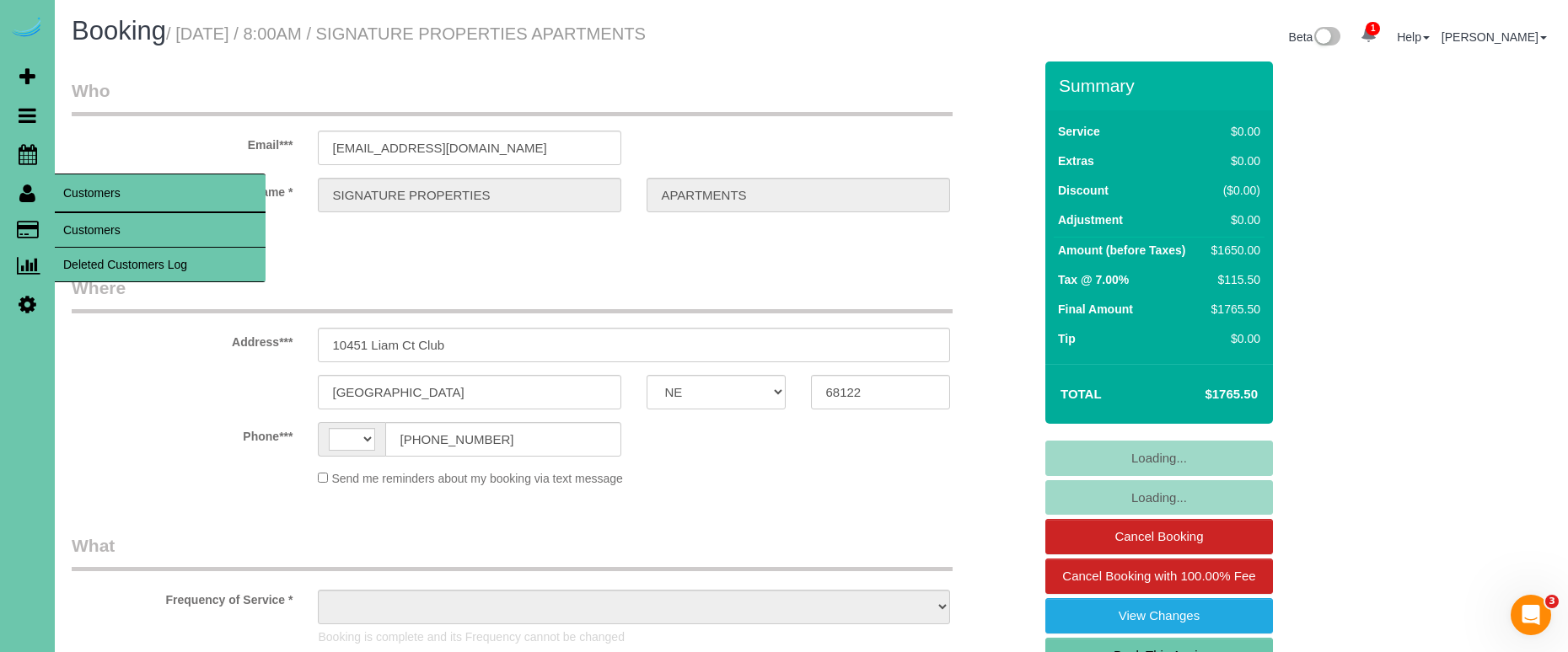
select select "string:[GEOGRAPHIC_DATA]"
select select "object:923"
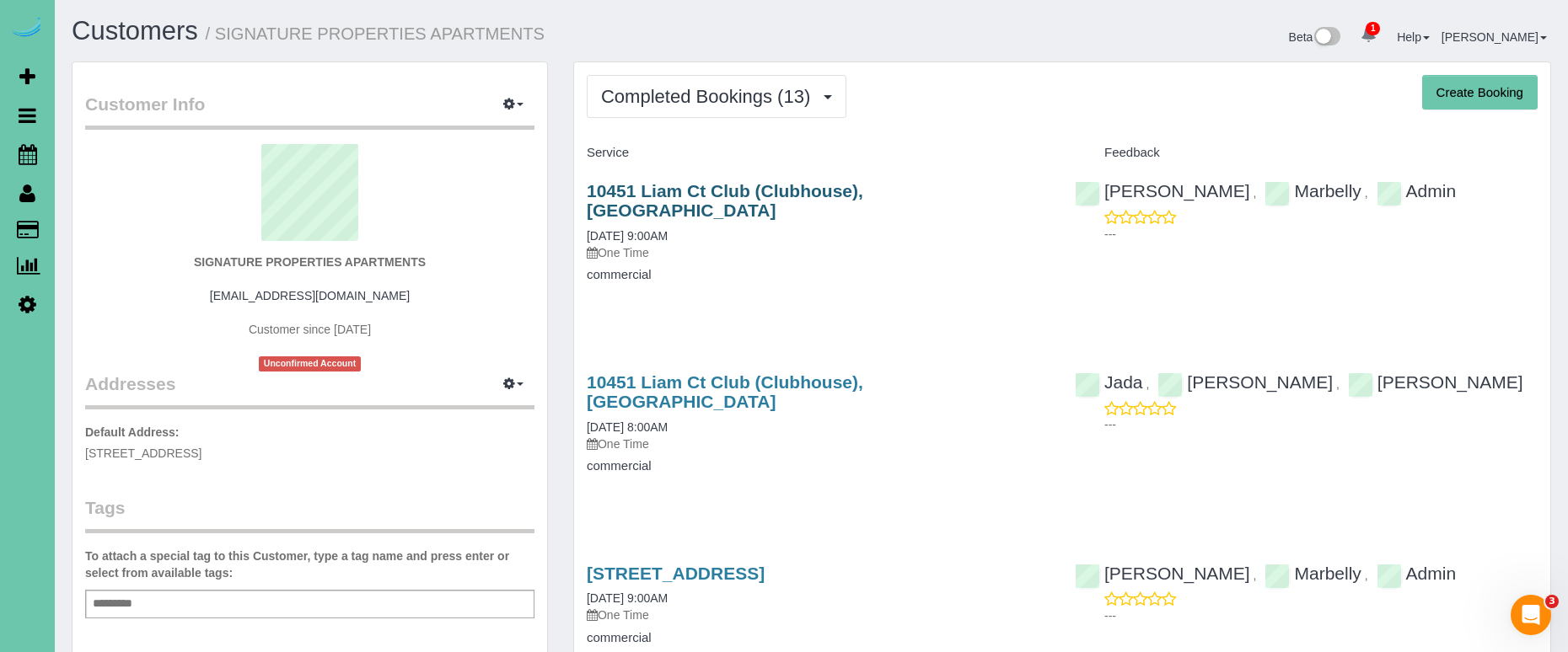
click at [772, 184] on link "10451 Liam Ct Club (Clubhouse), Omaha, NE 68122" at bounding box center [724, 200] width 276 height 39
click at [753, 372] on link "10451 Liam Ct Club (Clubhouse), Omaha, NE 68122" at bounding box center [724, 391] width 276 height 39
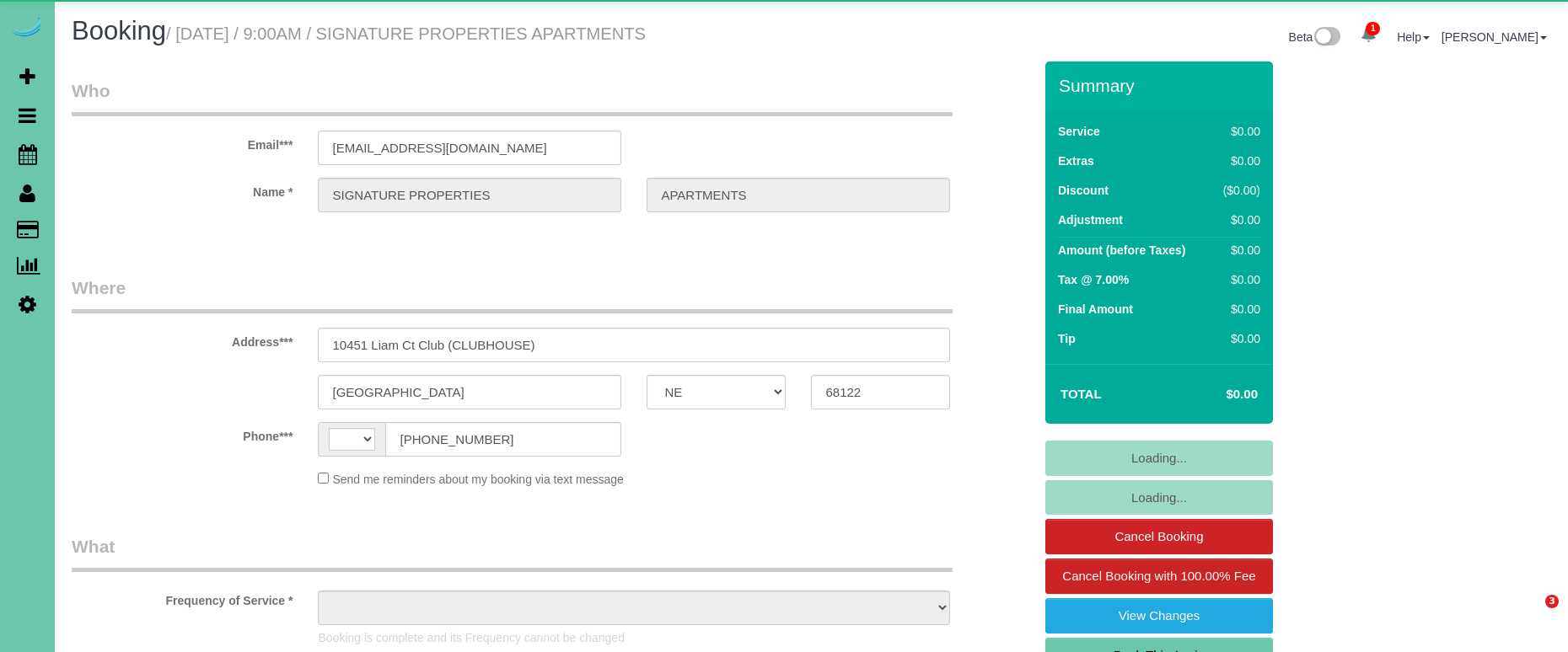
select select "NE"
select select "string:[GEOGRAPHIC_DATA]"
select select "object:905"
select select "NE"
select select "string:[GEOGRAPHIC_DATA]"
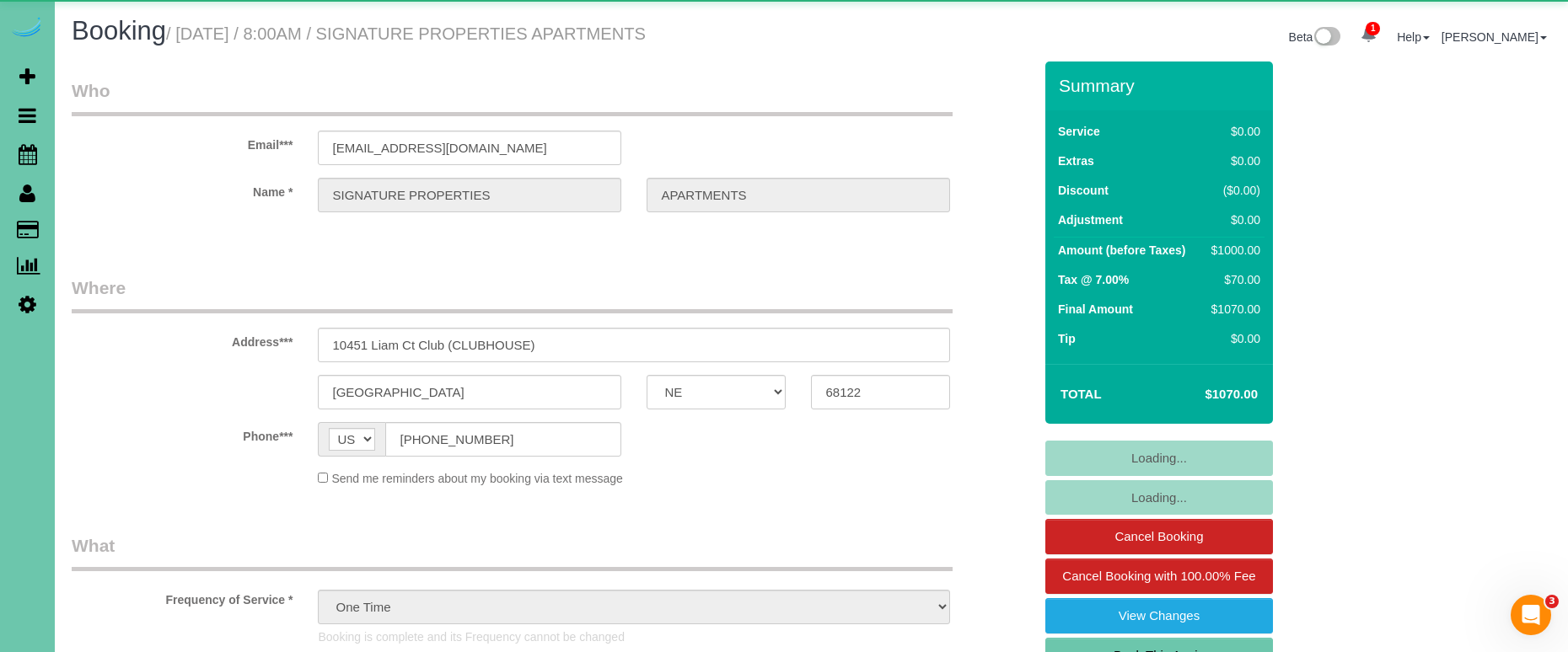
select select "object:851"
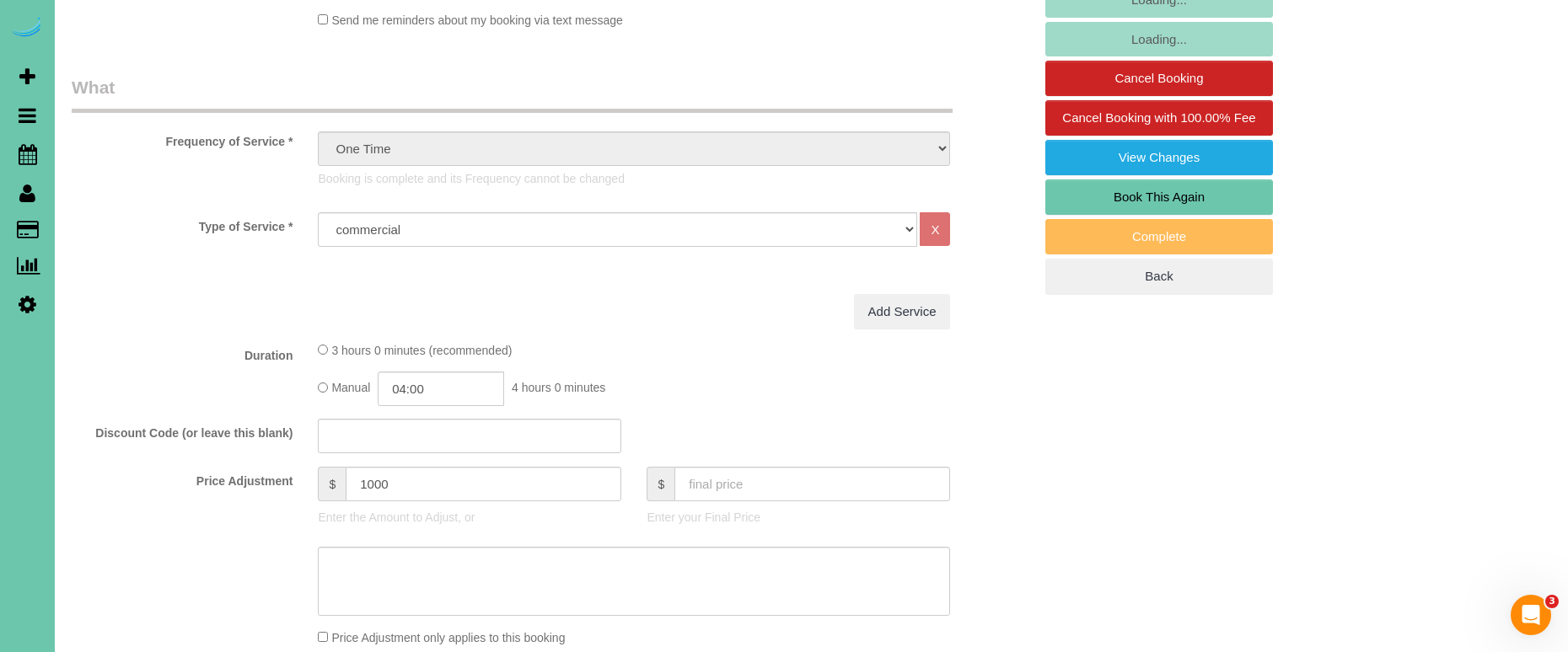
scroll to position [469, 0]
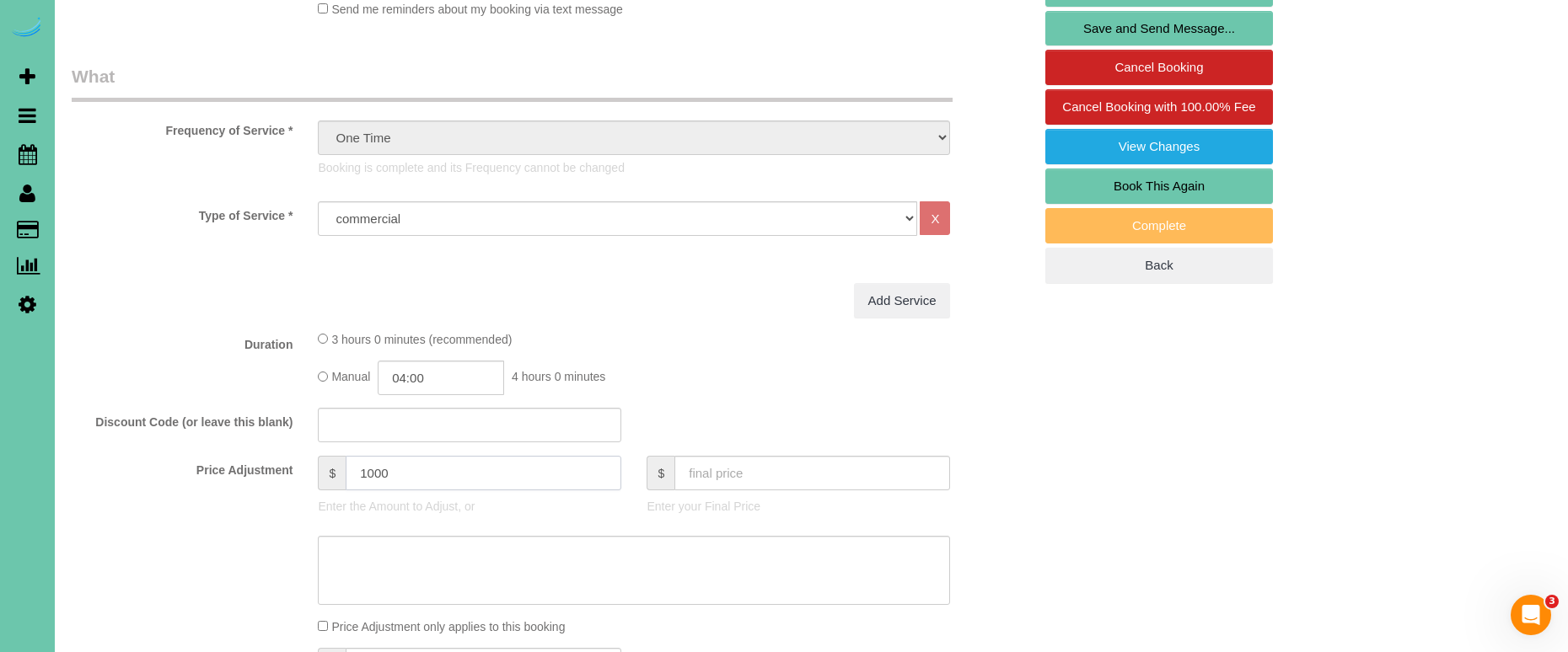
click at [381, 475] on input "1000" at bounding box center [483, 473] width 275 height 34
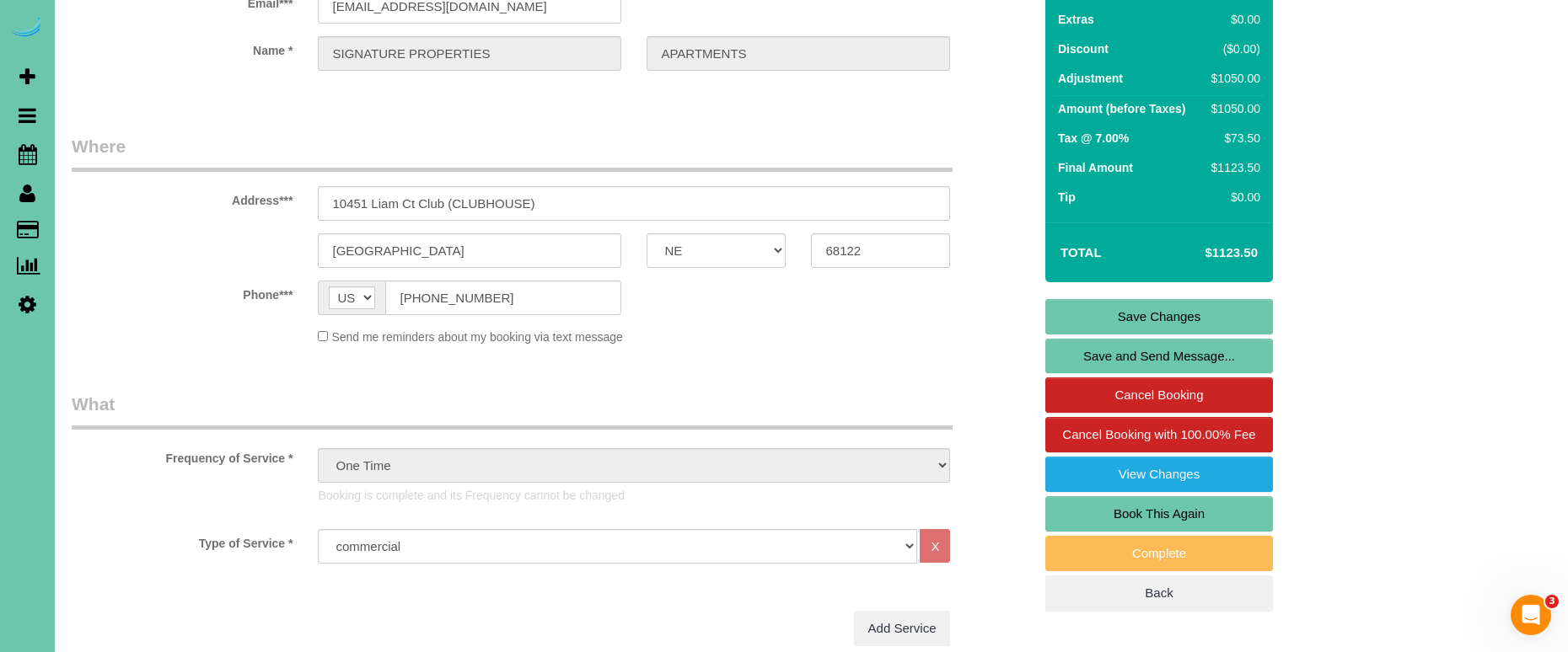
scroll to position [137, 0]
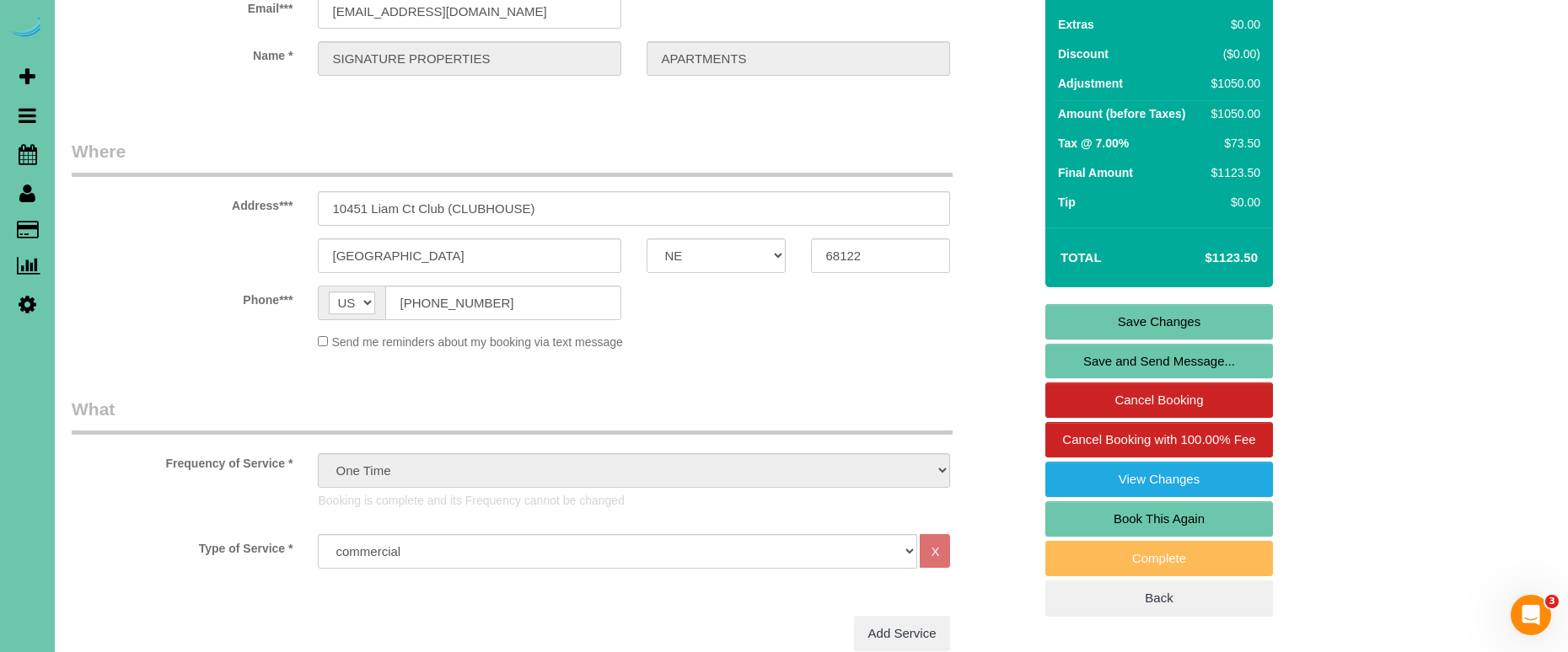
type input "1050"
click at [1118, 324] on link "Save Changes" at bounding box center [1159, 321] width 228 height 35
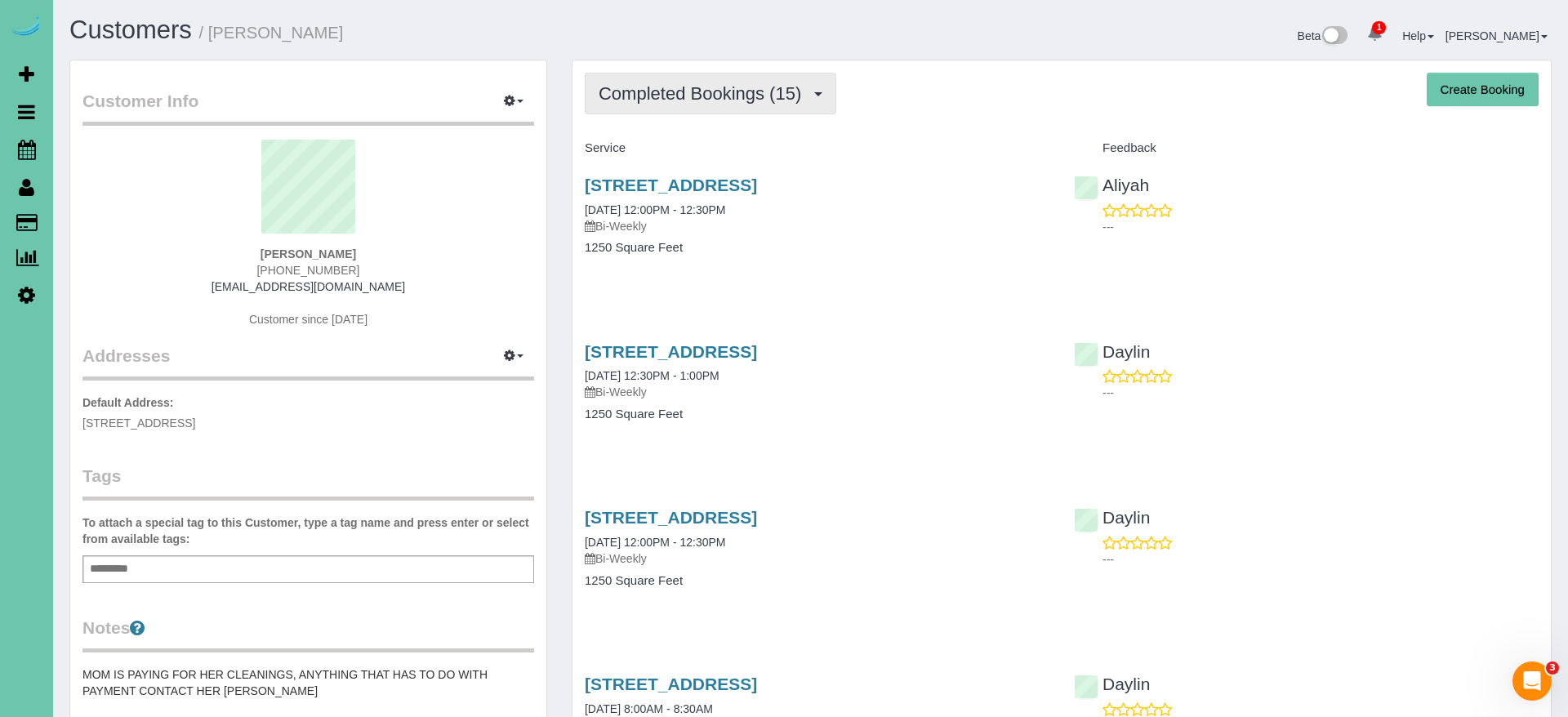
click at [693, 98] on span "Completed Bookings (15)" at bounding box center [704, 93] width 211 height 20
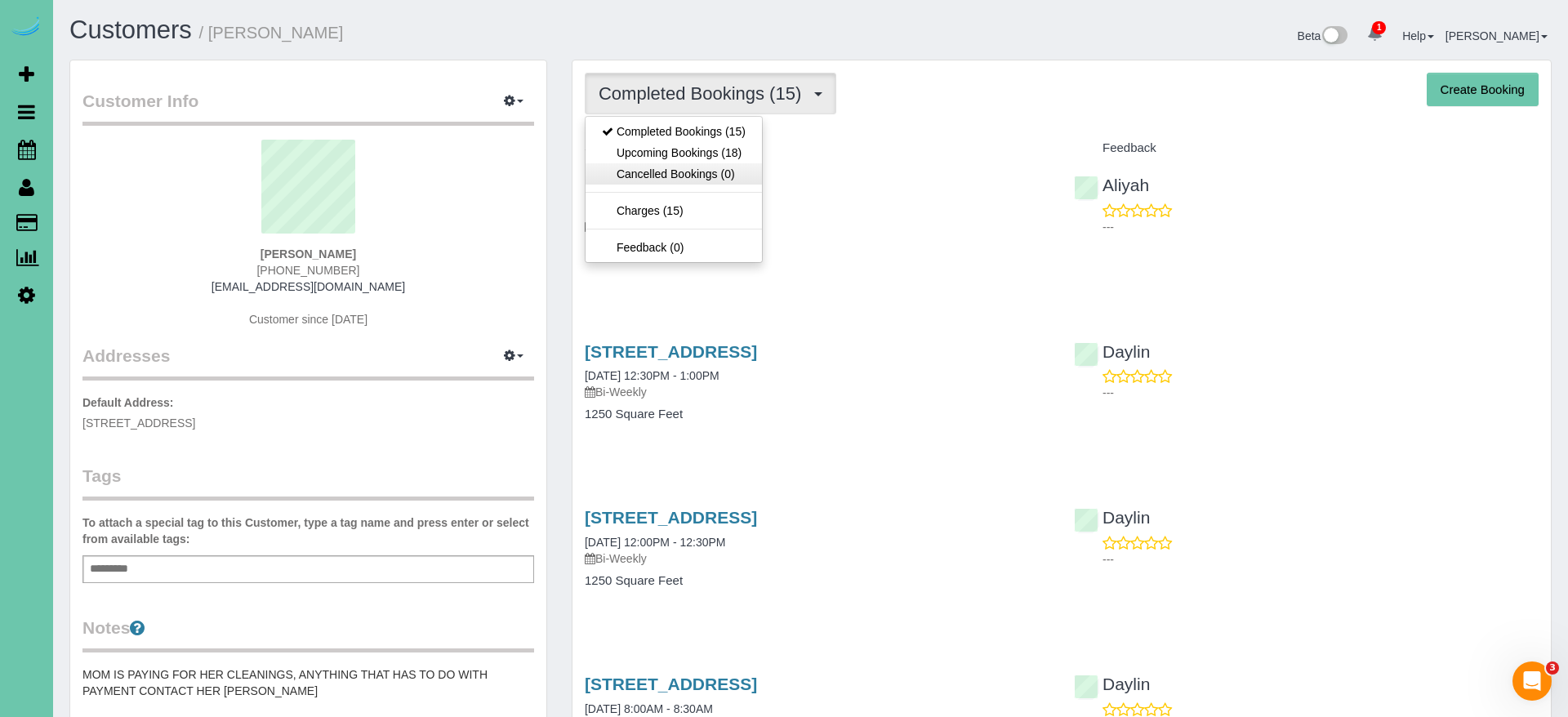
click at [703, 163] on link "Cancelled Bookings (0)" at bounding box center [674, 173] width 176 height 21
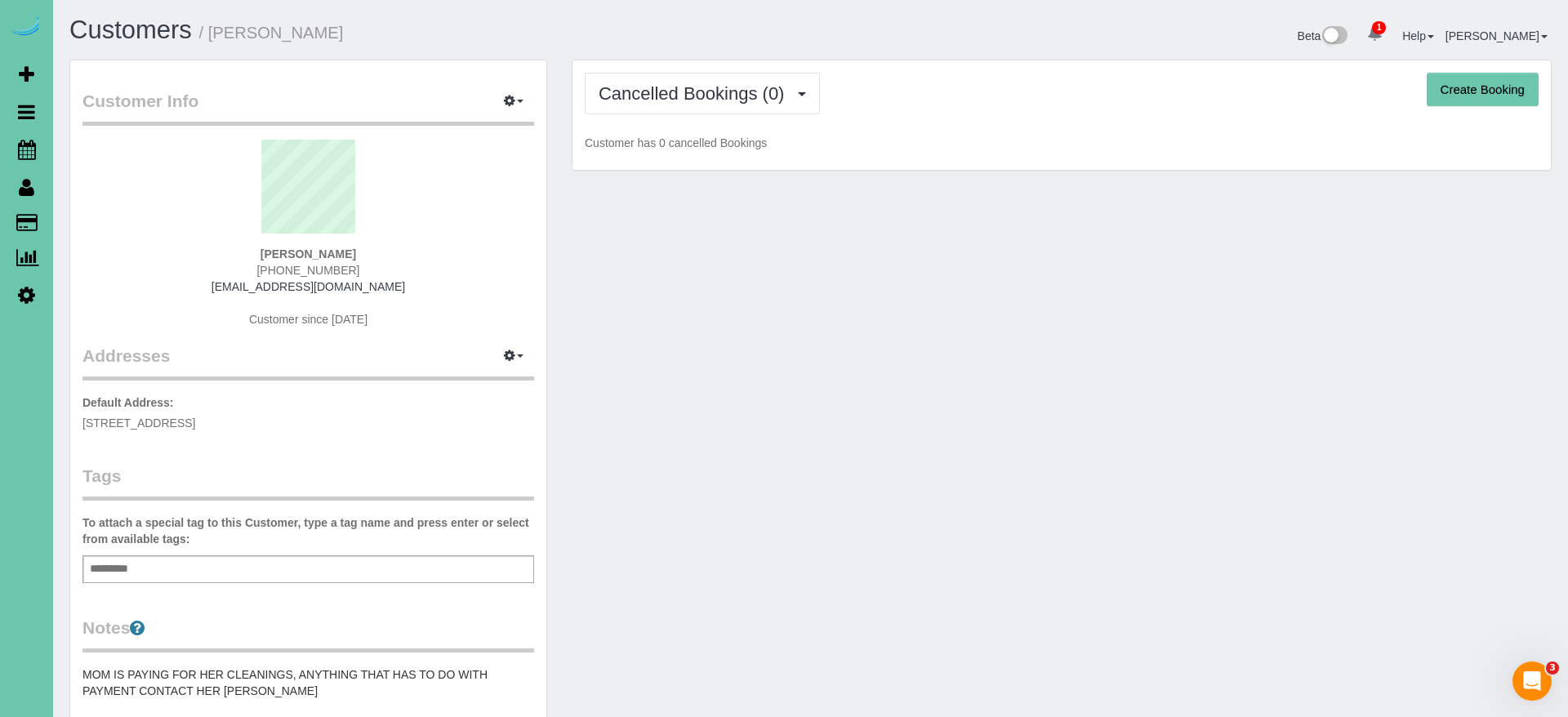
drag, startPoint x: 703, startPoint y: 162, endPoint x: 703, endPoint y: 136, distance: 26.0
click at [703, 162] on div "Cancelled Bookings (0) Completed Bookings (15) Upcoming Bookings (18) Cancelled…" at bounding box center [1062, 115] width 979 height 111
drag, startPoint x: 714, startPoint y: 90, endPoint x: 703, endPoint y: 136, distance: 47.3
click at [711, 94] on span "Cancelled Bookings (0)" at bounding box center [696, 93] width 193 height 20
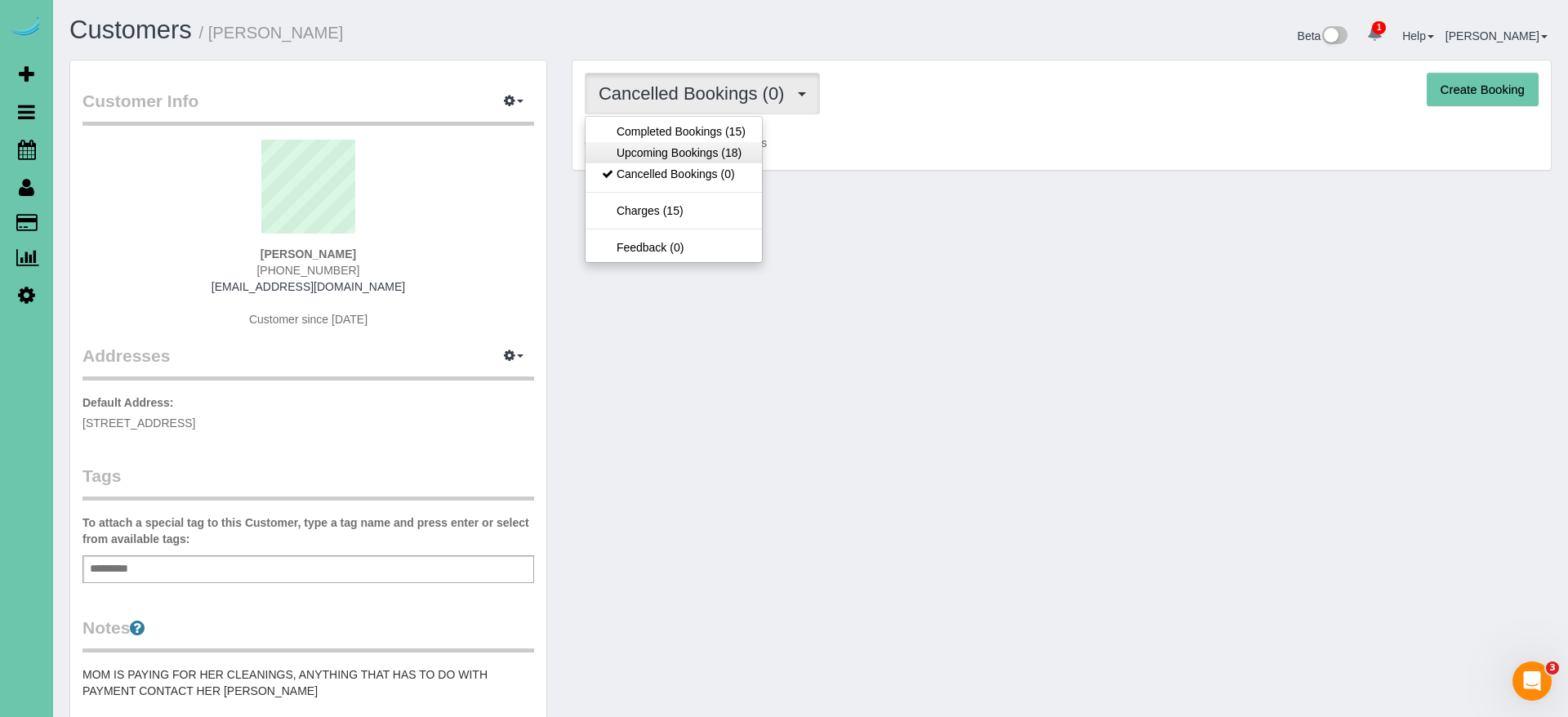
click at [703, 152] on link "Upcoming Bookings (18)" at bounding box center [674, 152] width 176 height 21
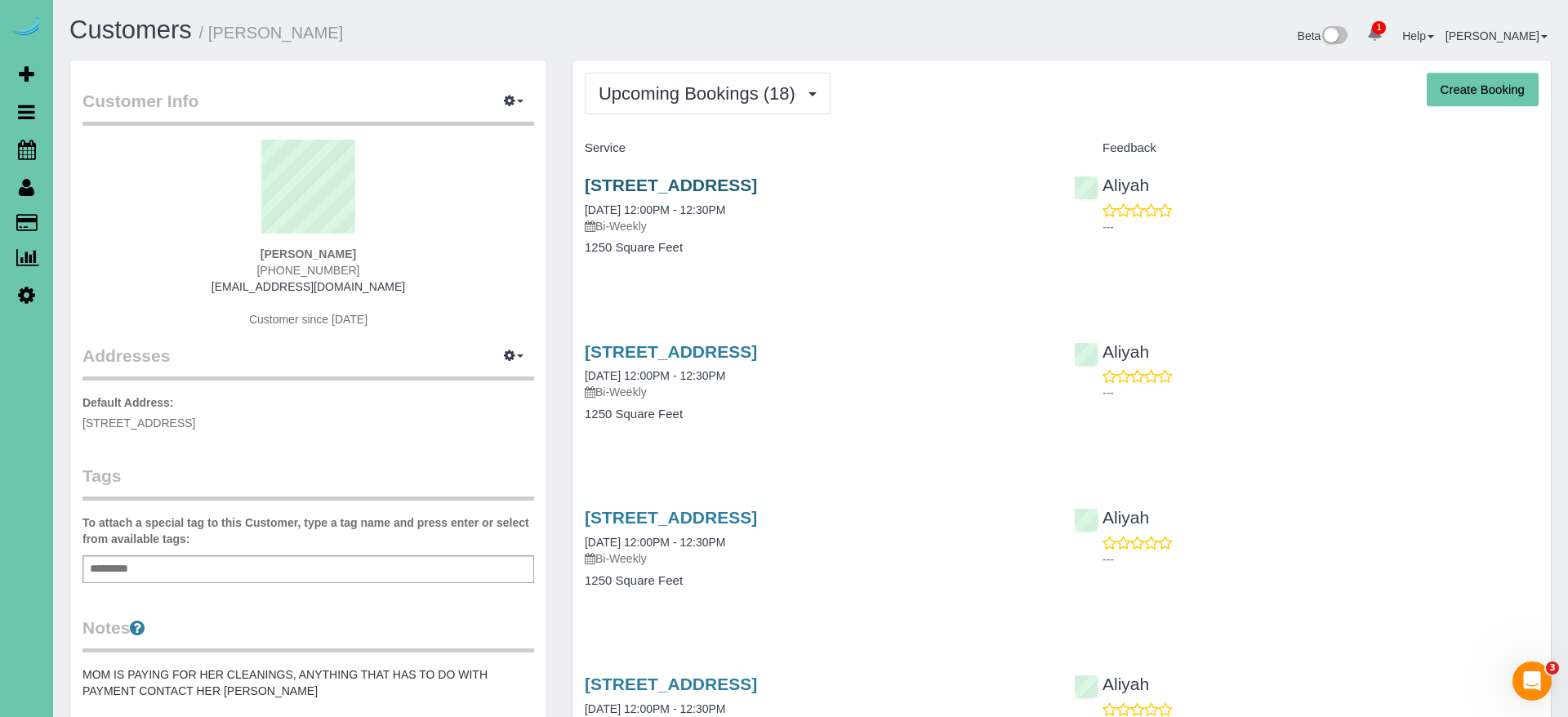
click at [757, 180] on link "13810 X Circle, Omaha, NE 68137" at bounding box center [671, 185] width 173 height 19
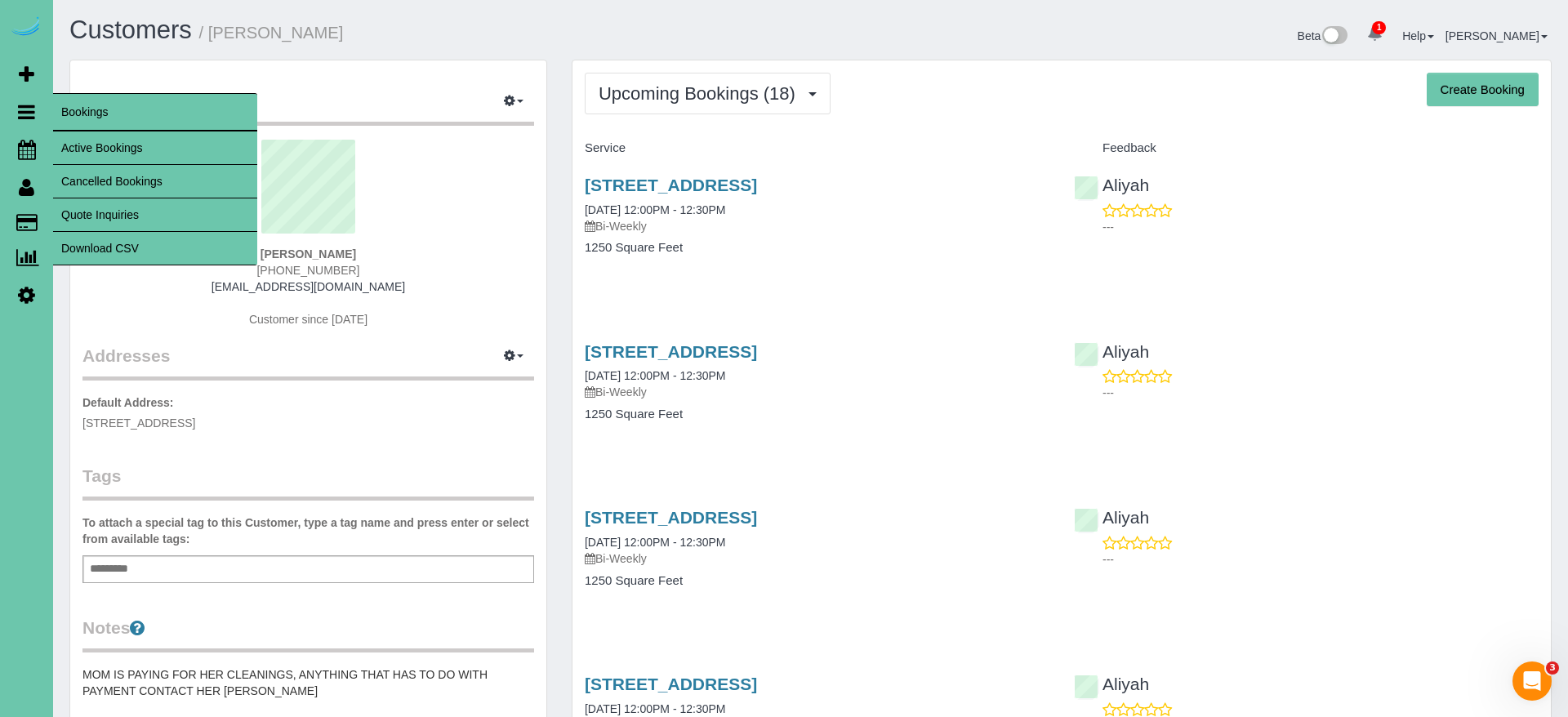
drag, startPoint x: 32, startPoint y: 135, endPoint x: 44, endPoint y: 113, distance: 25.1
click at [32, 135] on link "Scheduler" at bounding box center [26, 149] width 53 height 37
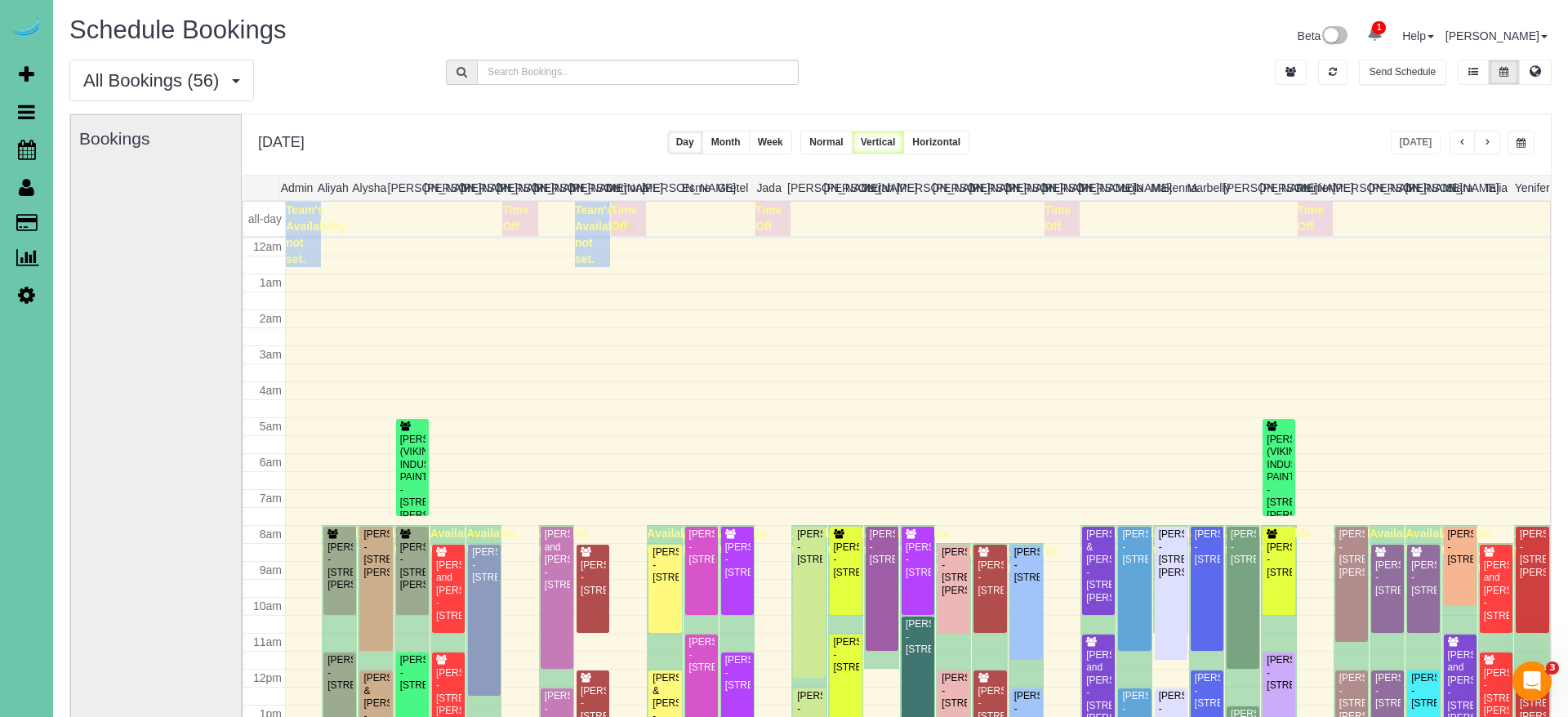
scroll to position [216, 0]
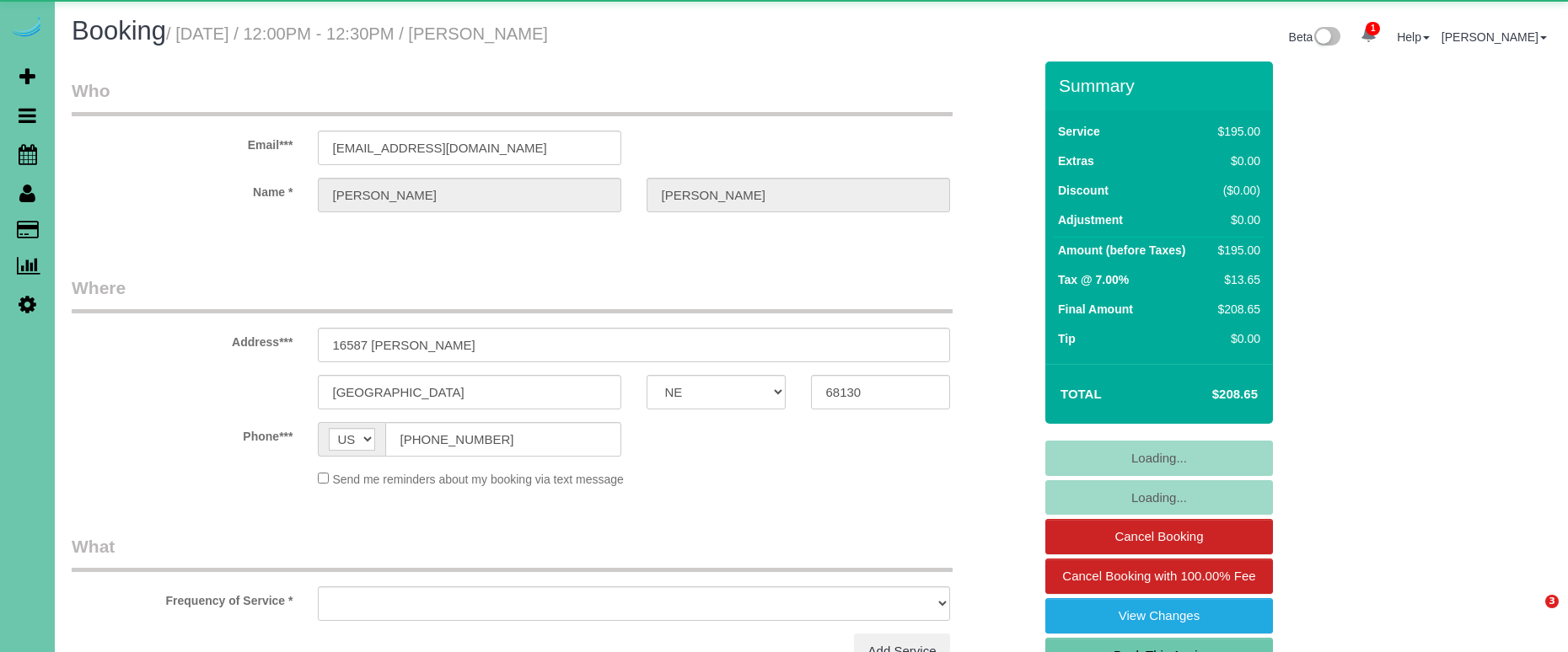
select select "NE"
select select "object:630"
select select "string:fspay-29c94db5-5698-4de6-8298-1254374a9939"
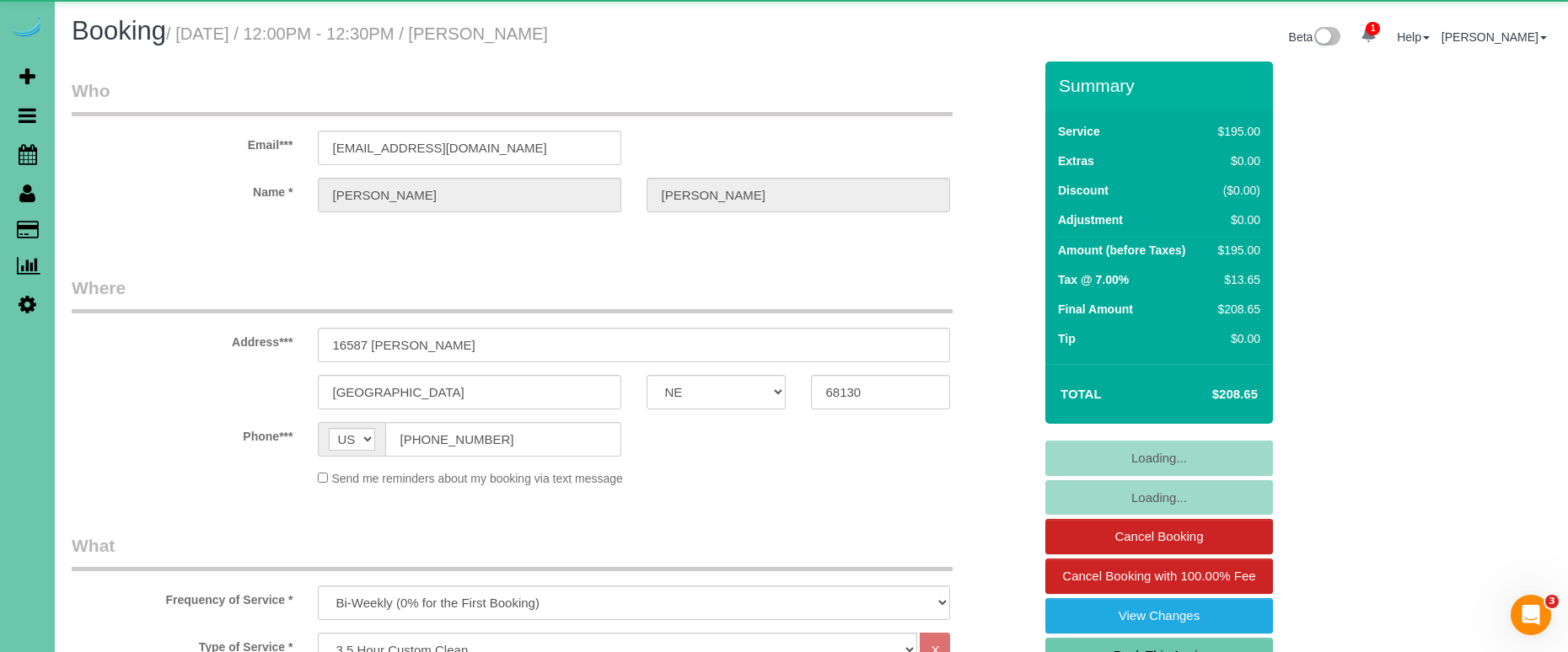
select select "object:849"
select select "number:36"
select select "number:42"
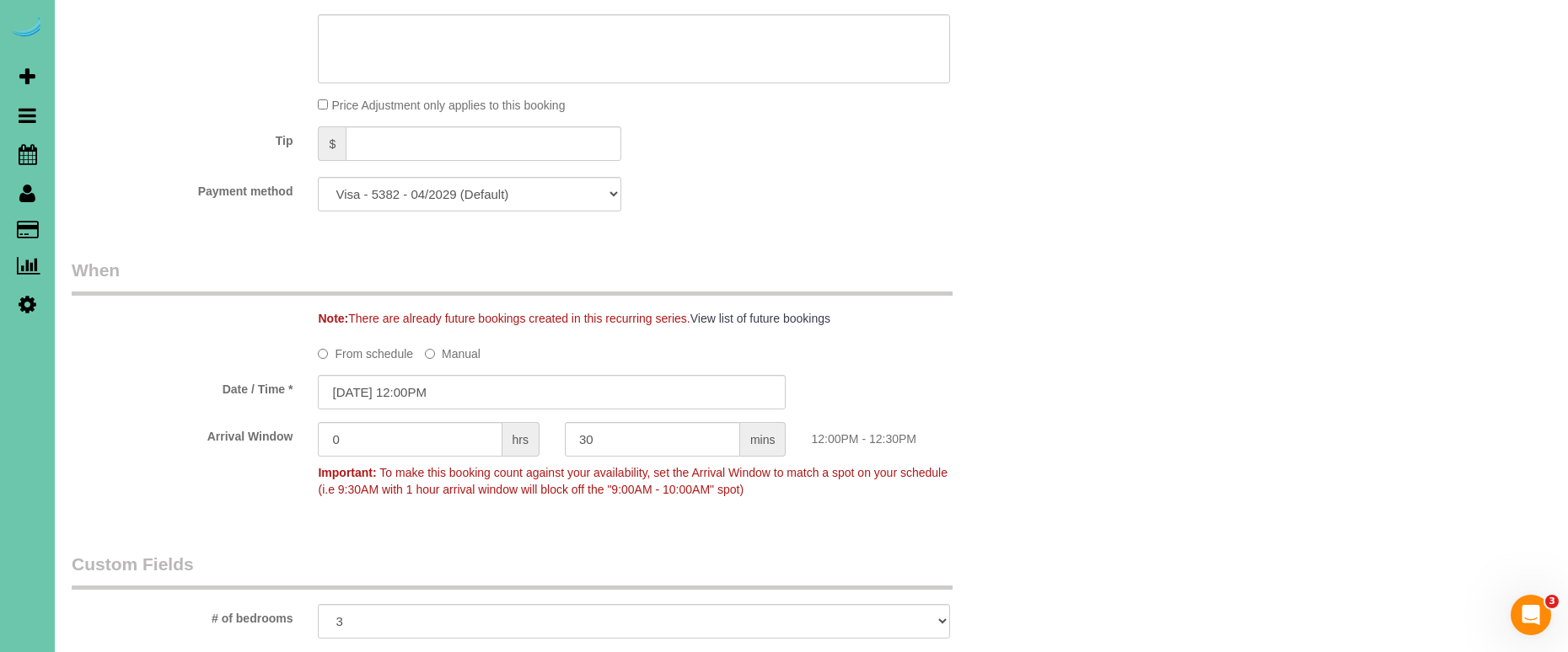
scroll to position [957, 0]
click at [360, 382] on input "[DATE] 12:00PM" at bounding box center [551, 389] width 468 height 34
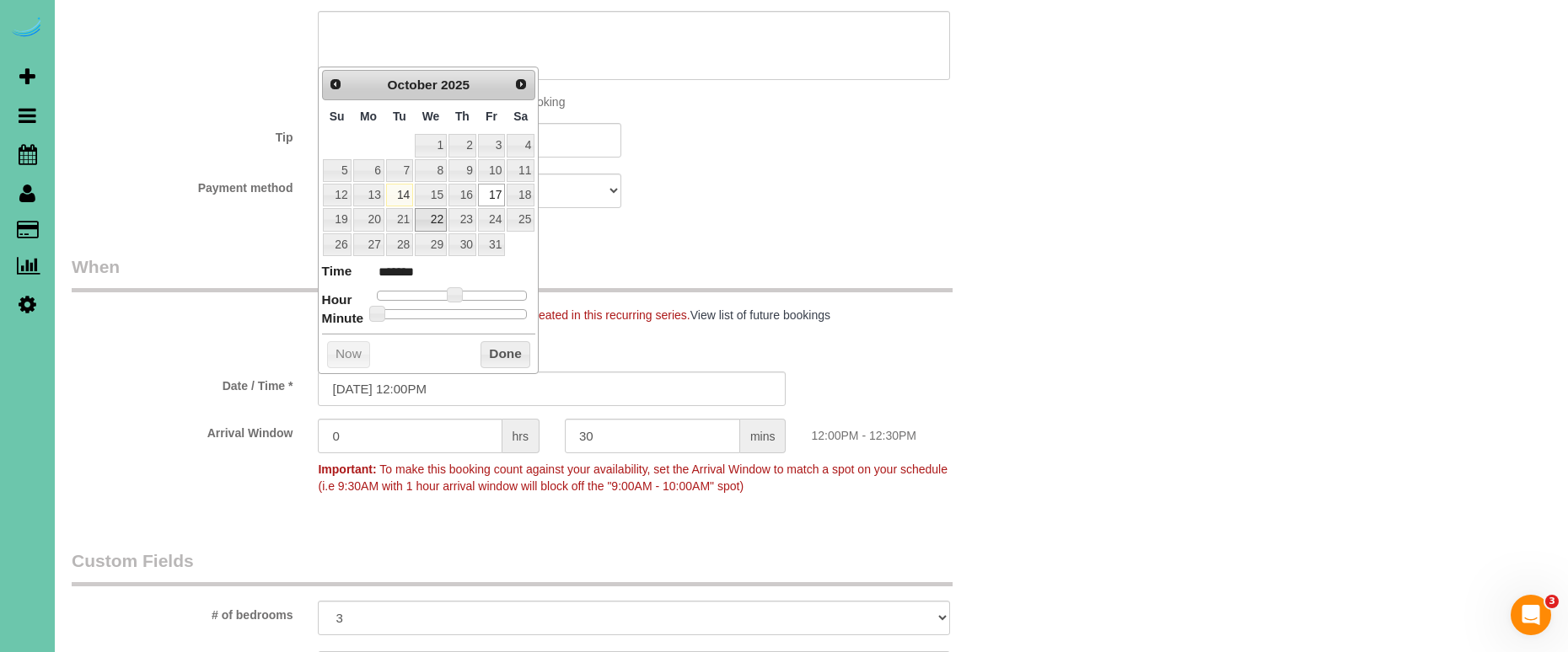
click at [435, 216] on link "22" at bounding box center [431, 219] width 32 height 22
type input "10/22/2025 12:00PM"
click at [503, 346] on button "Done" at bounding box center [505, 355] width 49 height 27
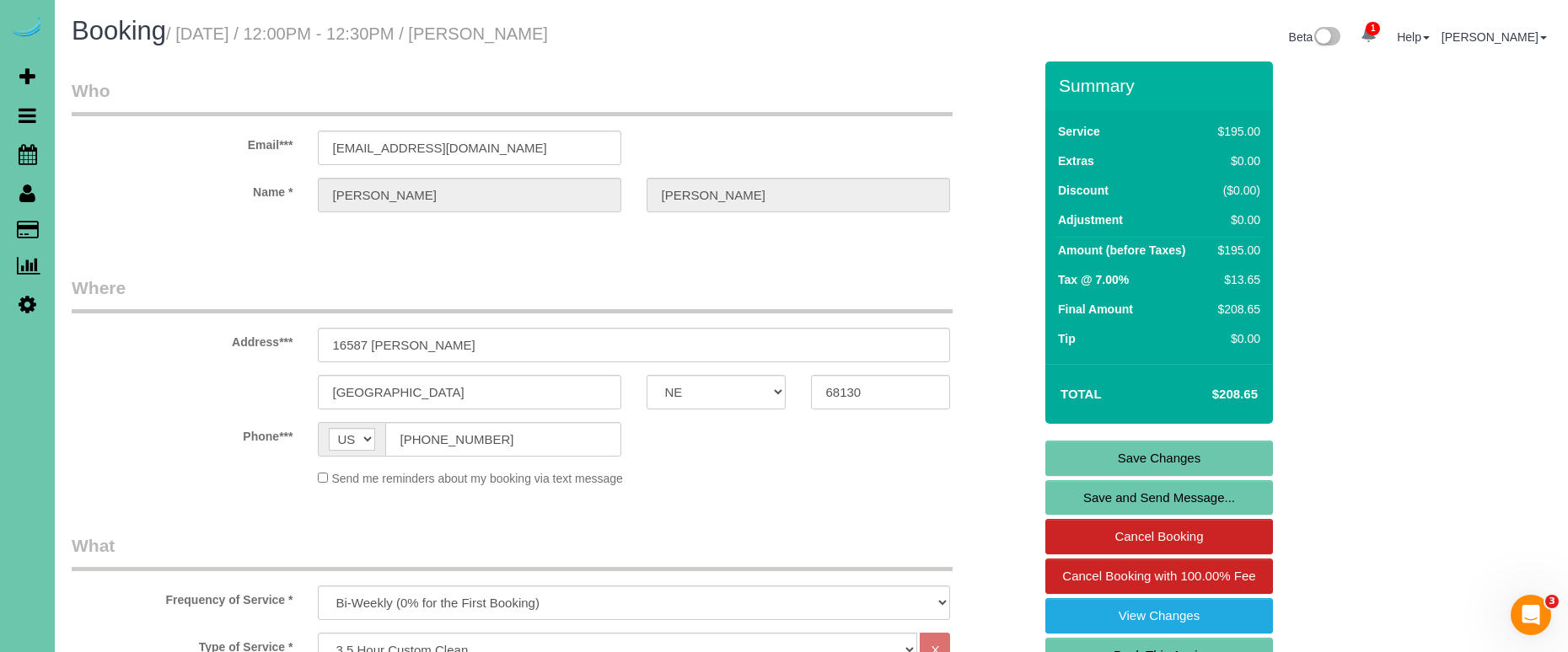
scroll to position [0, 0]
click at [1097, 458] on link "Save Changes" at bounding box center [1159, 458] width 228 height 35
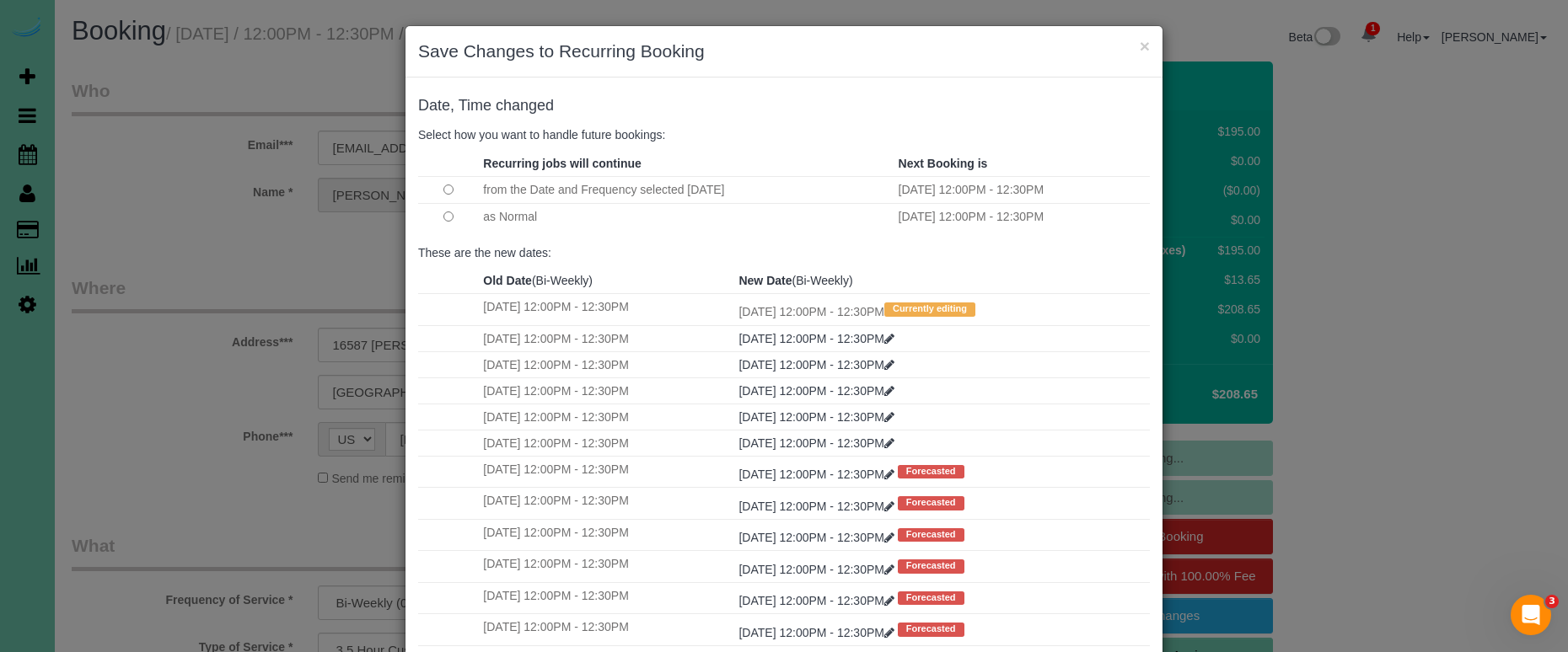
click at [444, 219] on td at bounding box center [448, 217] width 60 height 27
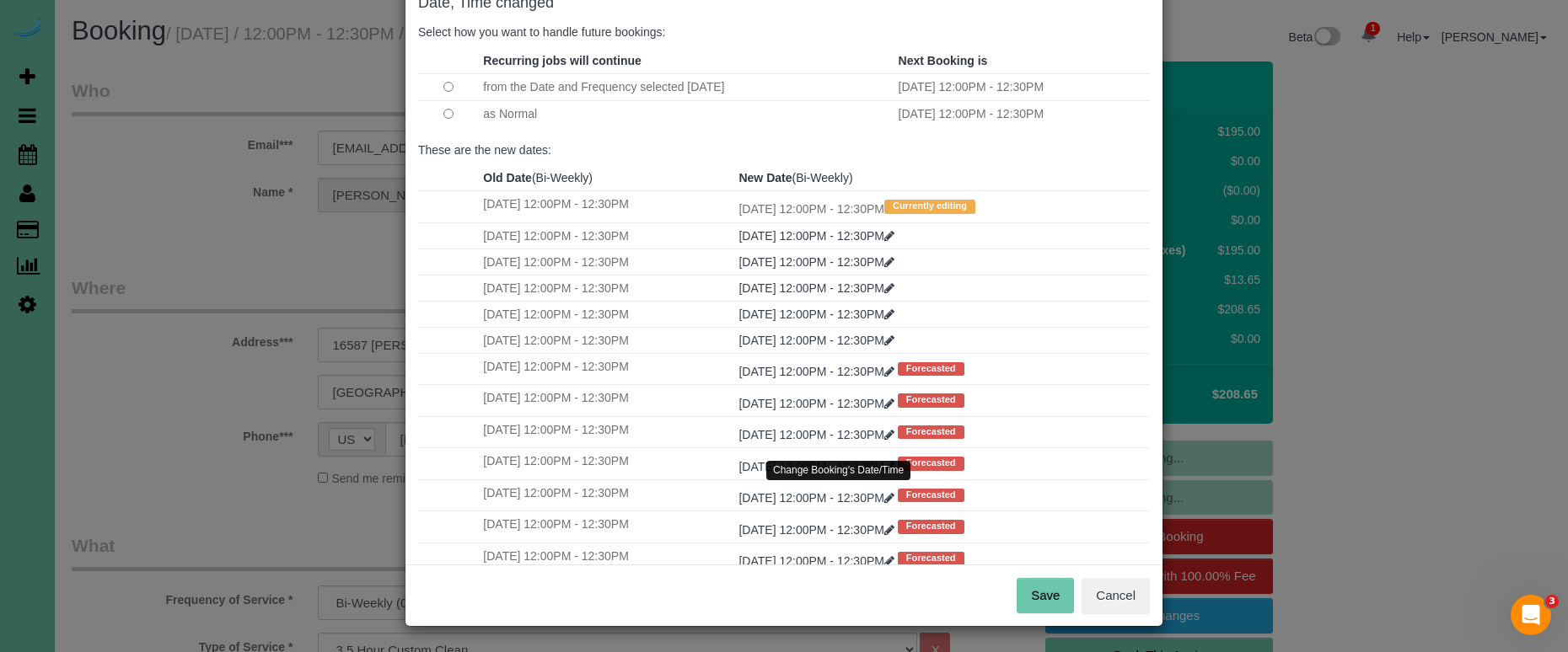
scroll to position [102, 0]
click at [1040, 597] on button "Save" at bounding box center [1045, 596] width 58 height 35
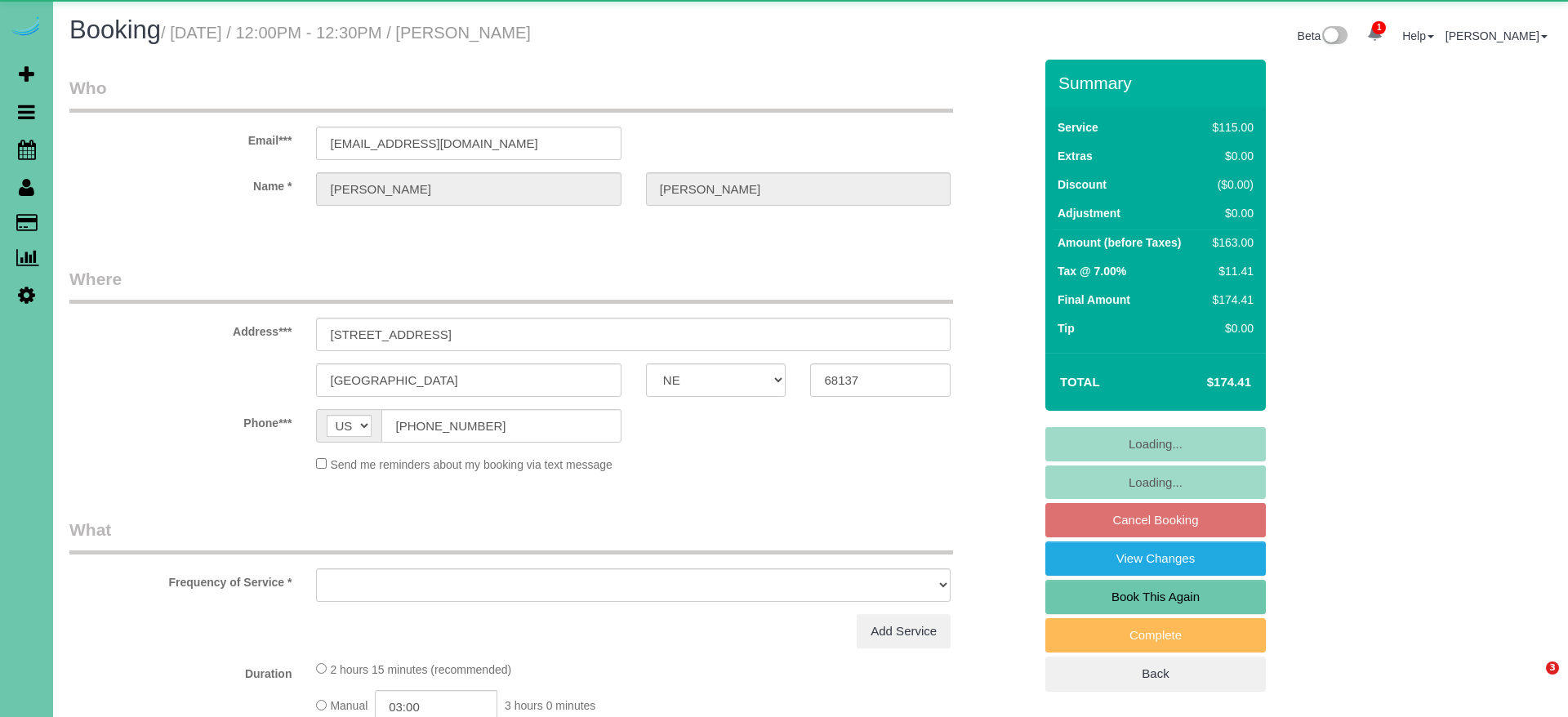
select select "NE"
select select "object:655"
select select "string:fspay-3cb569bf-8946-4d54-83ae-ec9ad5b1bfea"
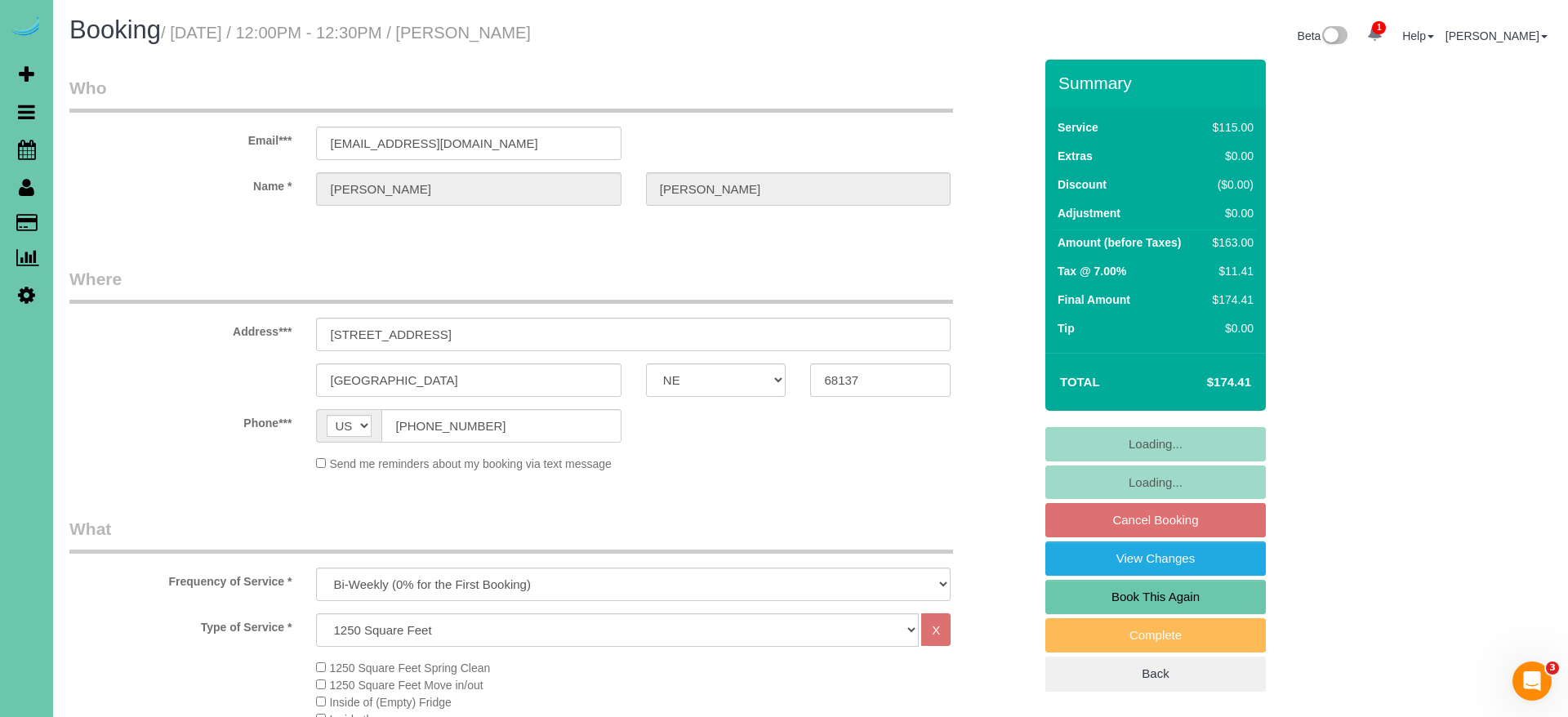
select select "object:913"
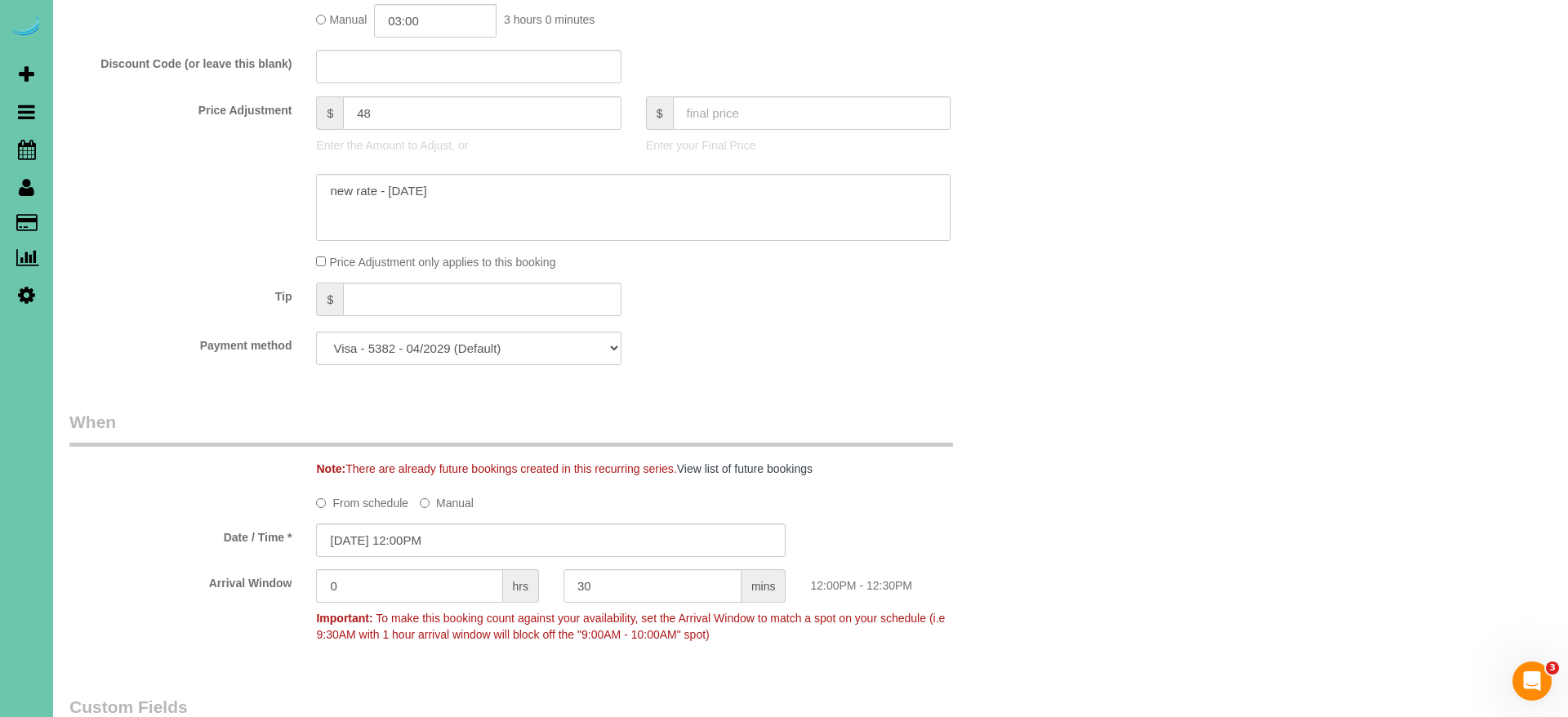
scroll to position [886, 0]
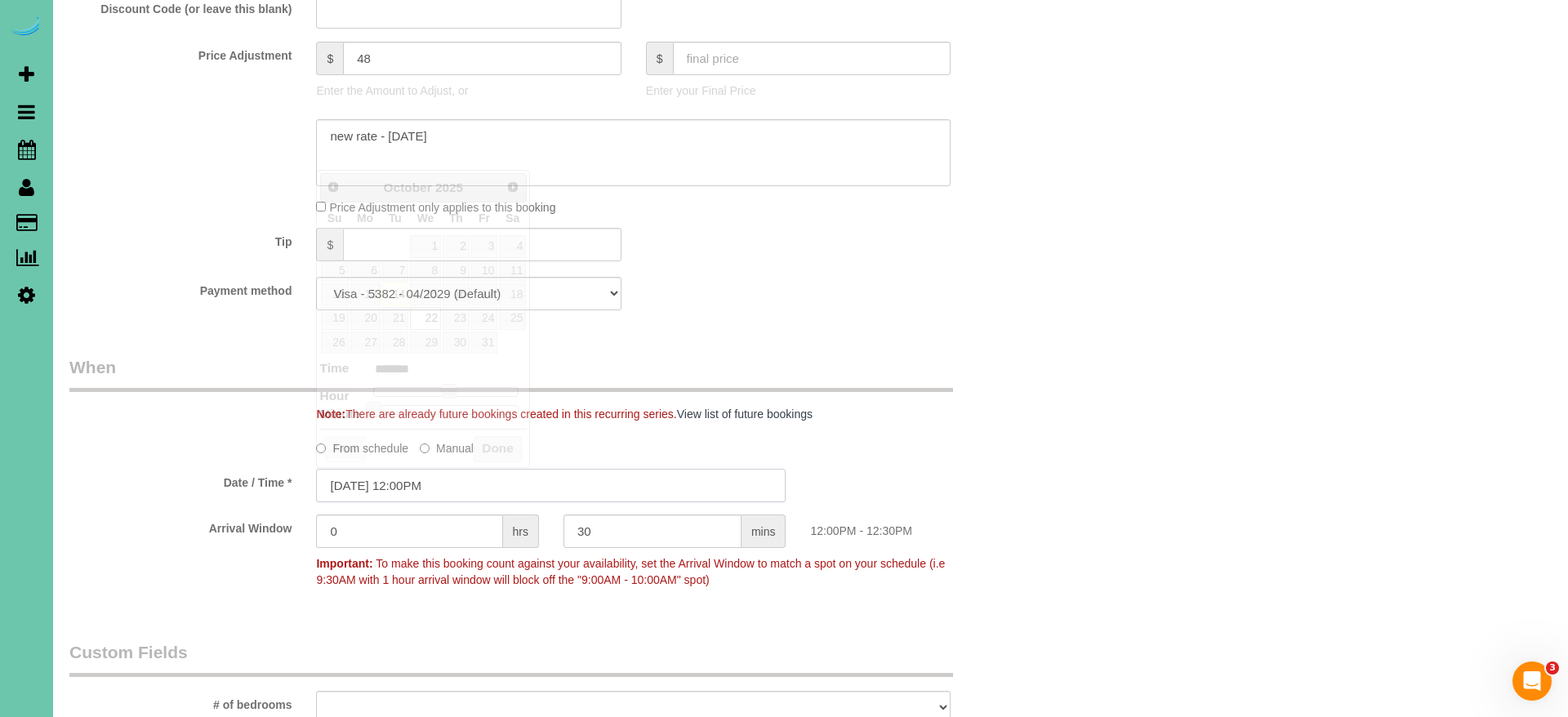
click at [428, 482] on input "10/22/2025 12:00PM" at bounding box center [551, 485] width 470 height 33
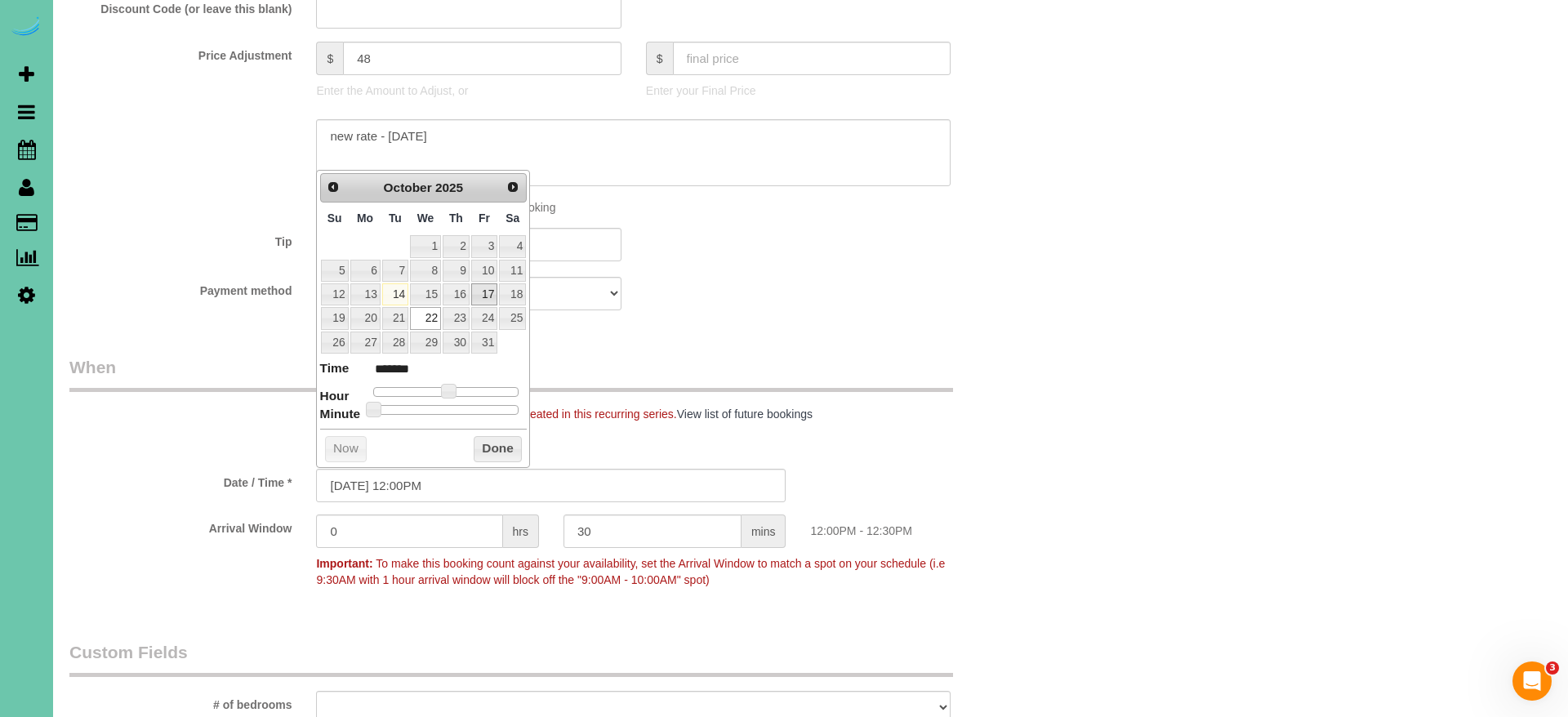
click at [492, 290] on link "17" at bounding box center [485, 294] width 26 height 22
type input "10/17/2025 12:00PM"
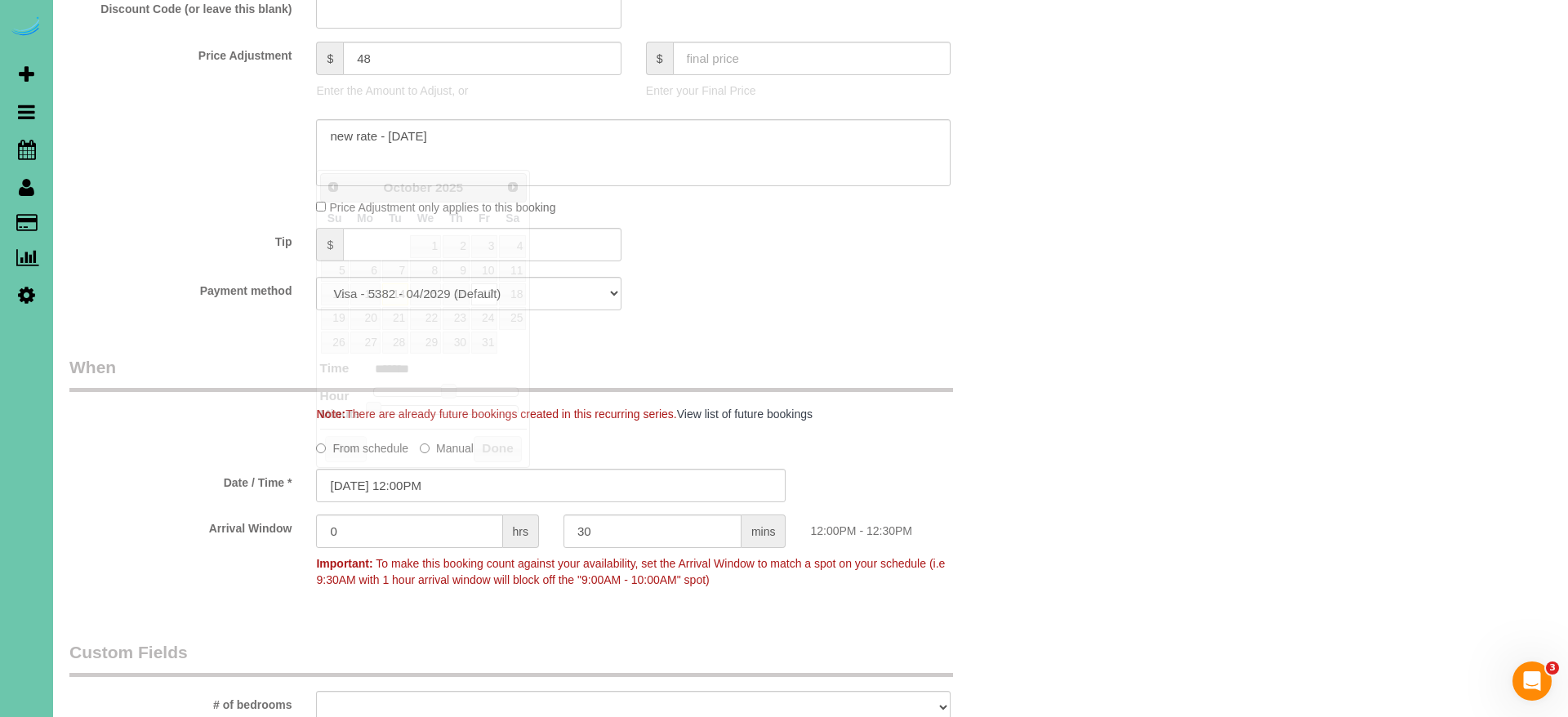
click at [696, 304] on div "Payment method Visa - 5382 - 04/2029 (Default) Add Credit Card ─────────────── …" at bounding box center [552, 294] width 988 height 33
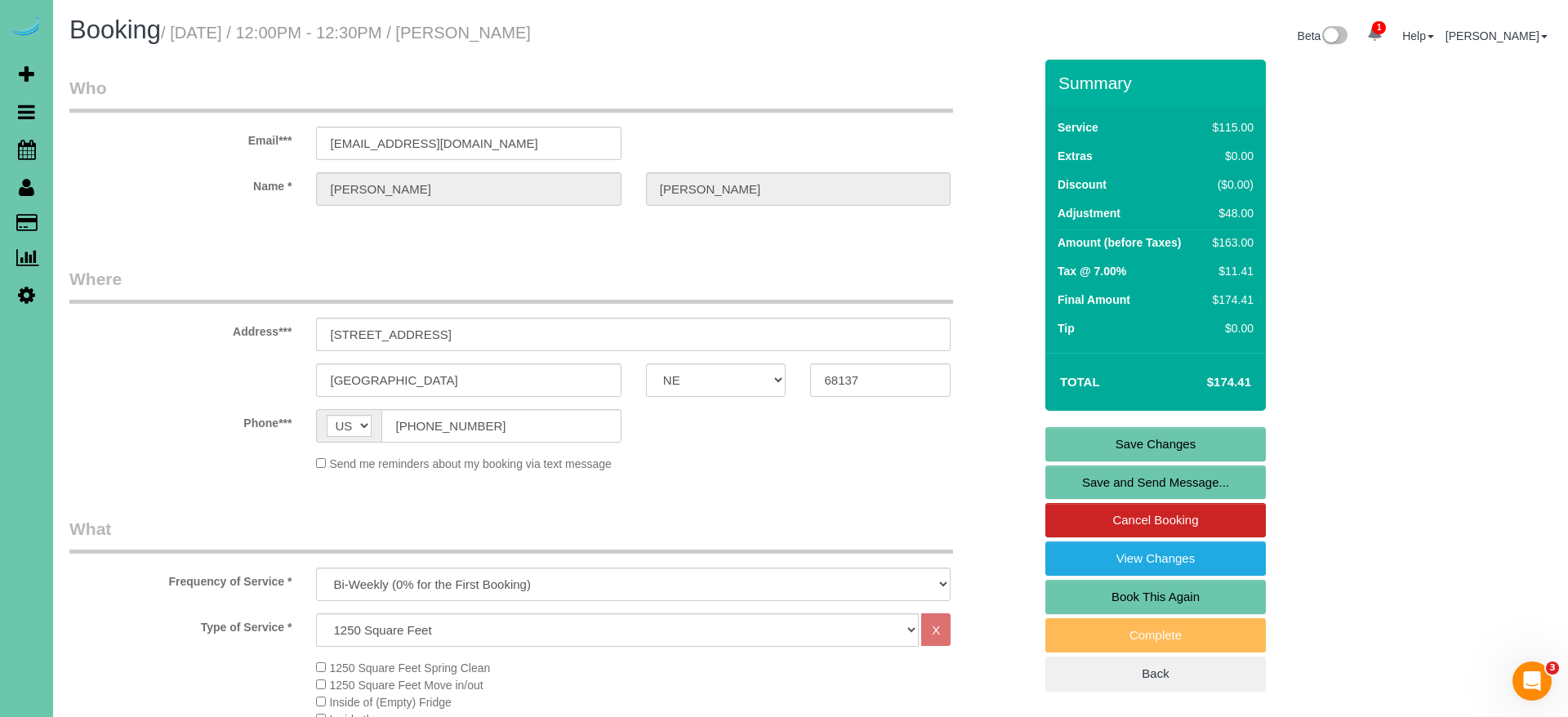
scroll to position [0, 0]
click at [1151, 445] on link "Save Changes" at bounding box center [1156, 443] width 221 height 34
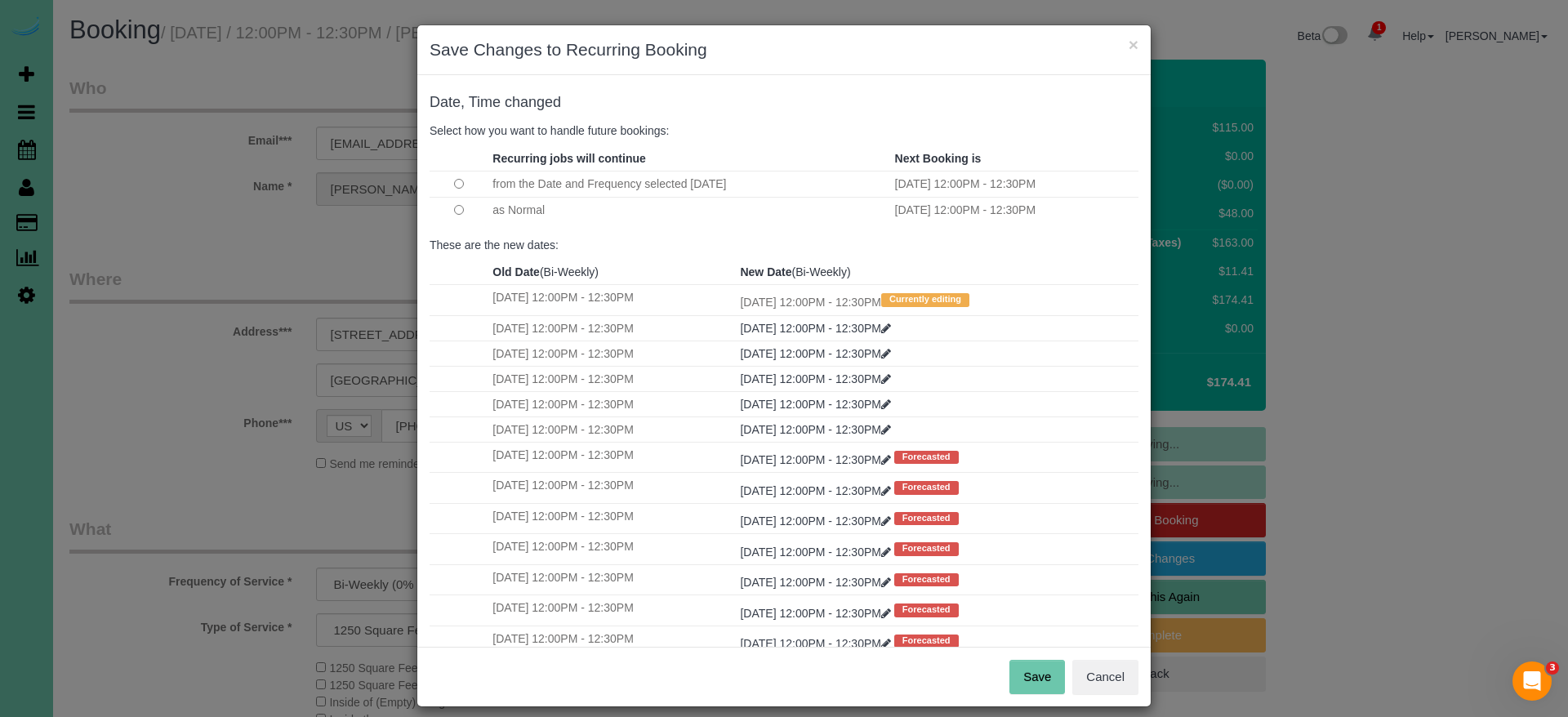
click at [1027, 687] on button "Save" at bounding box center [1037, 676] width 56 height 34
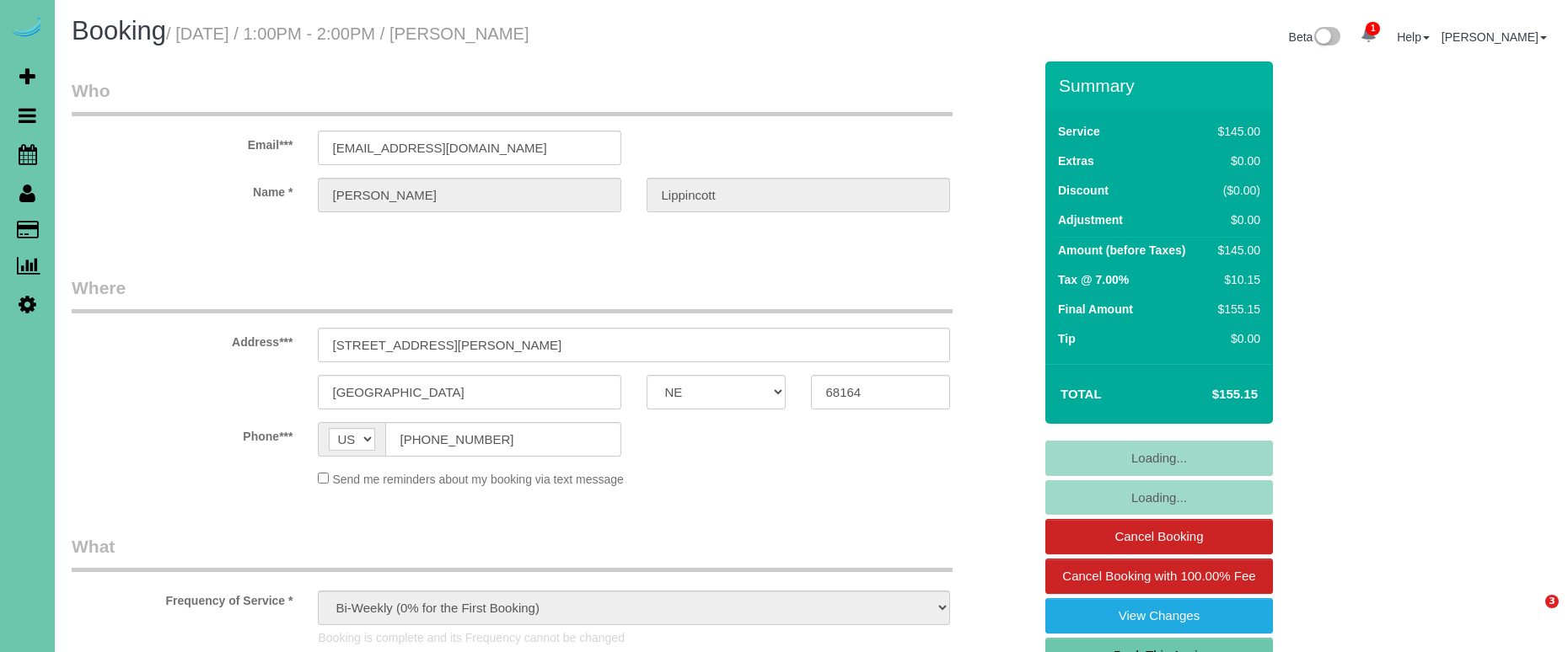
select select "NE"
select select "object:907"
select select "number:36"
select select "number:42"
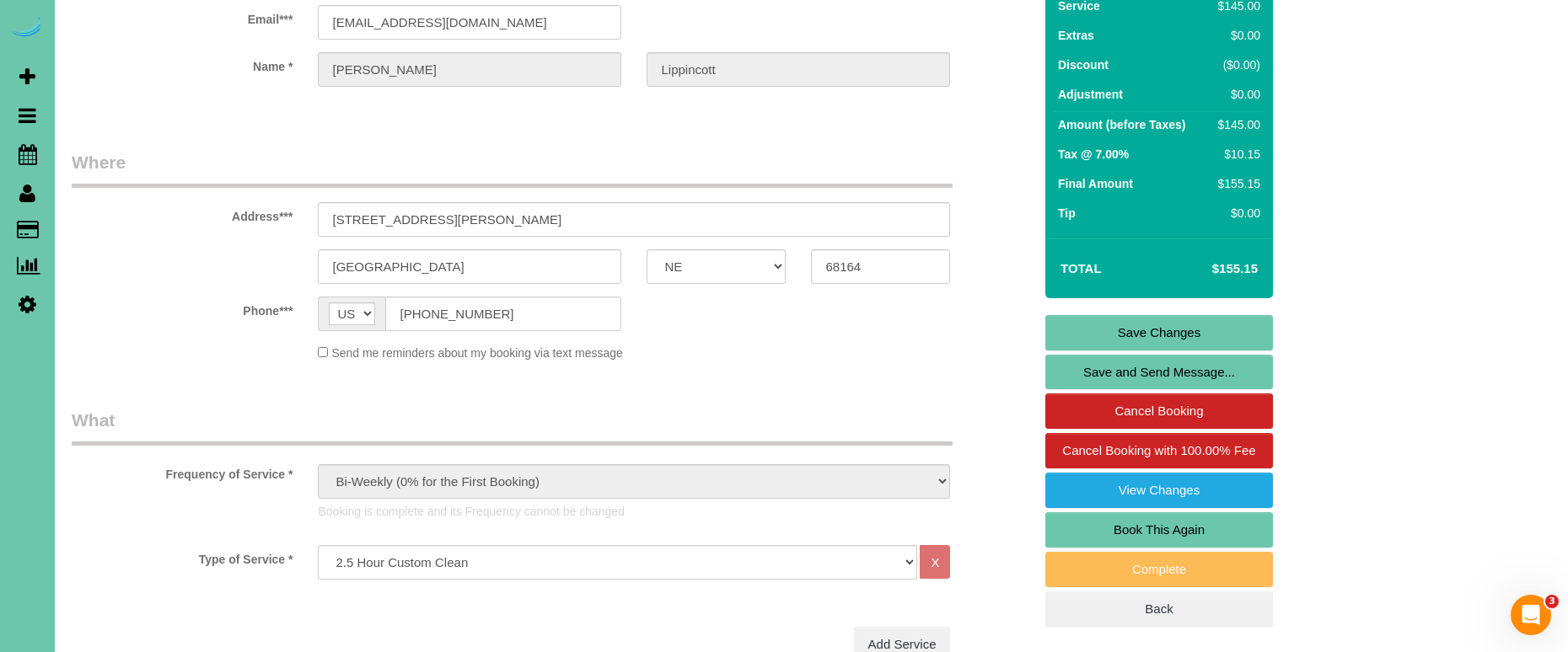
scroll to position [125, 0]
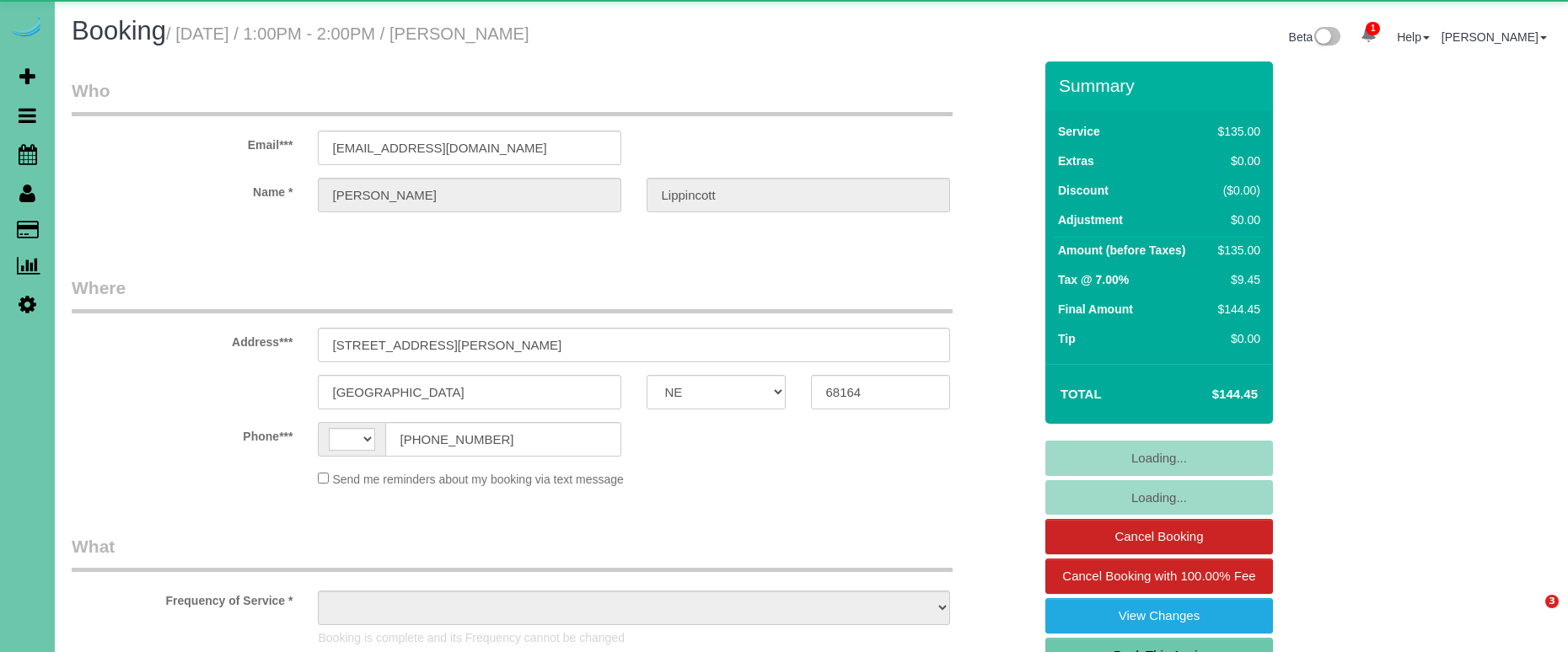
select select "NE"
select select "string:[GEOGRAPHIC_DATA]"
select select "object:635"
select select "string:fspay-e1056f5d-a63a-437a-8f41-02b9317a88f4"
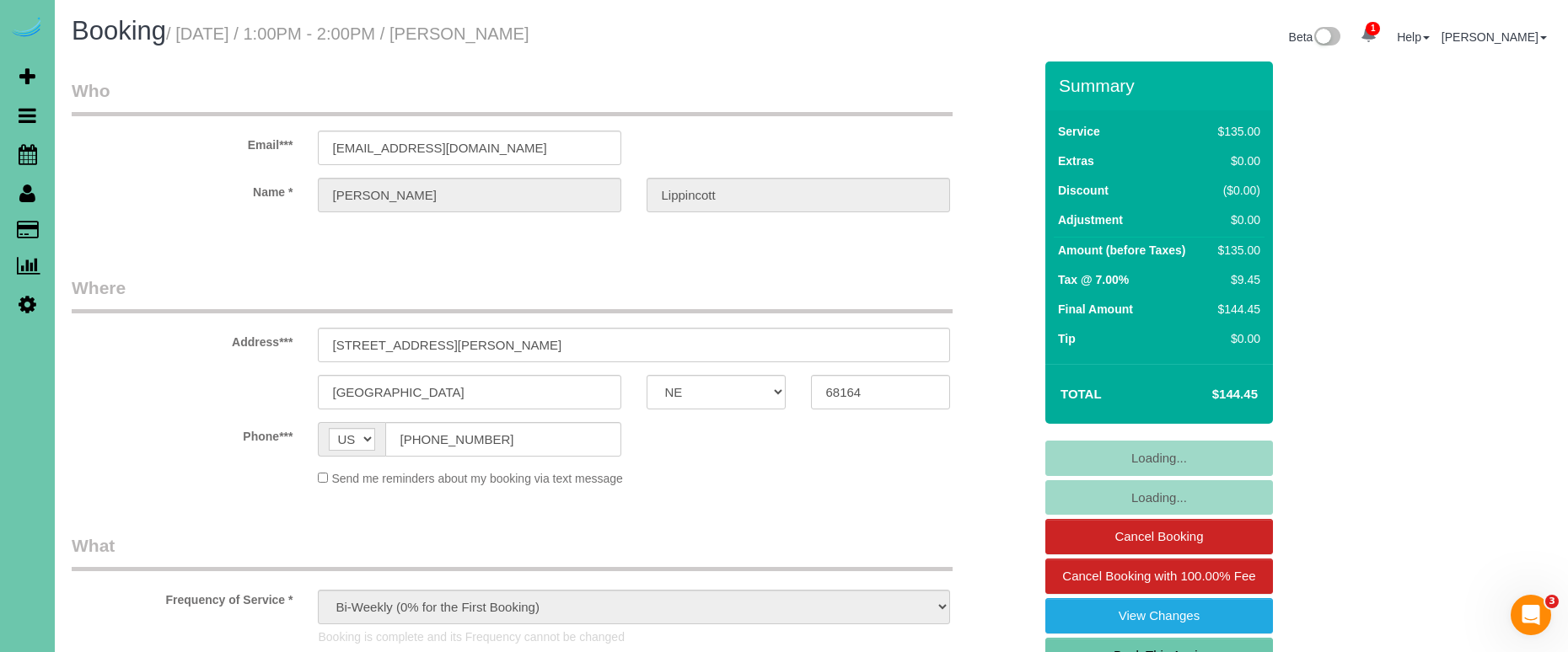
select select "object:910"
select select "number:36"
select select "number:42"
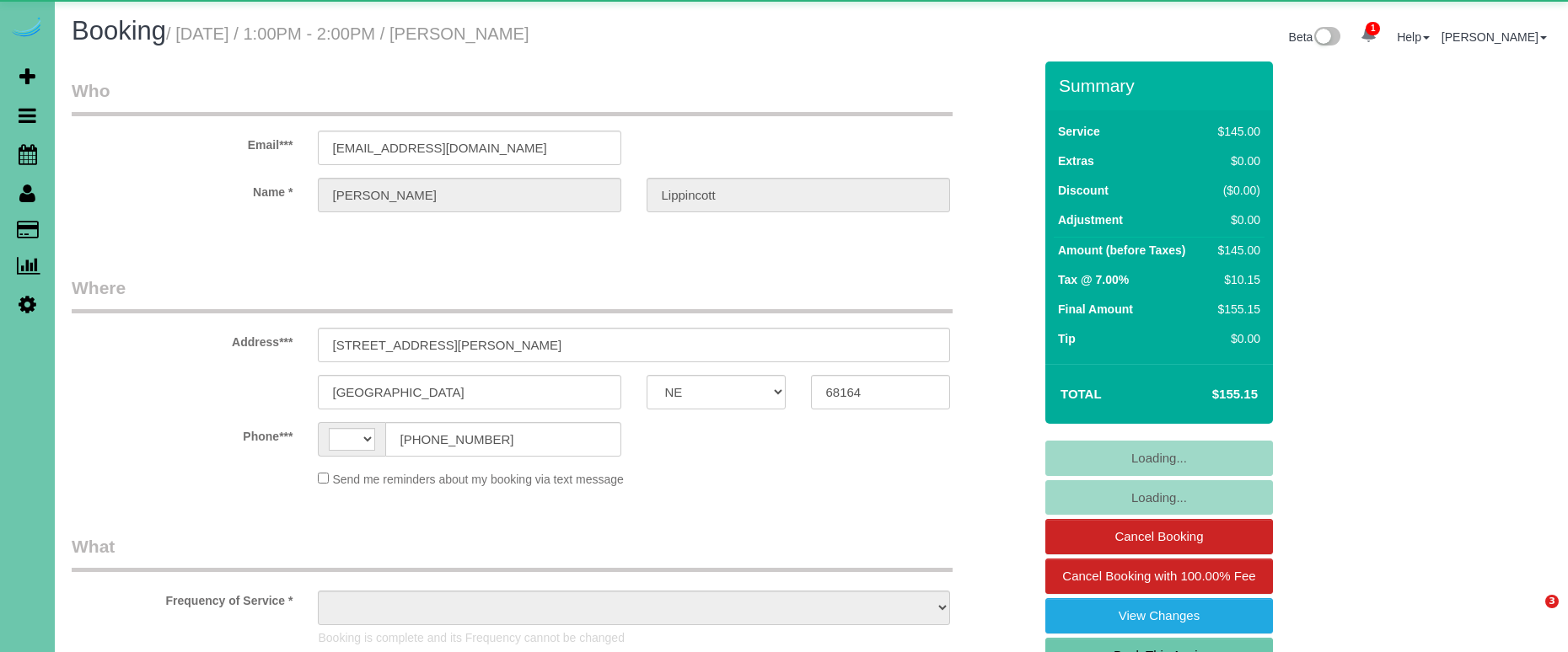
select select "NE"
select select "string:[GEOGRAPHIC_DATA]"
select select "object:635"
select select "string:fspay-e1056f5d-a63a-437a-8f41-02b9317a88f4"
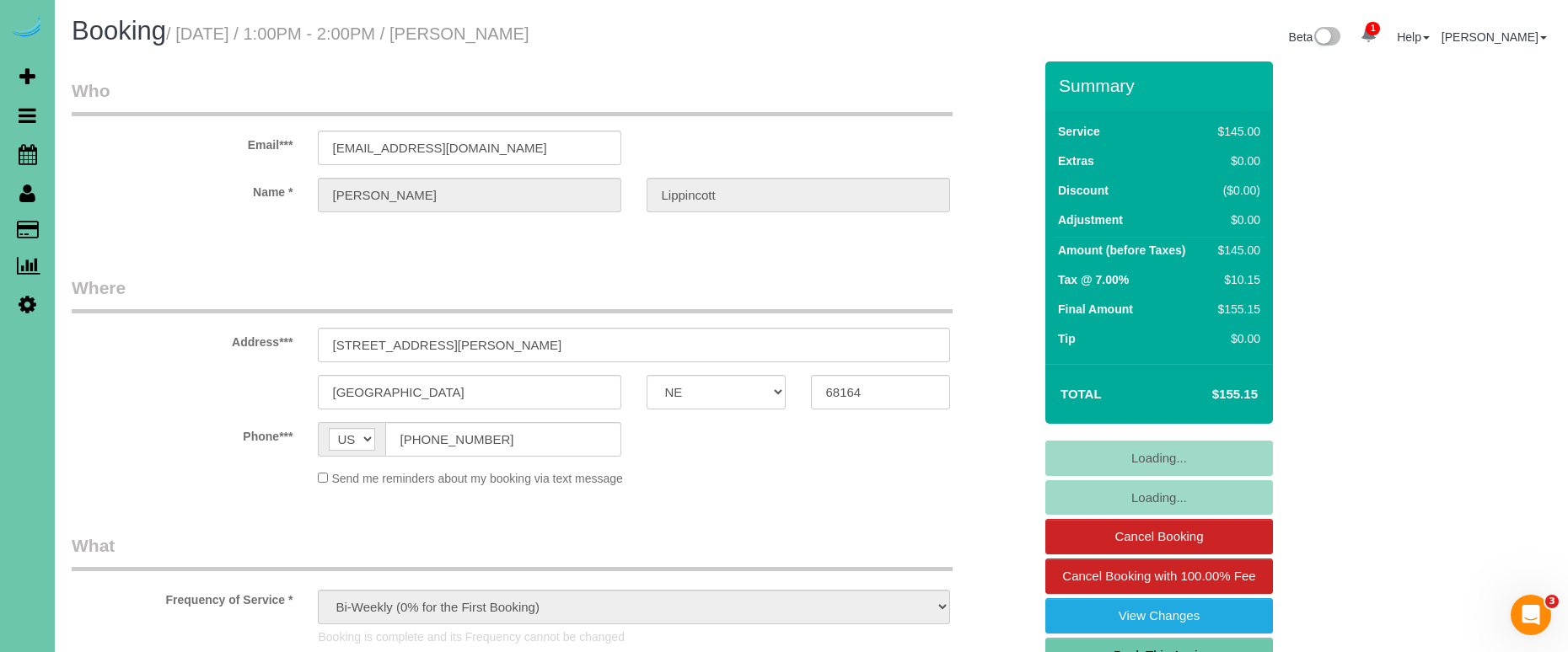
select select "object:910"
select select "number:36"
select select "number:42"
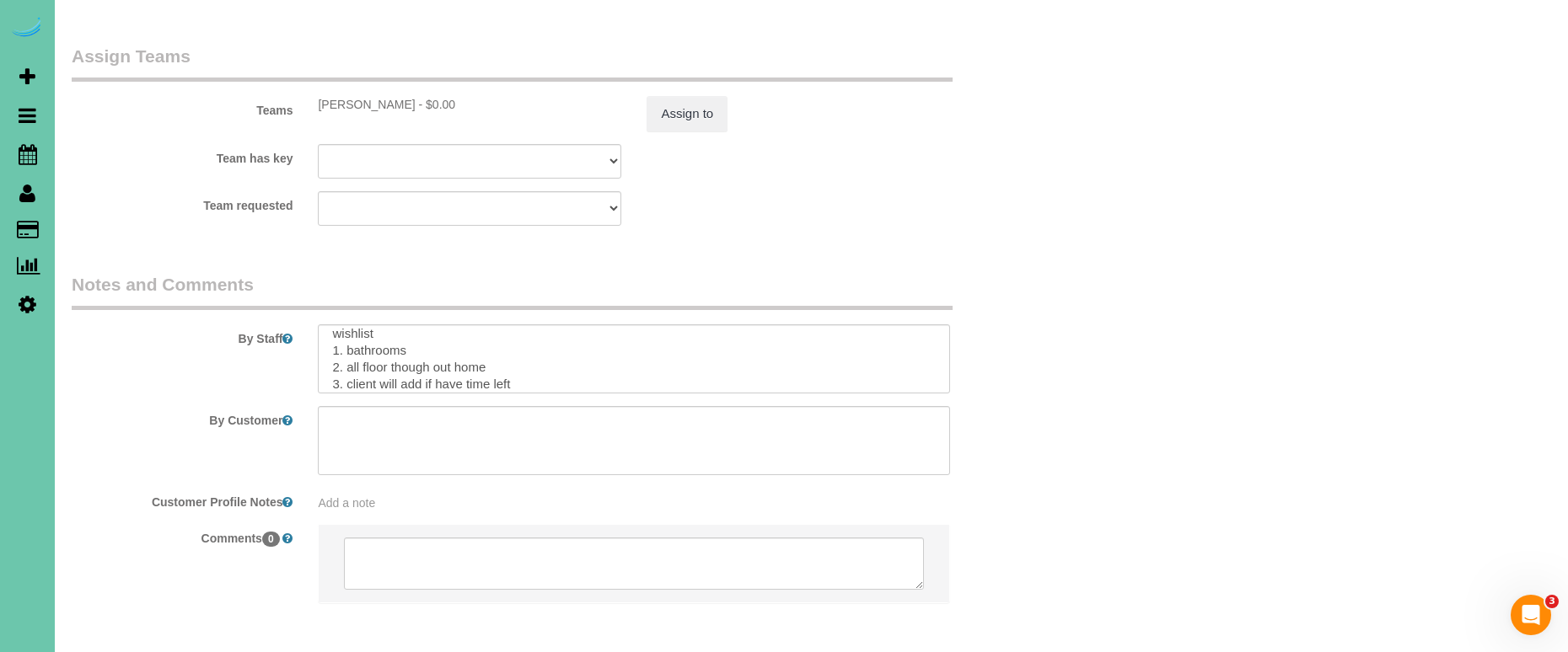
scroll to position [1839, 0]
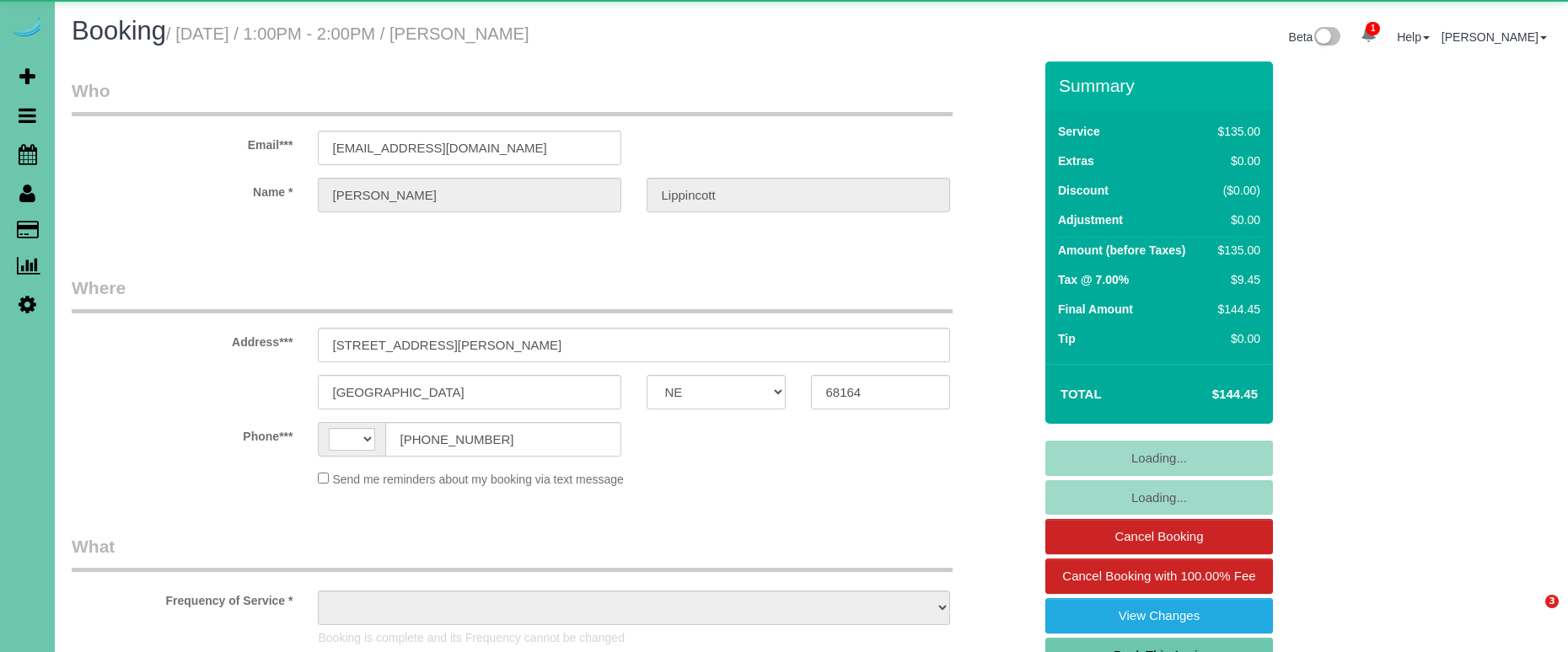
select select "NE"
select select "string:[GEOGRAPHIC_DATA]"
select select "object:635"
select select "string:fspay-e1056f5d-a63a-437a-8f41-02b9317a88f4"
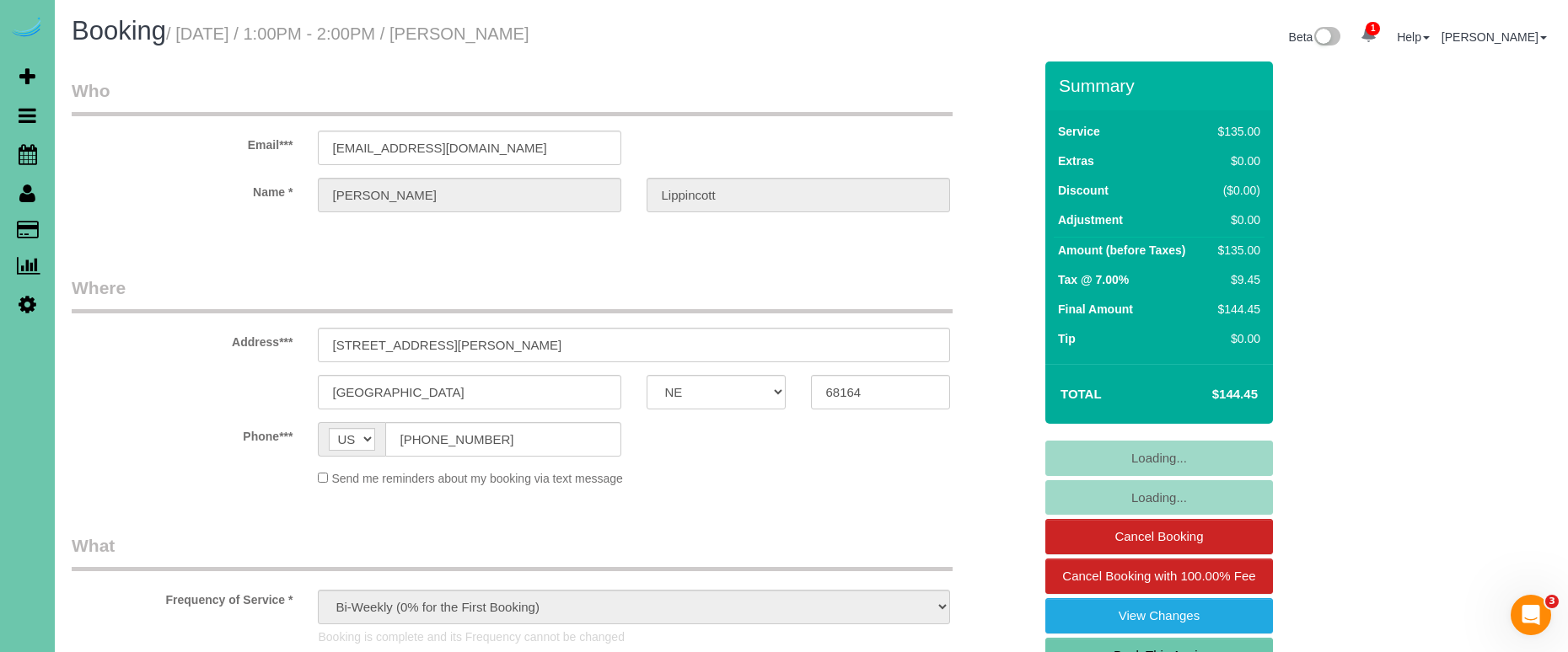
select select "object:853"
select select "number:36"
select select "number:42"
